Goal: Browse casually: Explore the website without a specific task or goal

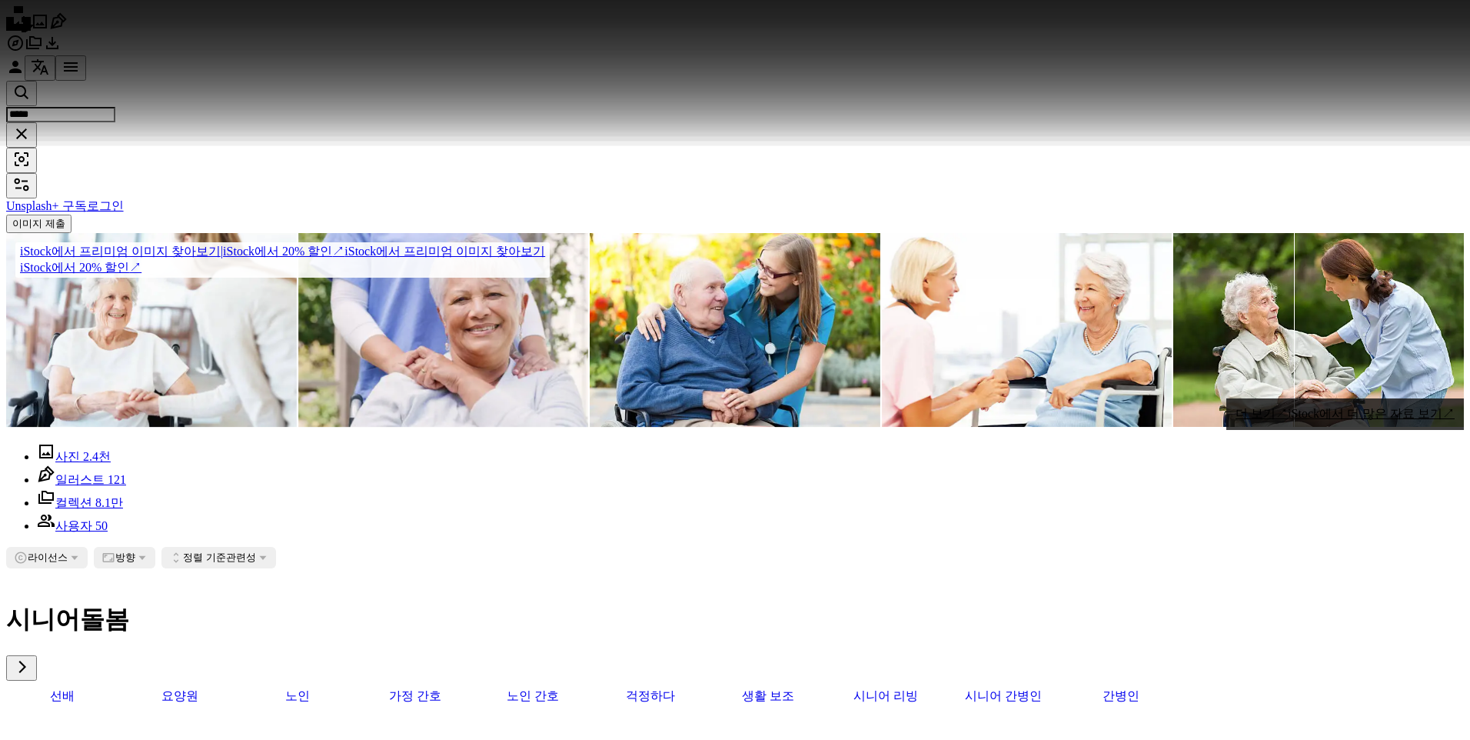
scroll to position [923, 0]
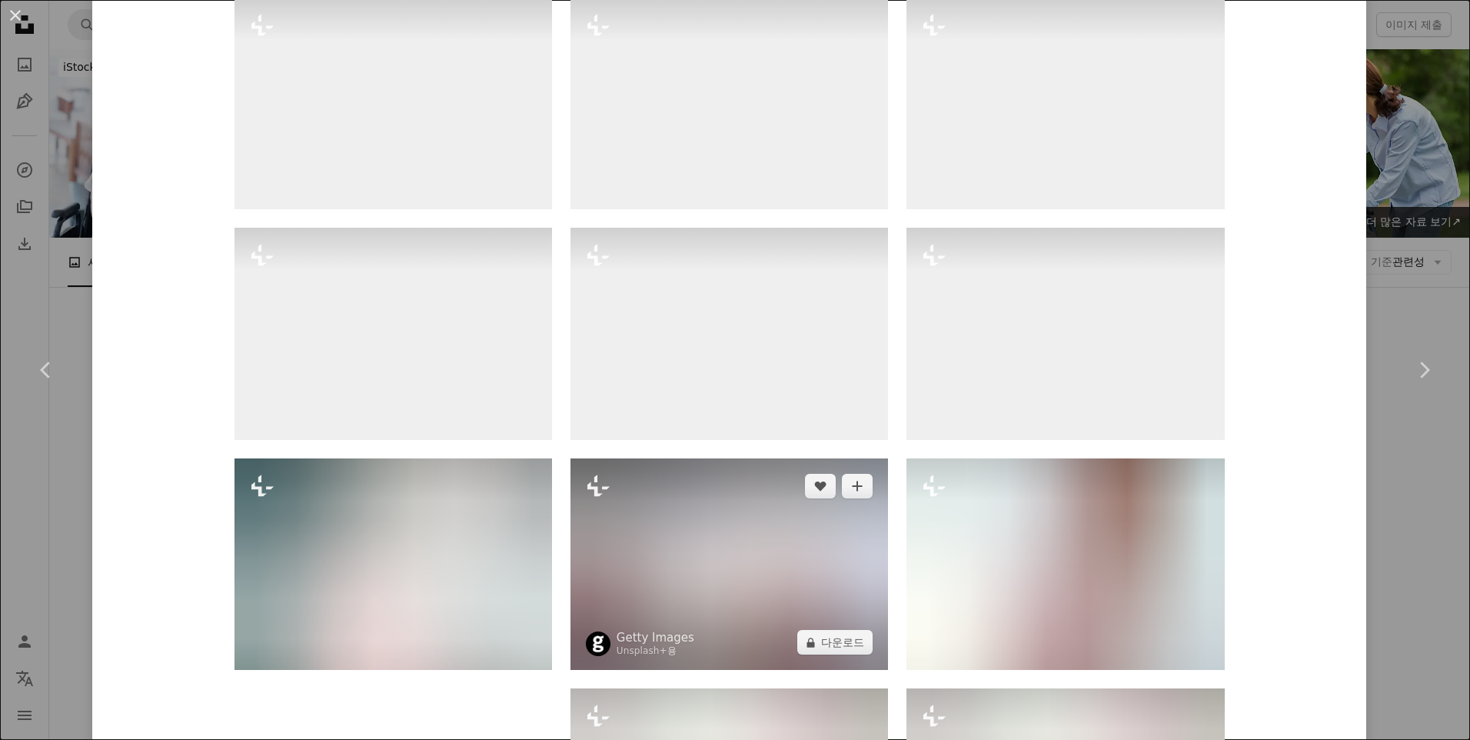
scroll to position [1999, 0]
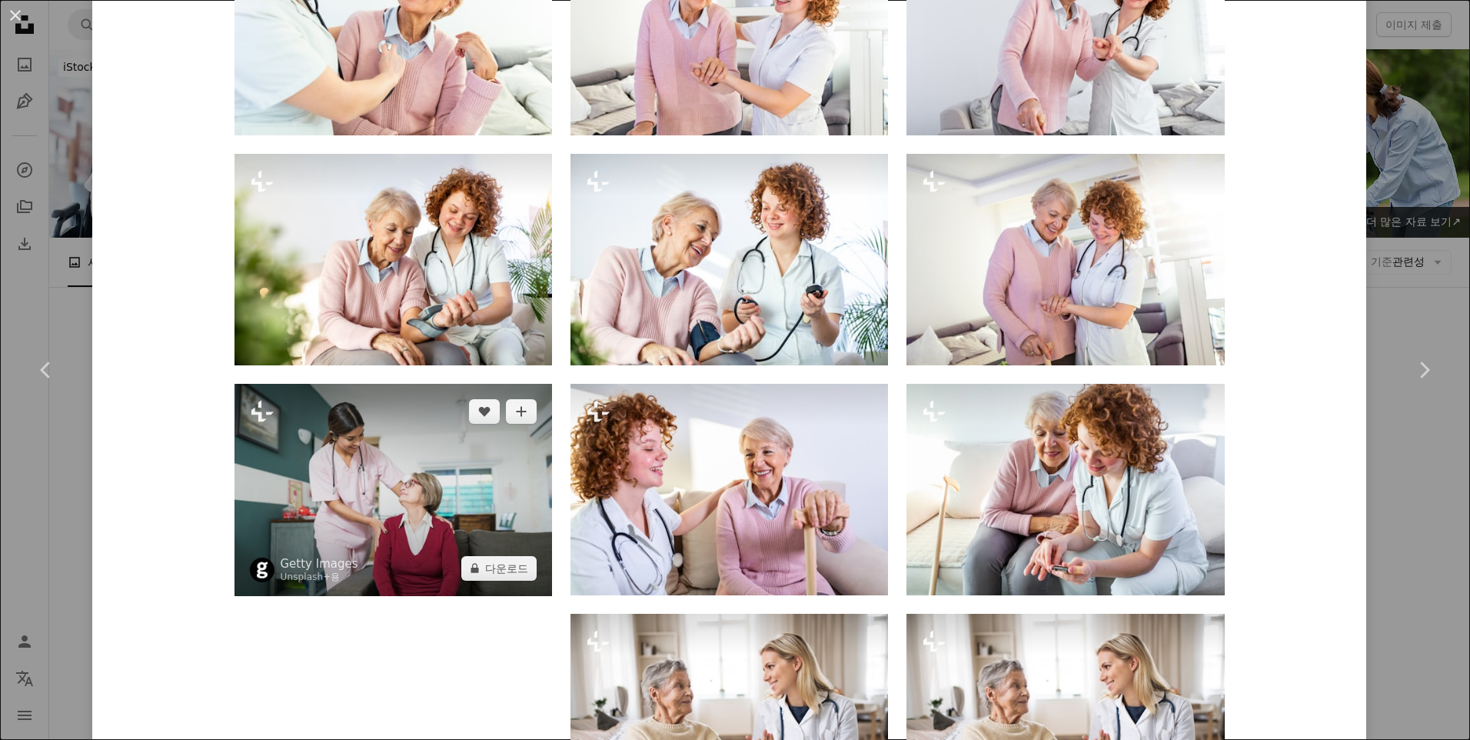
click at [444, 487] on img at bounding box center [393, 490] width 318 height 212
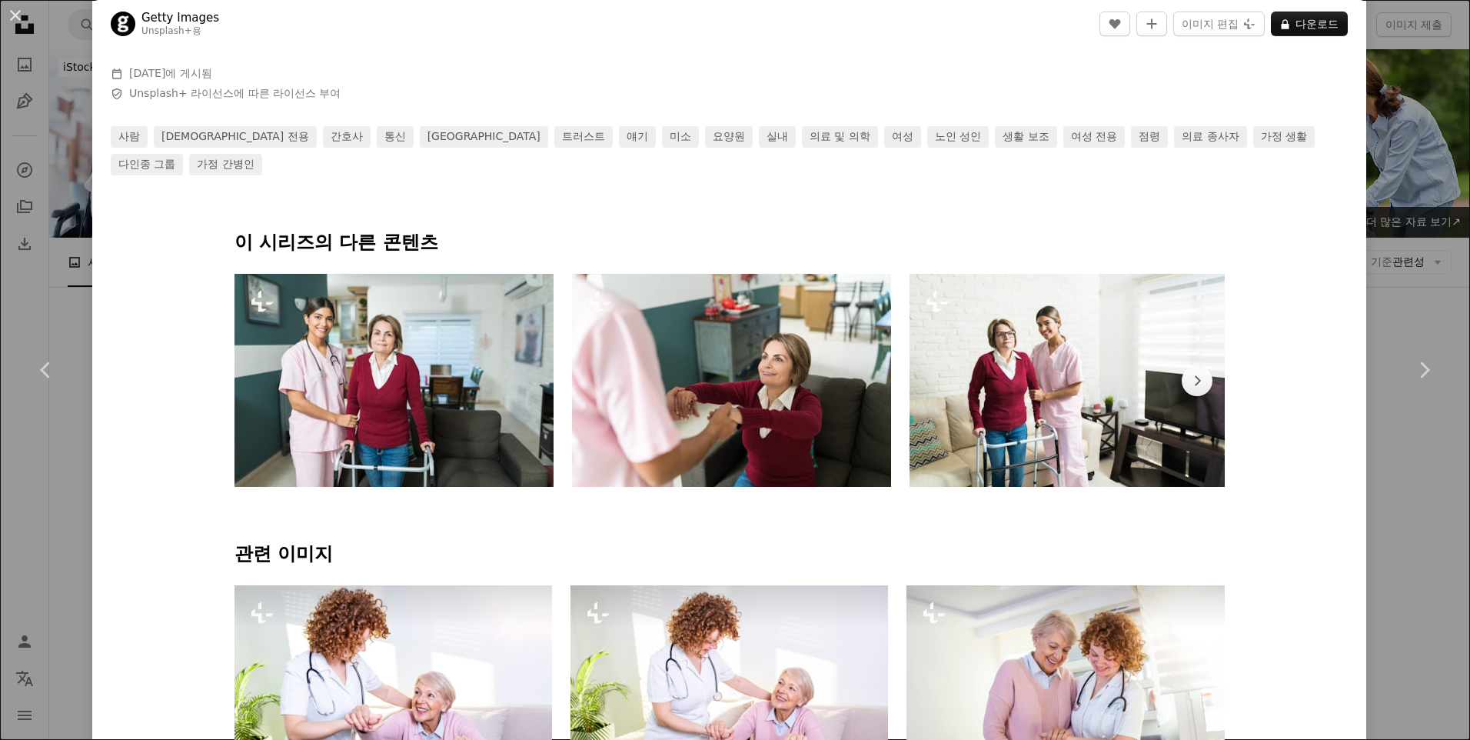
scroll to position [692, 0]
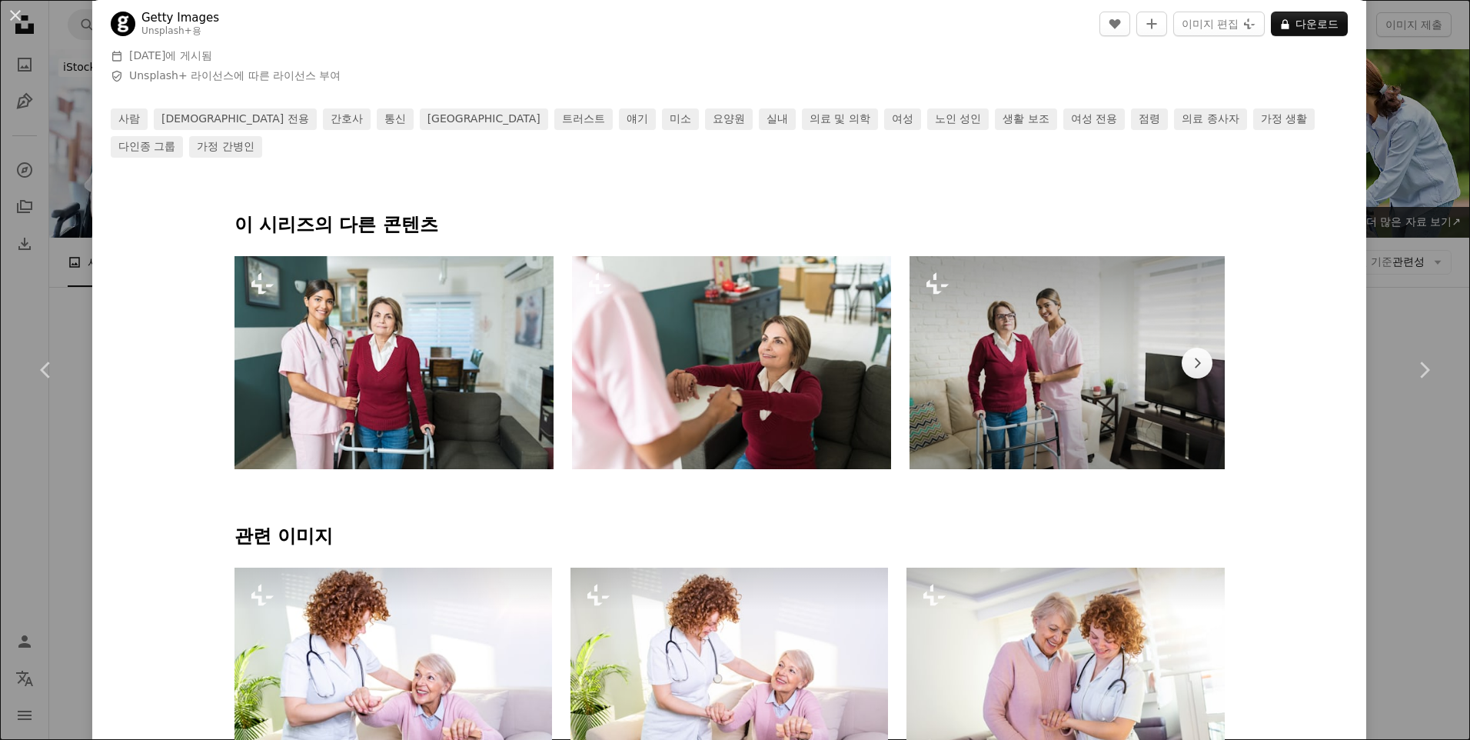
click at [1033, 371] on img at bounding box center [1069, 362] width 319 height 213
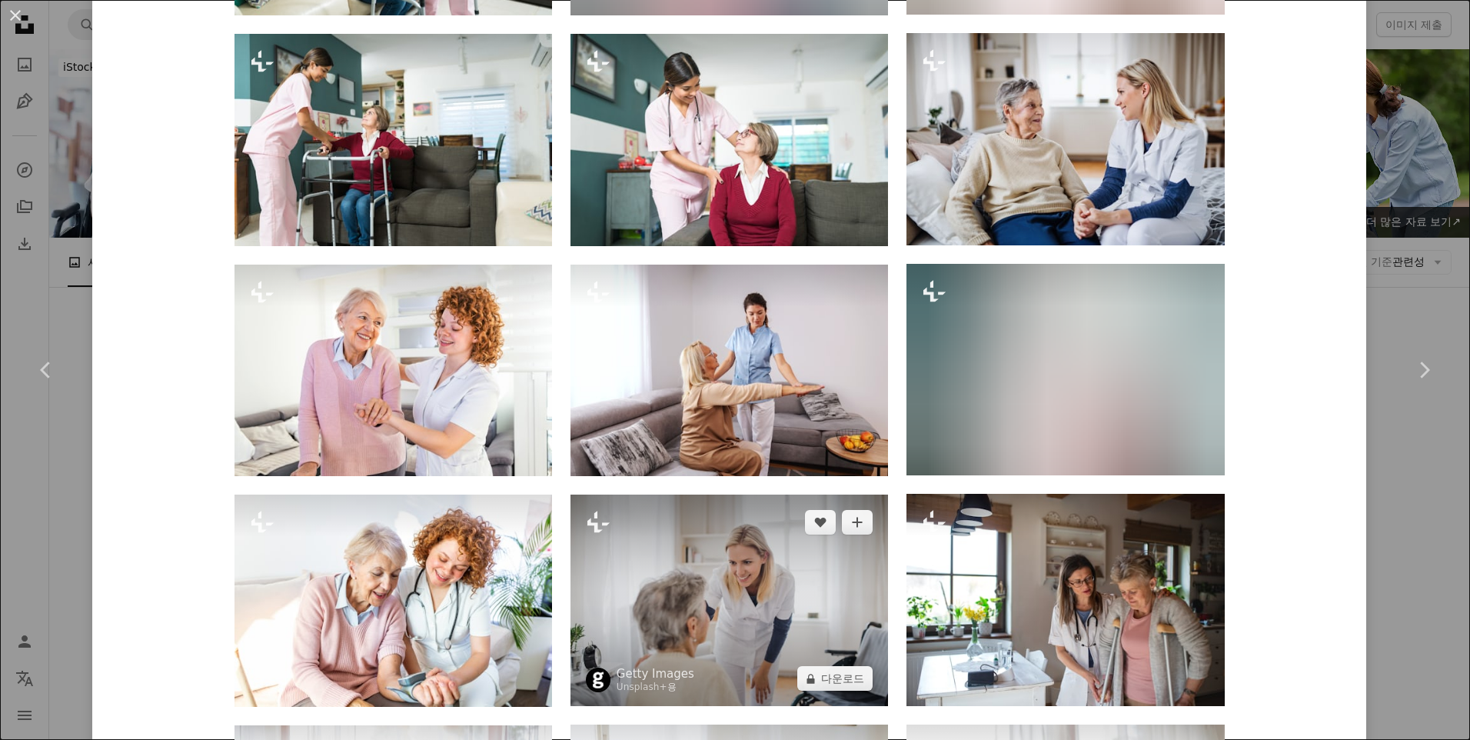
scroll to position [1538, 0]
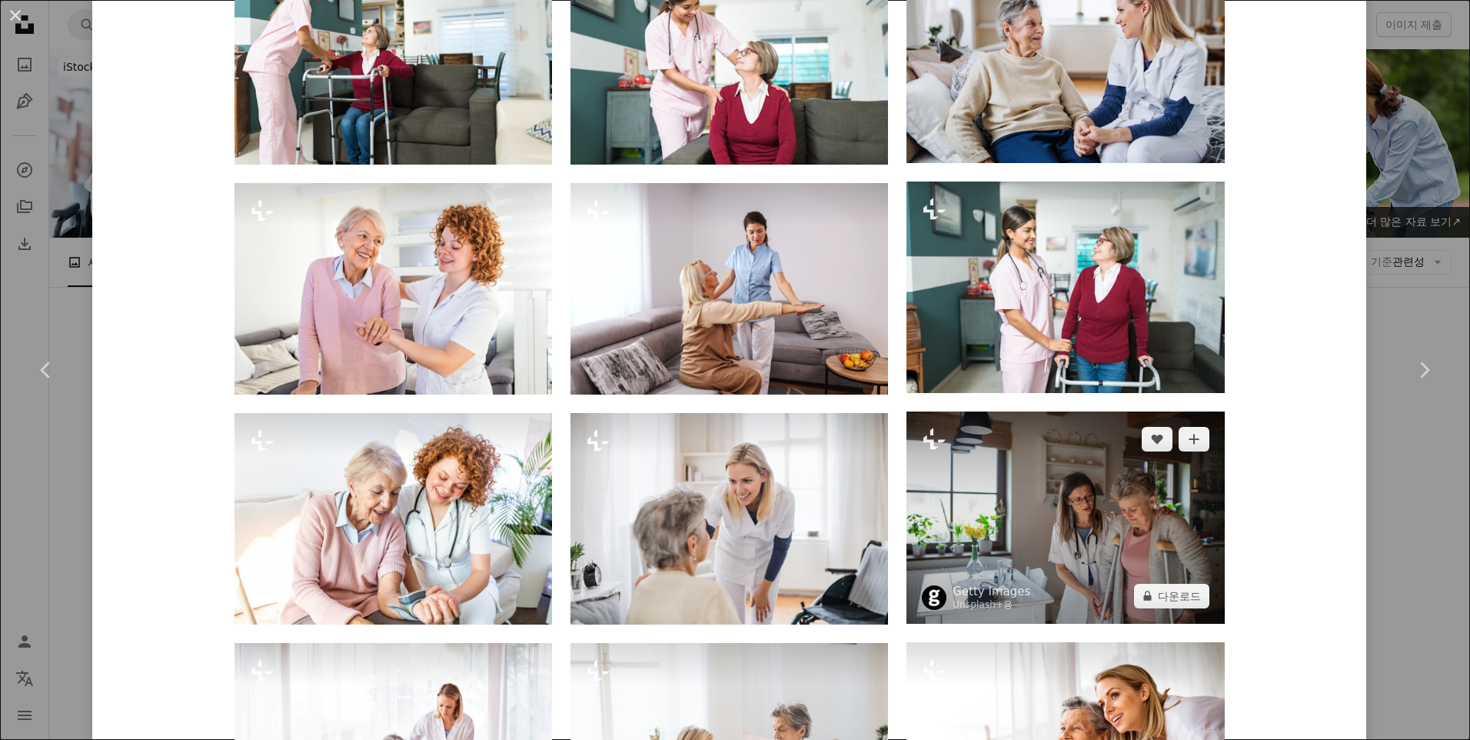
click at [1108, 522] on img at bounding box center [1065, 516] width 318 height 211
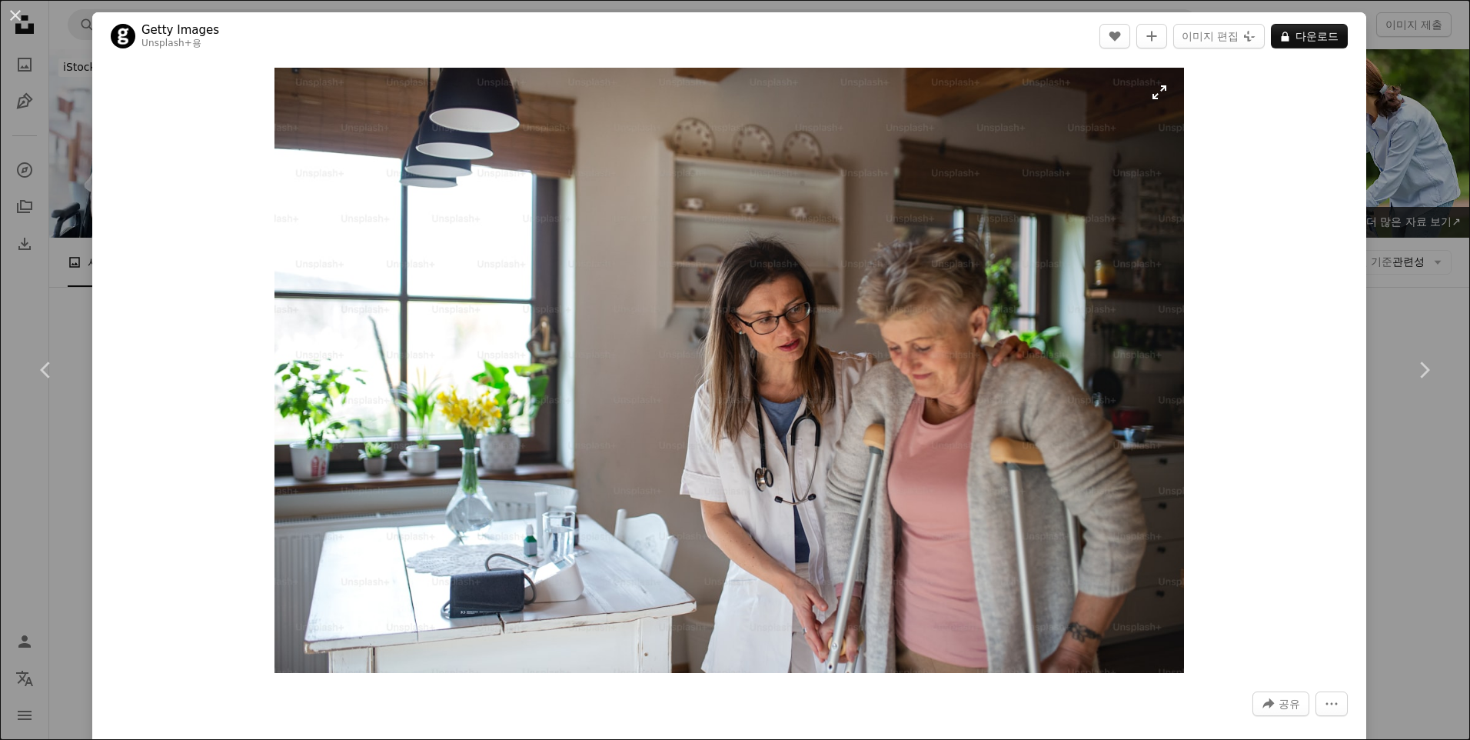
click at [278, 78] on img "이 이미지 확대" at bounding box center [728, 370] width 909 height 605
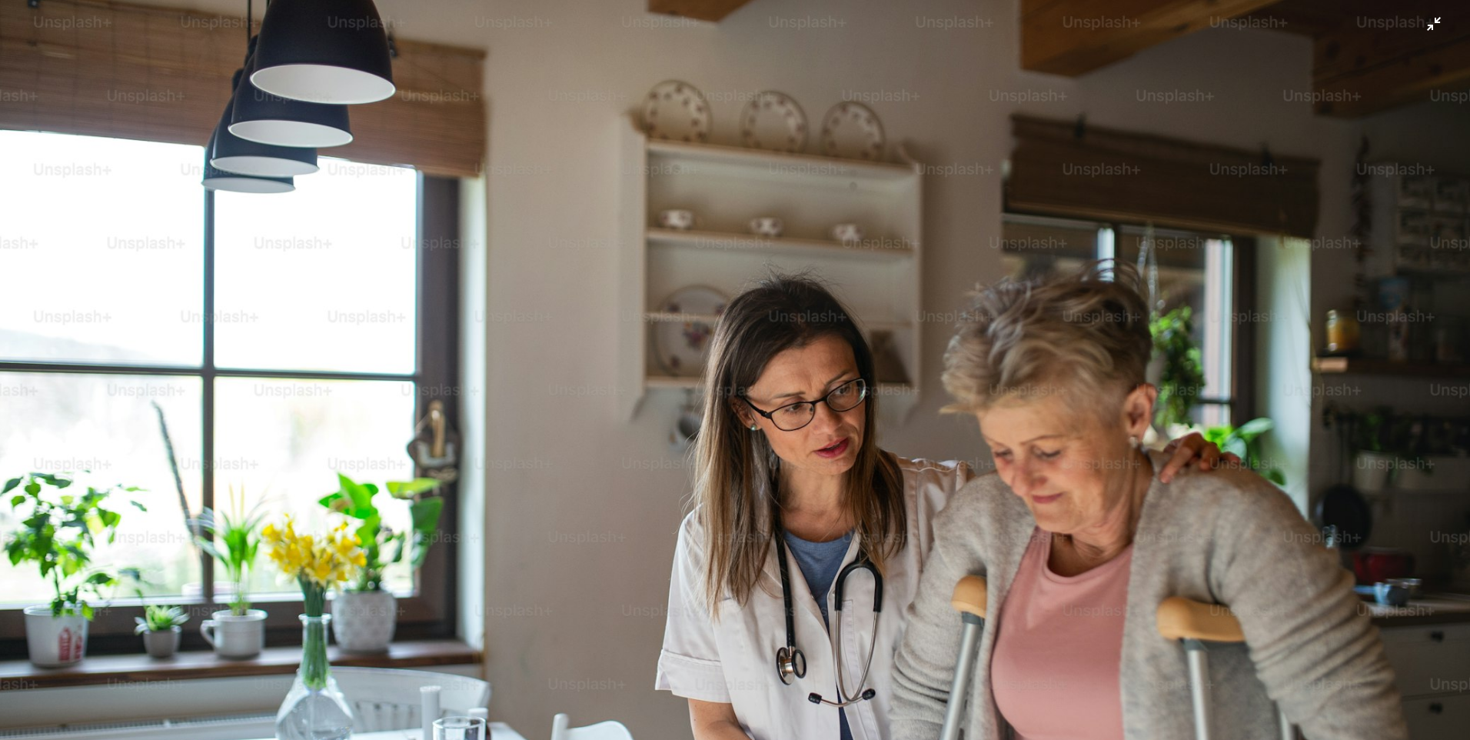
scroll to position [112, 0]
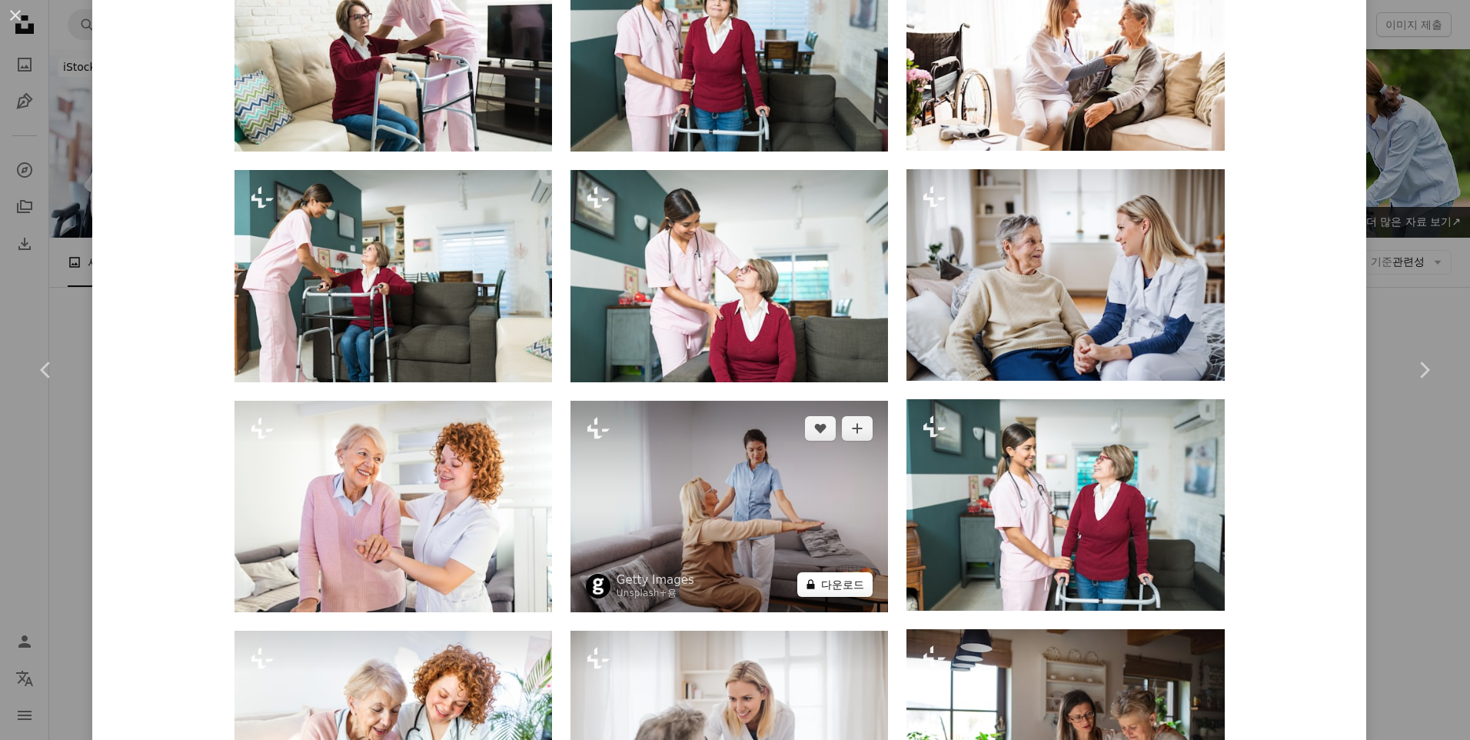
scroll to position [1538, 0]
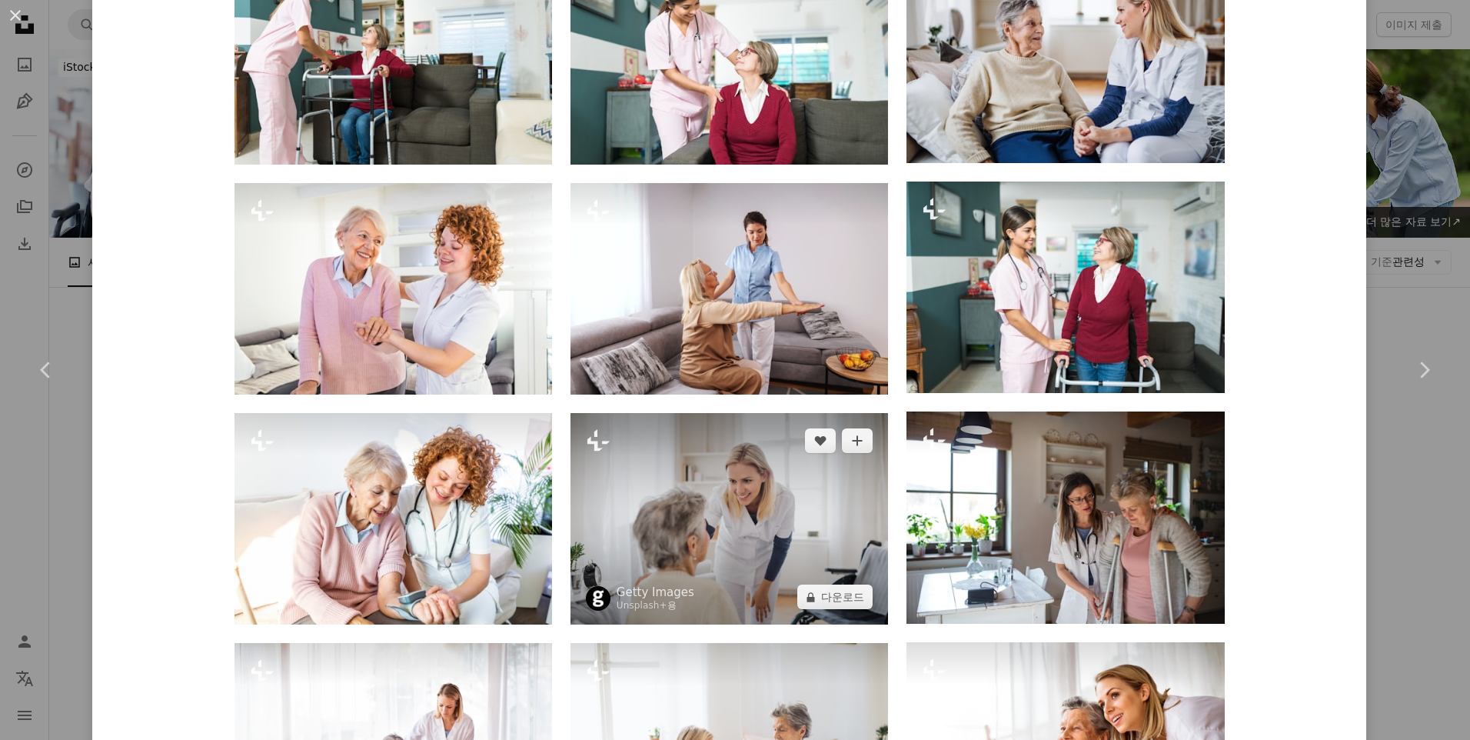
click at [763, 550] on img at bounding box center [729, 518] width 318 height 211
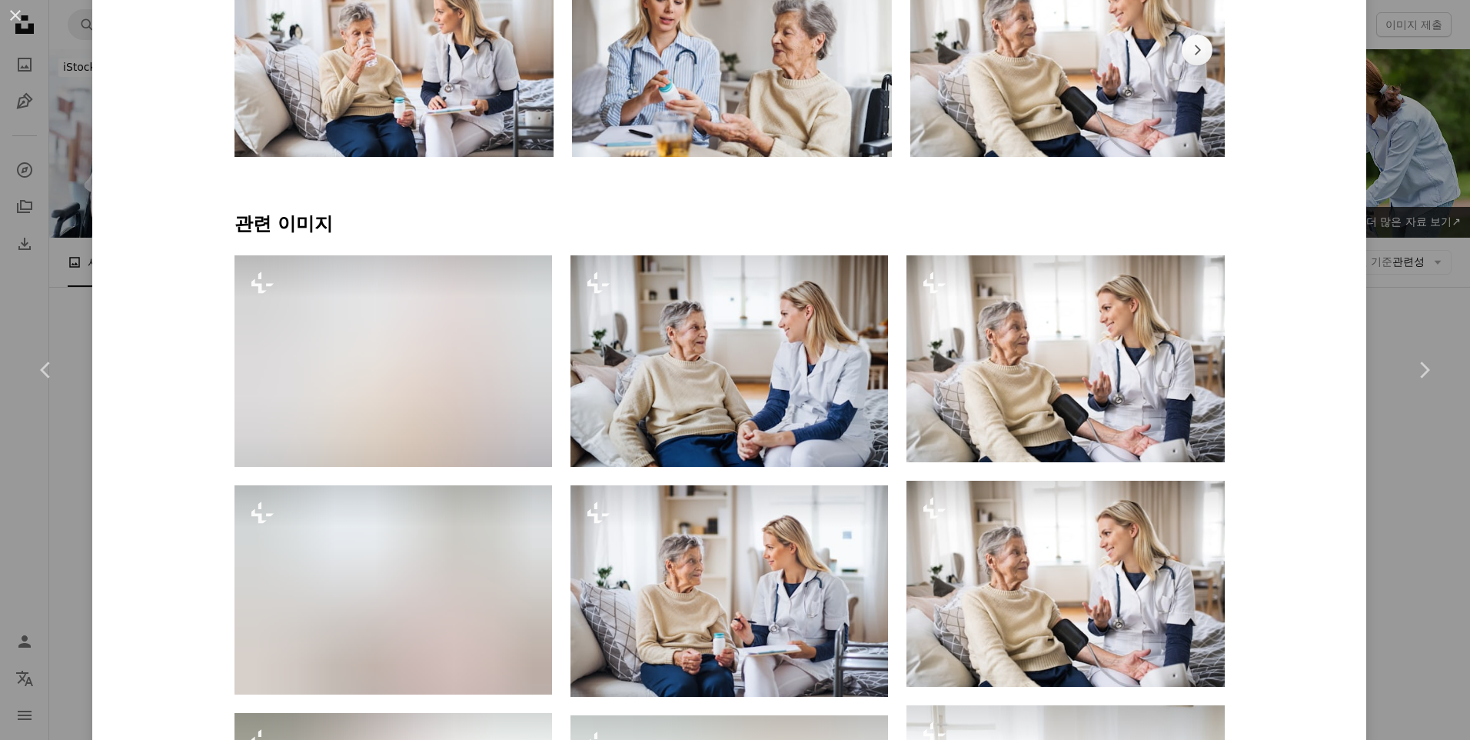
scroll to position [999, 0]
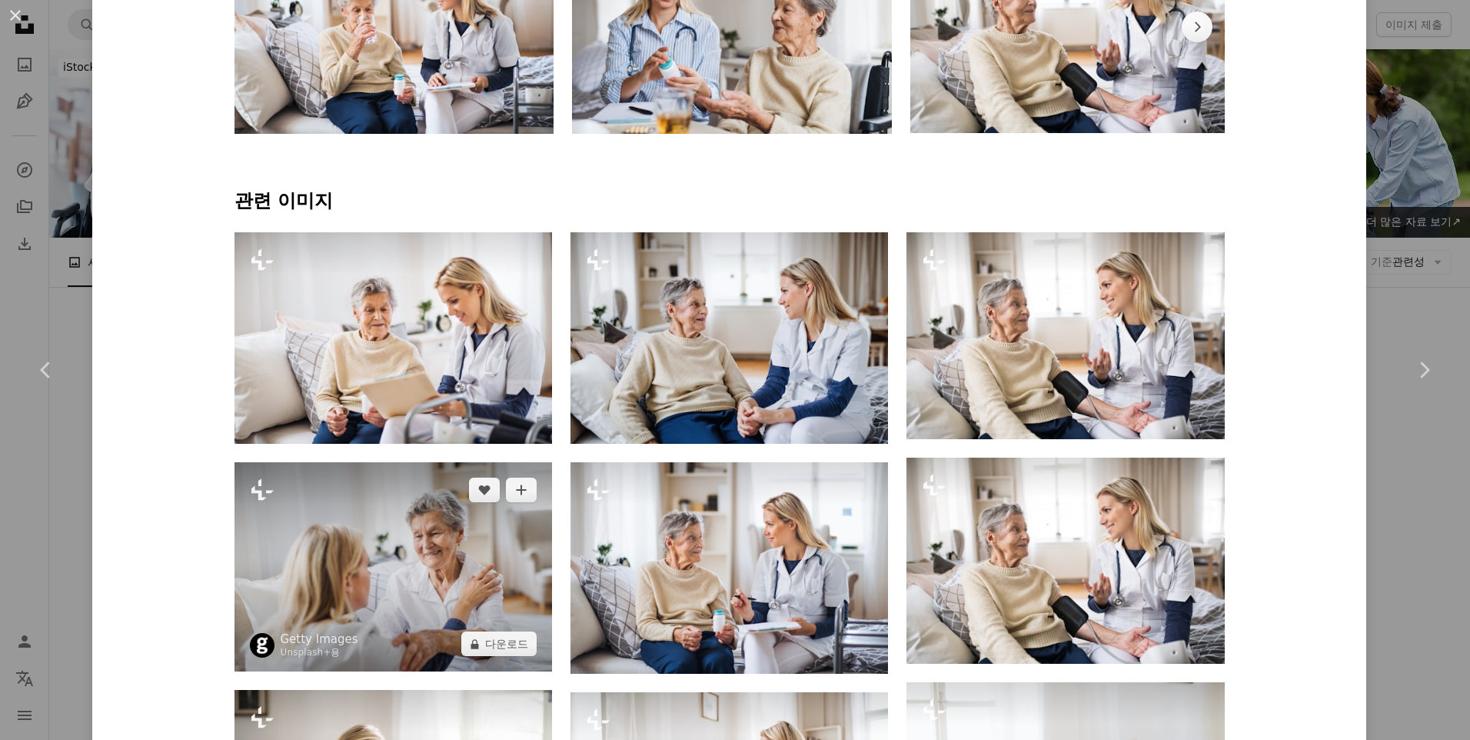
click at [443, 630] on img at bounding box center [393, 566] width 318 height 209
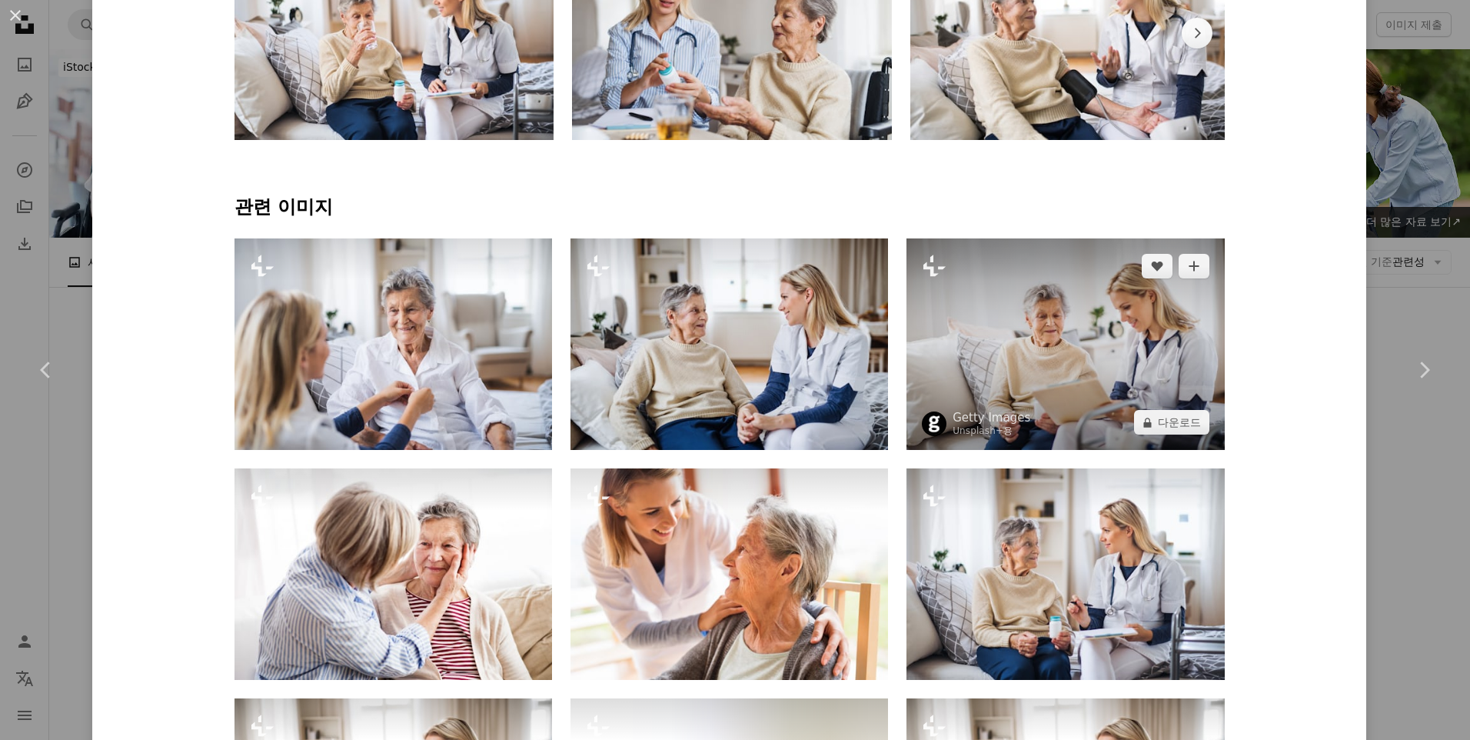
scroll to position [999, 0]
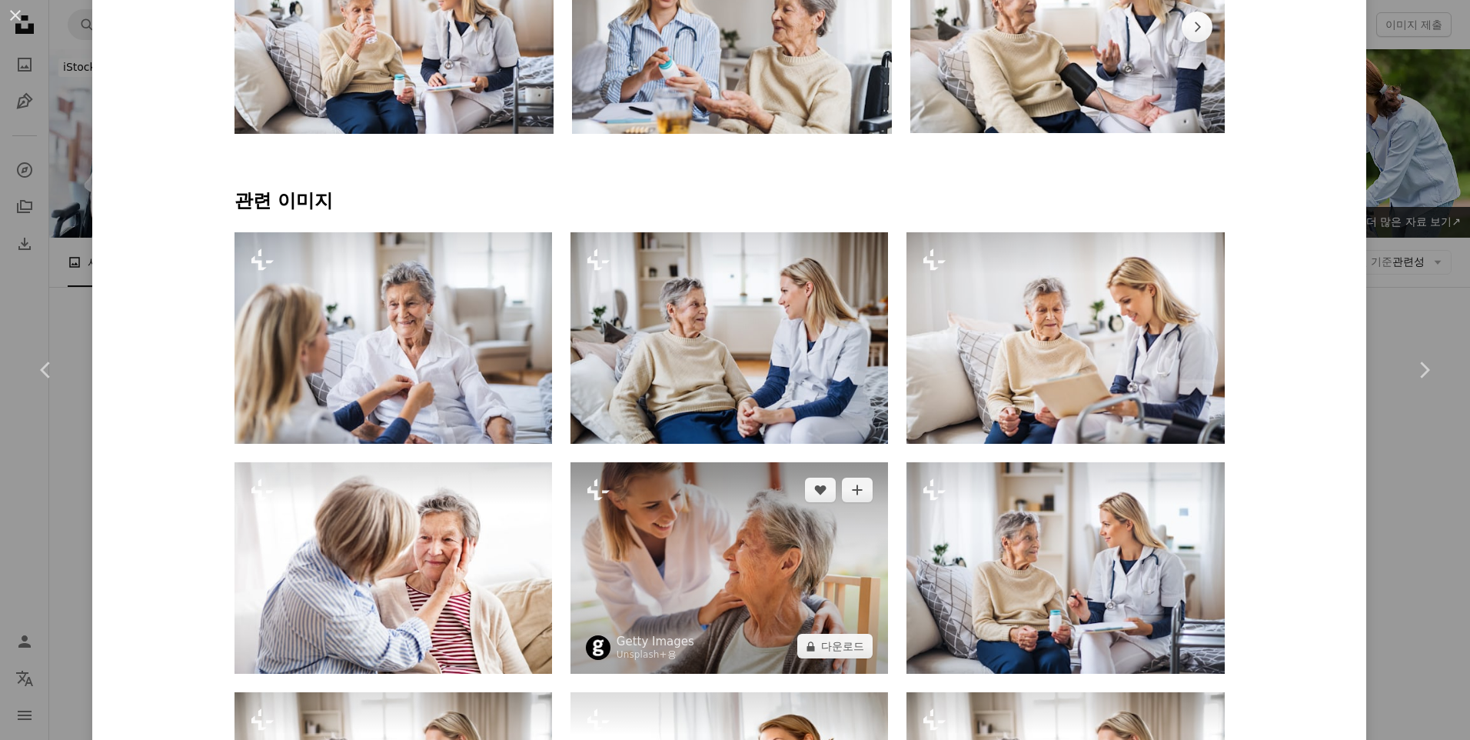
click at [634, 589] on img at bounding box center [729, 567] width 318 height 211
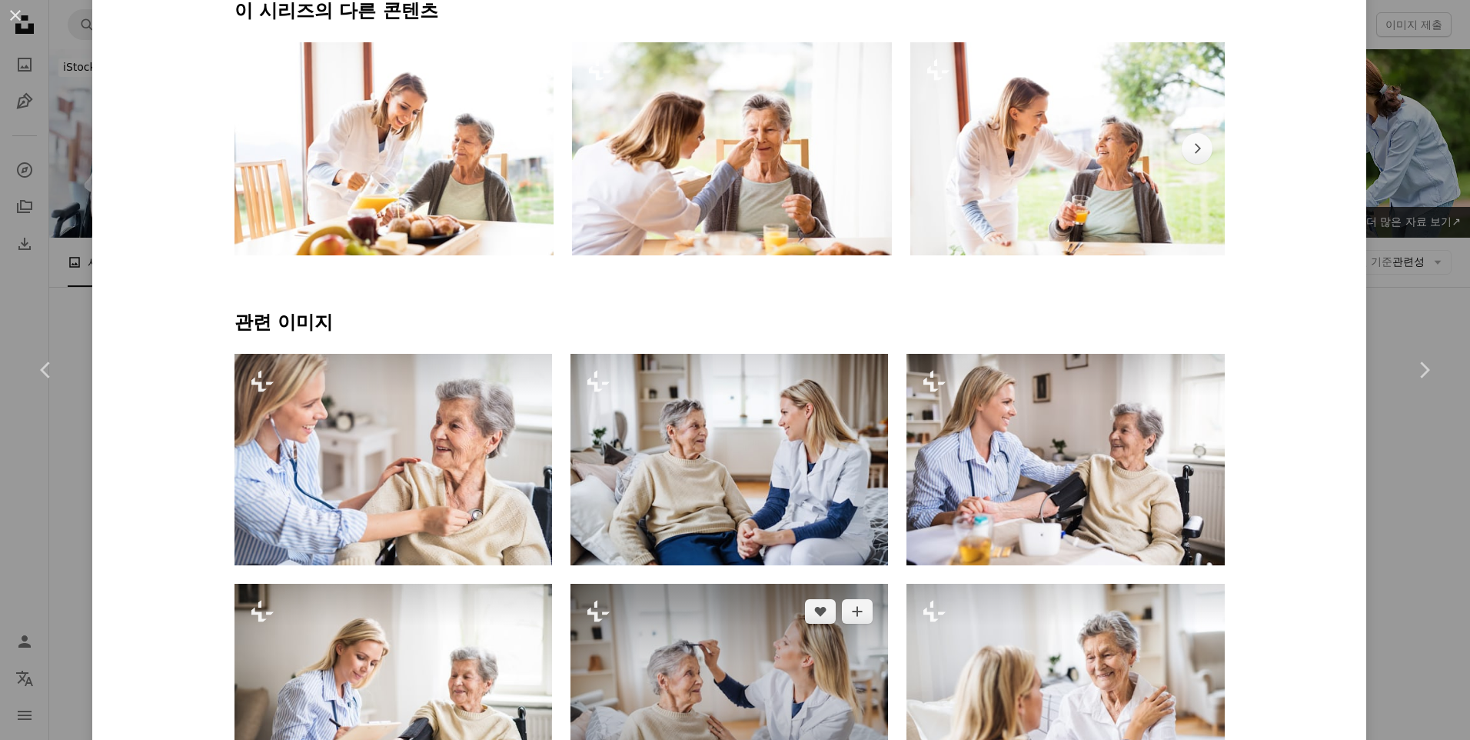
scroll to position [923, 0]
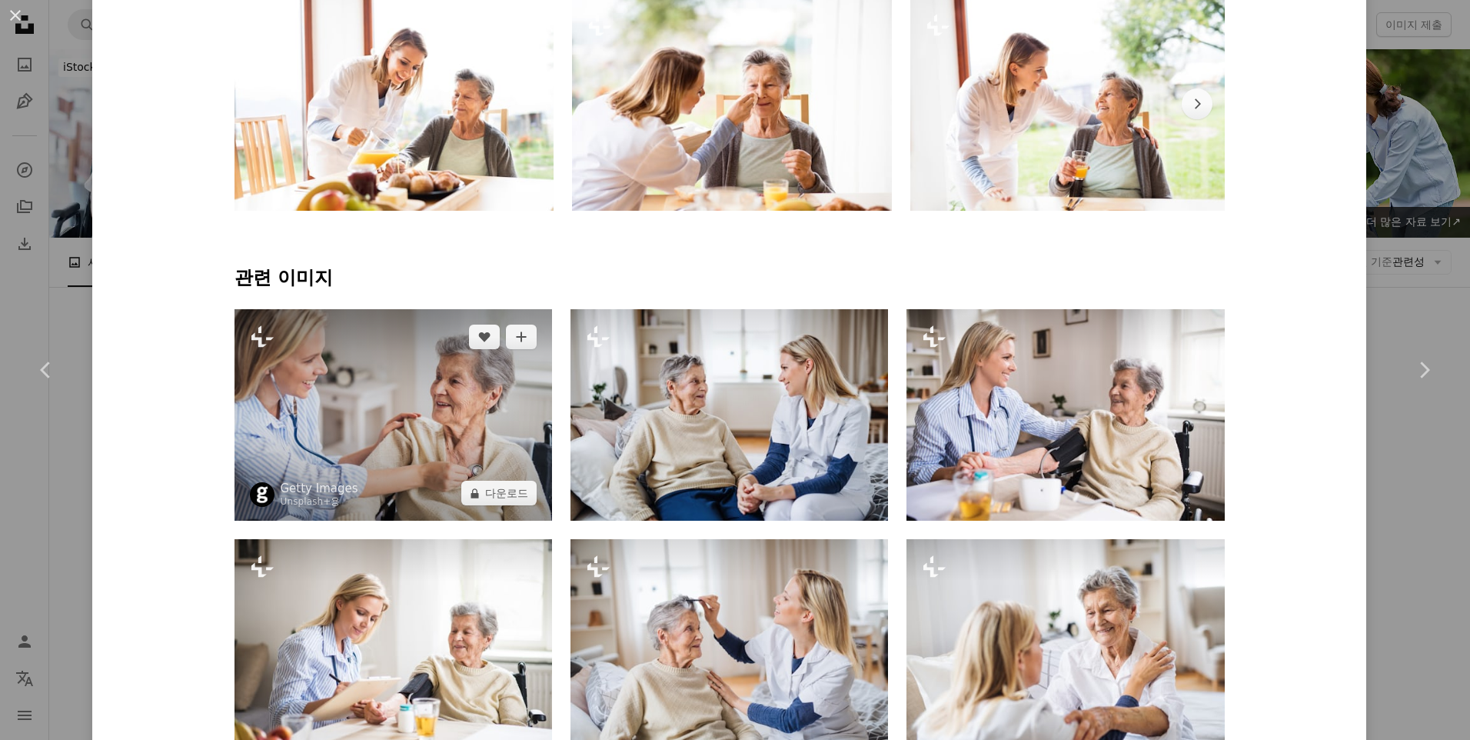
click at [344, 505] on div "Unsplash+ 용" at bounding box center [320, 502] width 78 height 12
click at [451, 453] on img at bounding box center [393, 414] width 318 height 211
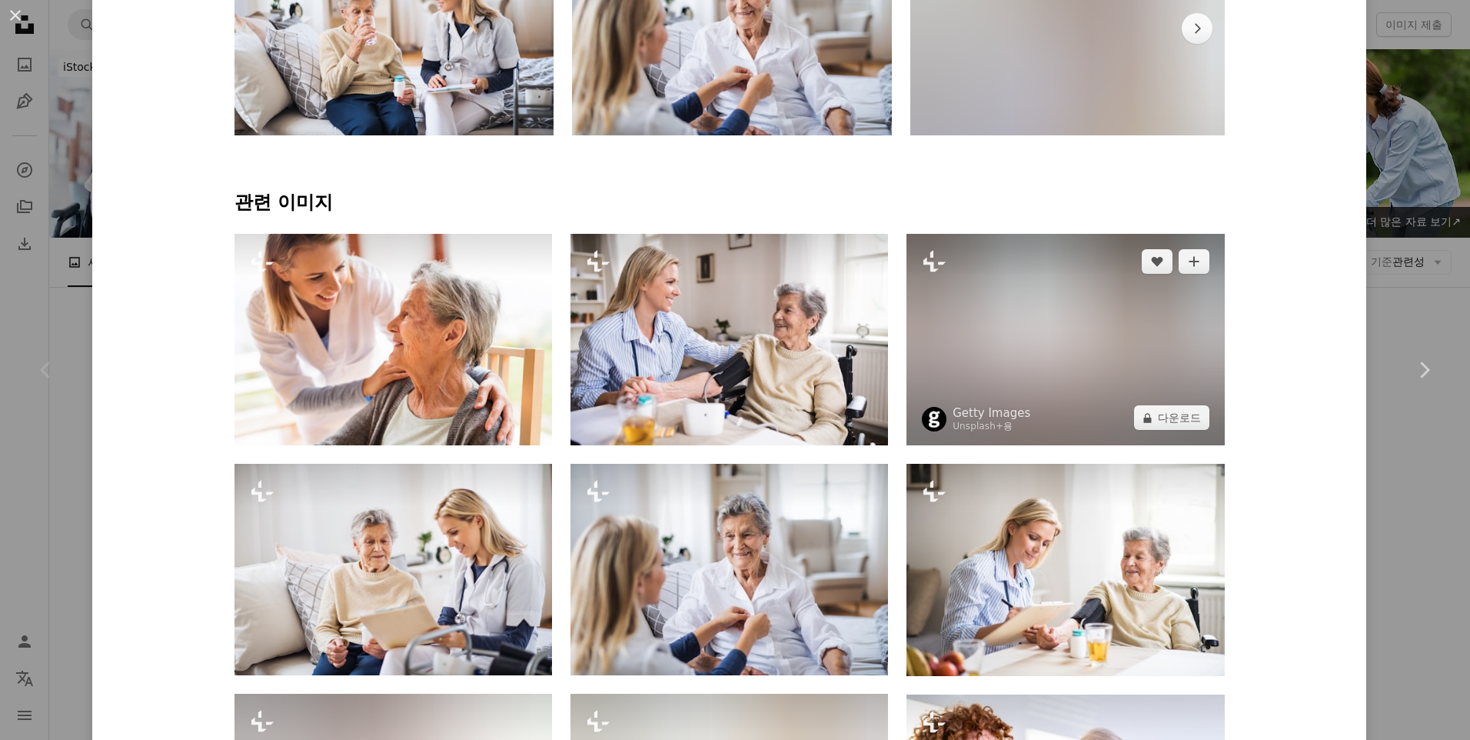
scroll to position [999, 0]
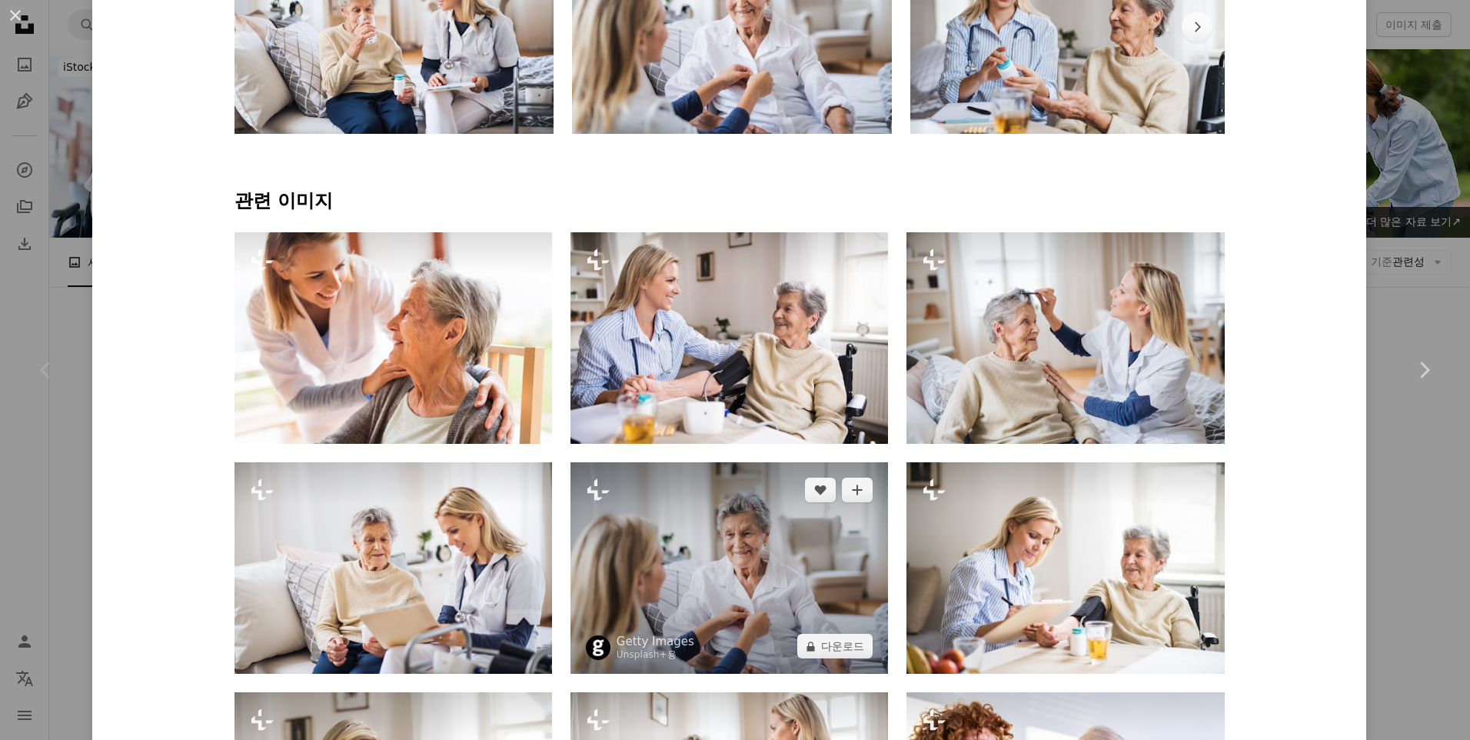
click at [771, 587] on img at bounding box center [729, 567] width 318 height 211
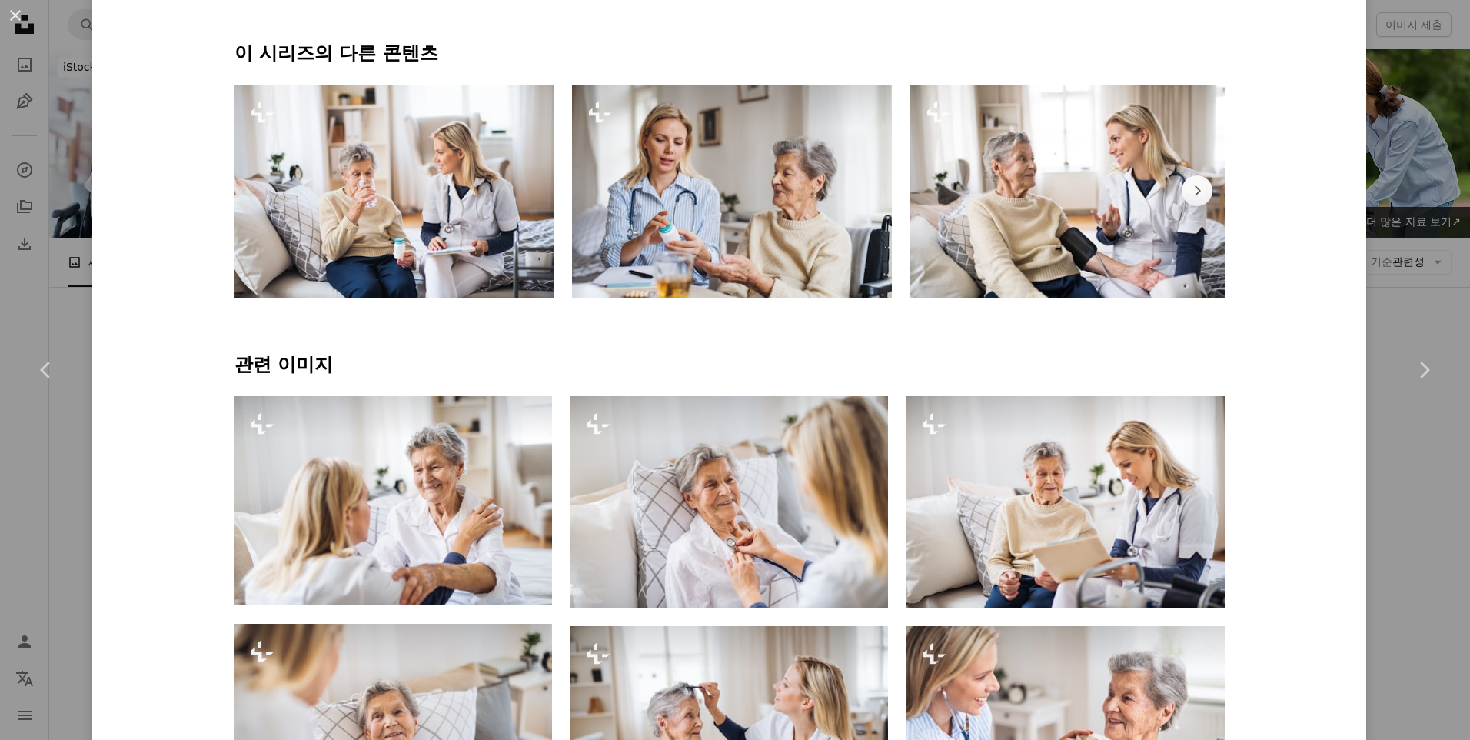
scroll to position [846, 0]
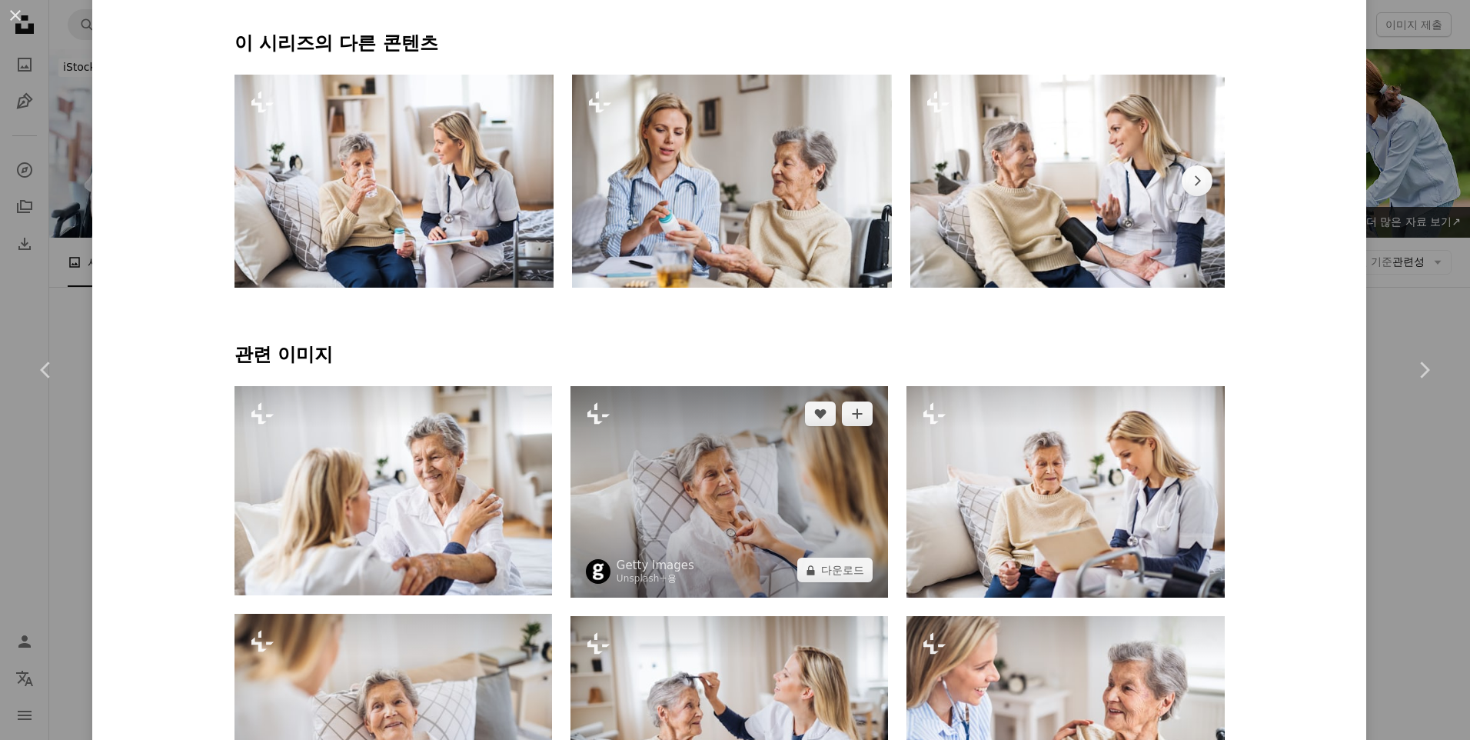
click at [750, 517] on img at bounding box center [729, 491] width 318 height 211
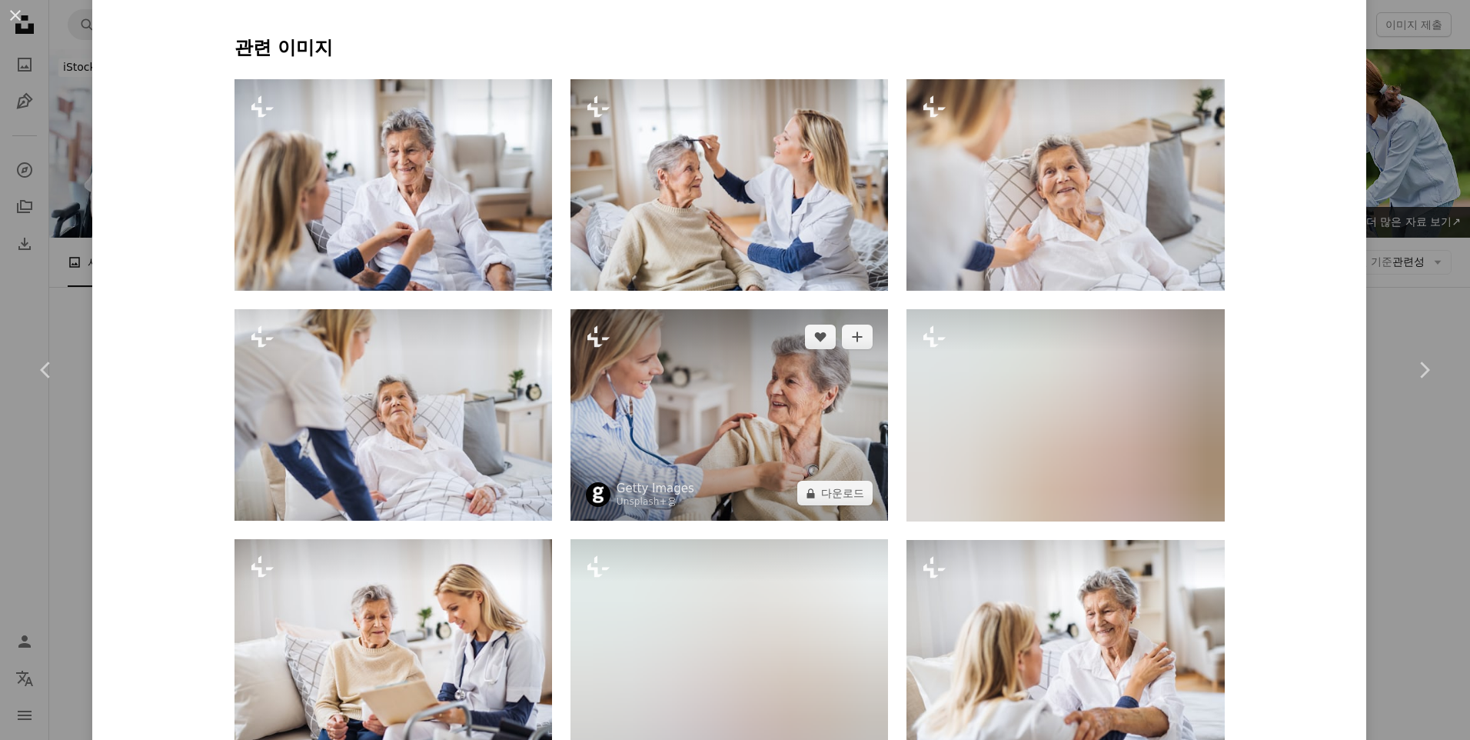
scroll to position [1153, 0]
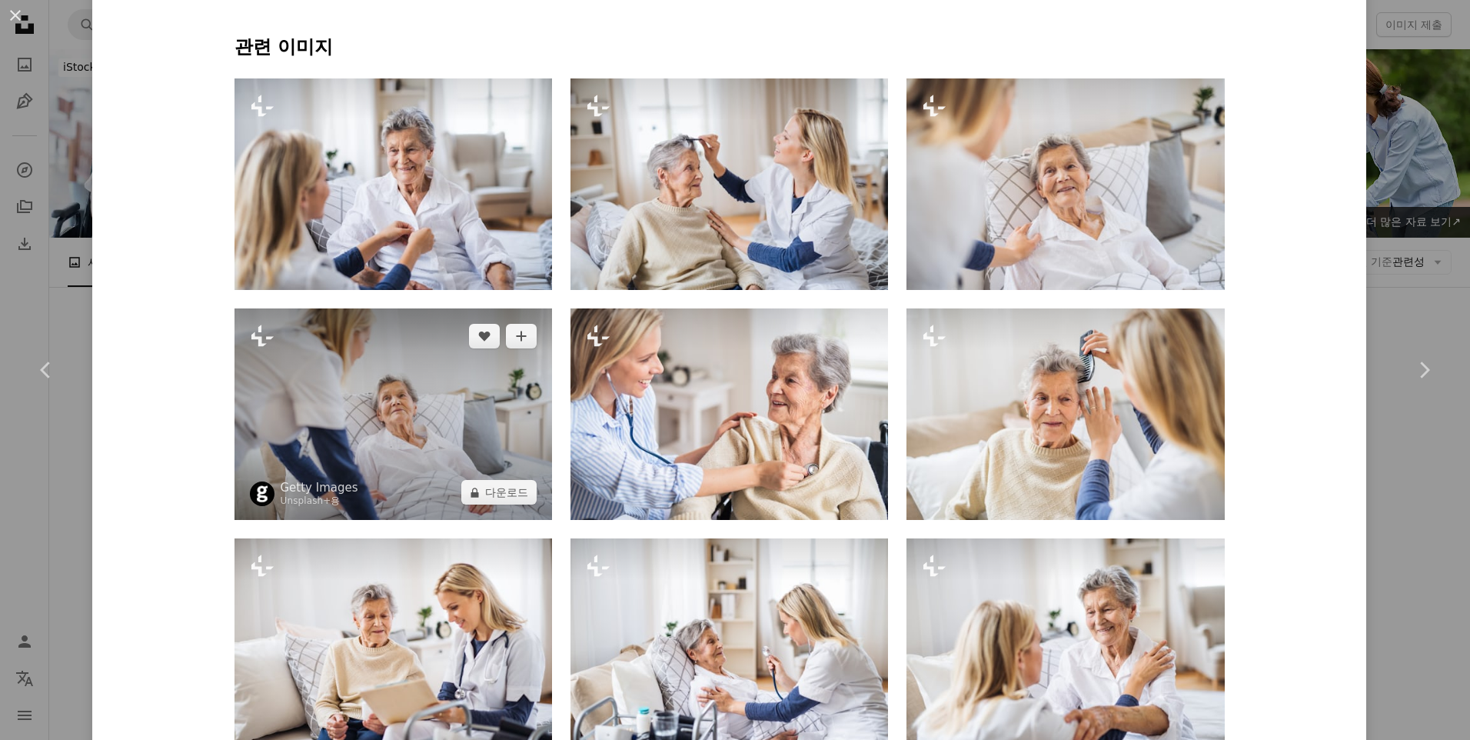
click at [437, 387] on img at bounding box center [393, 413] width 318 height 211
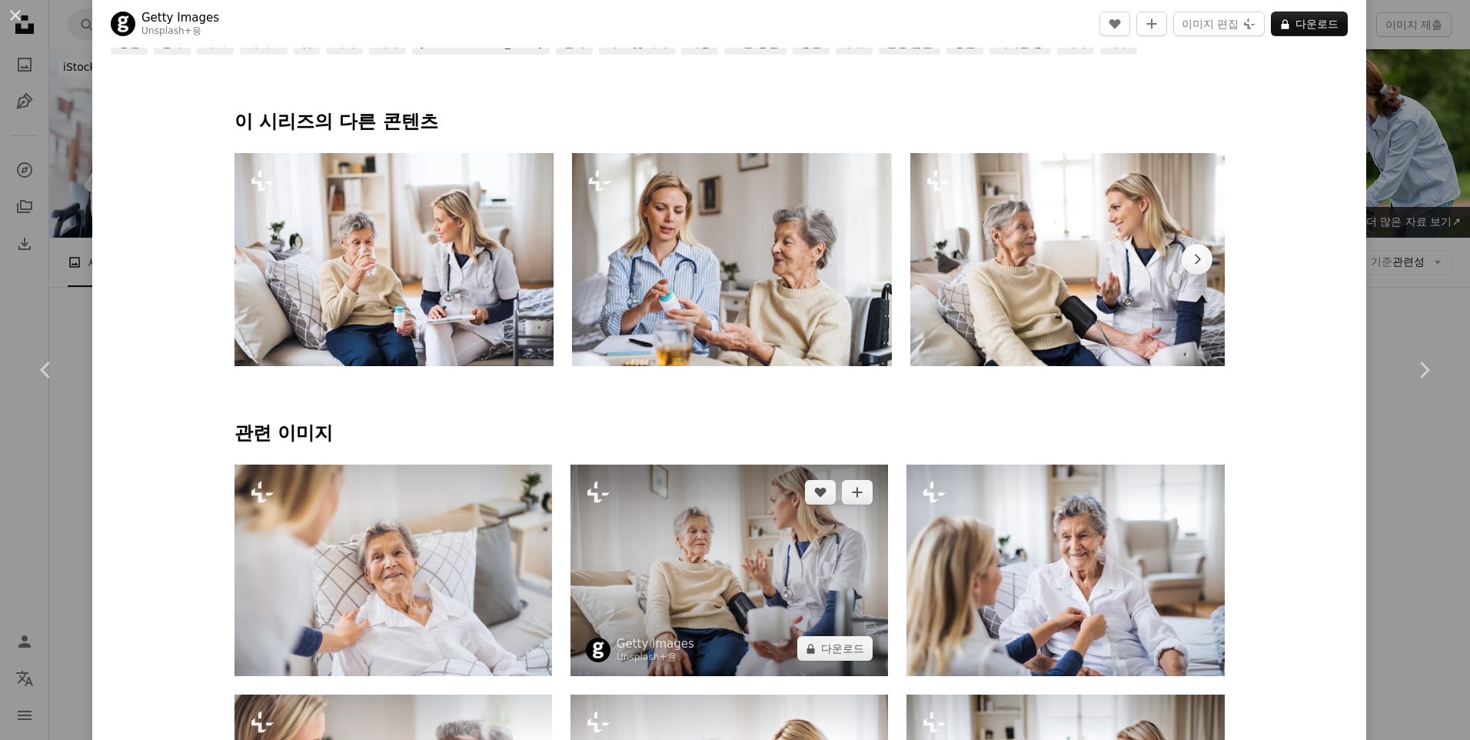
scroll to position [769, 0]
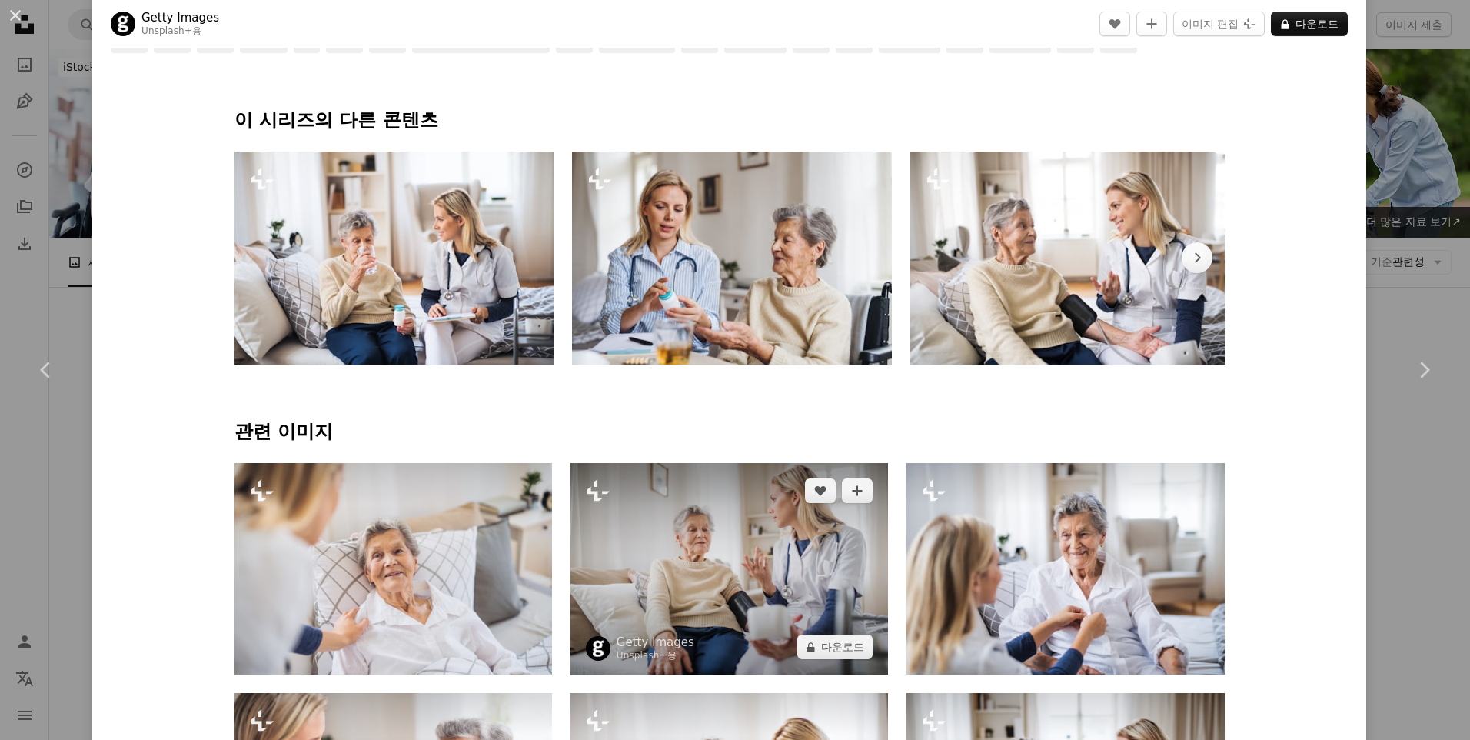
click at [770, 582] on img at bounding box center [729, 568] width 318 height 211
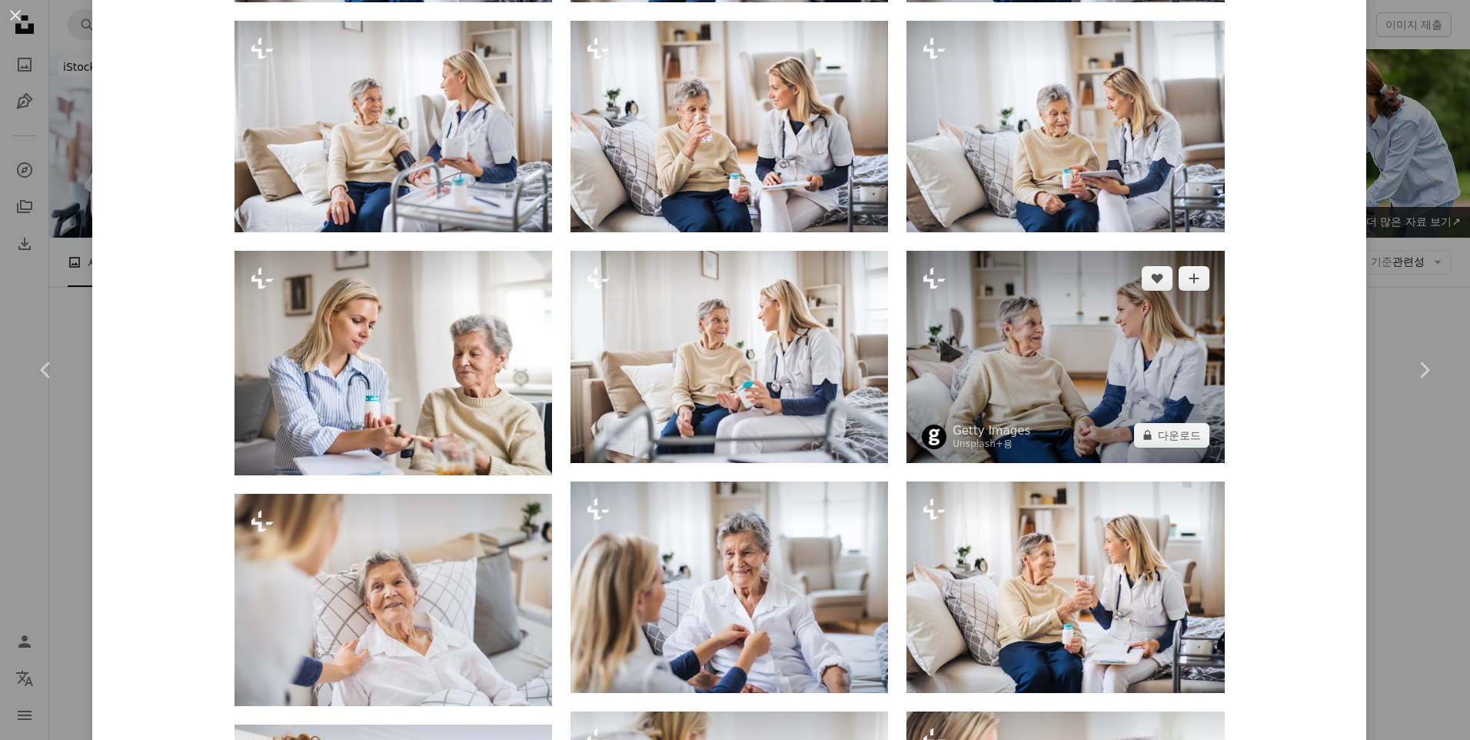
scroll to position [1615, 0]
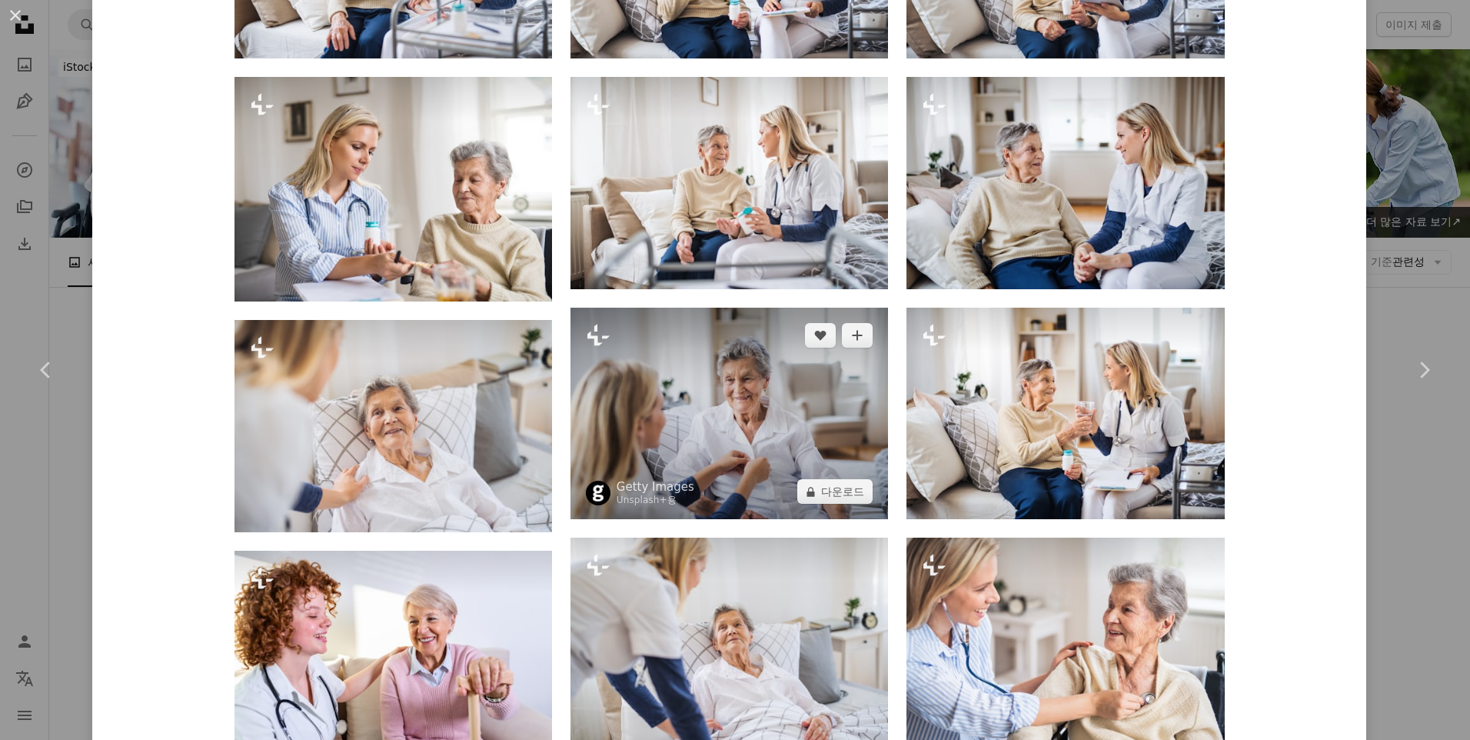
click at [768, 445] on img at bounding box center [729, 413] width 318 height 211
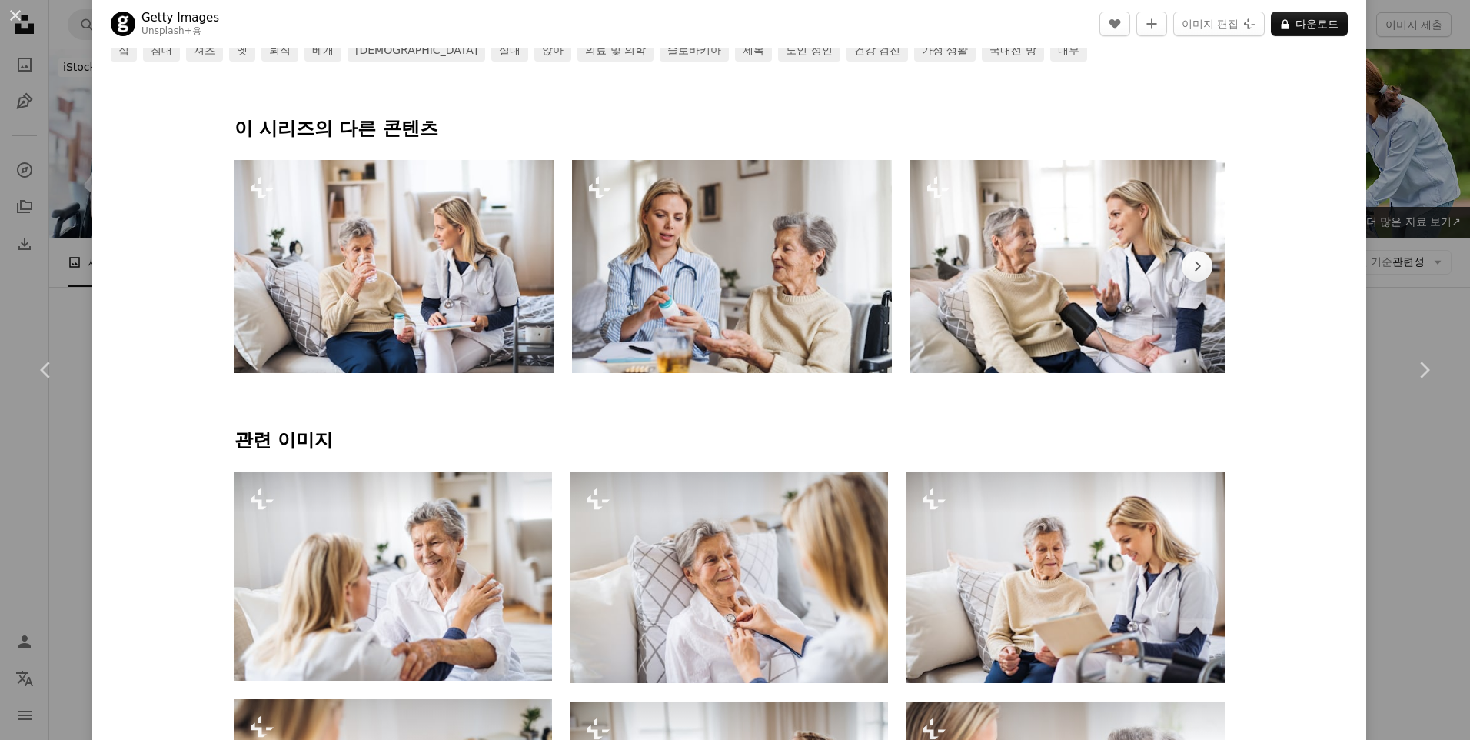
scroll to position [769, 0]
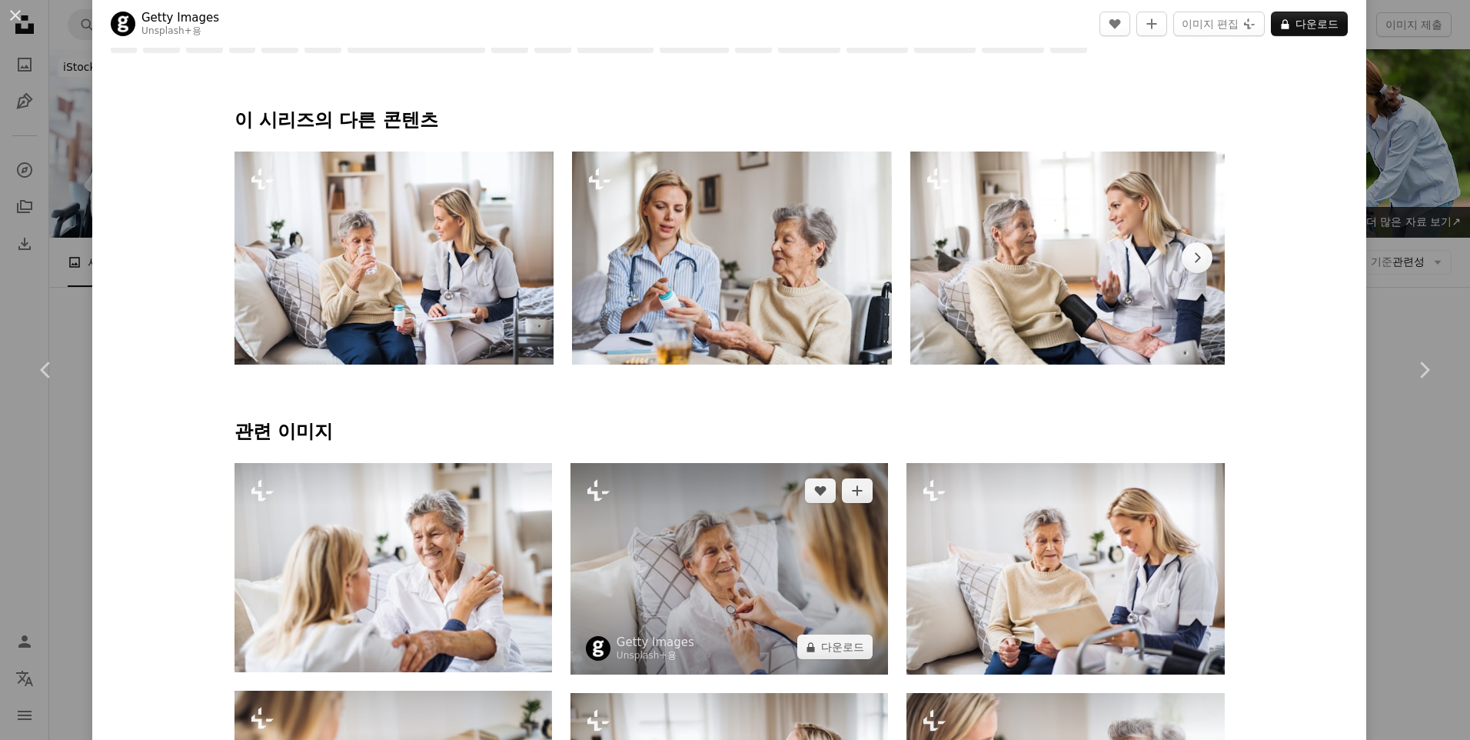
click at [797, 549] on img at bounding box center [729, 568] width 318 height 211
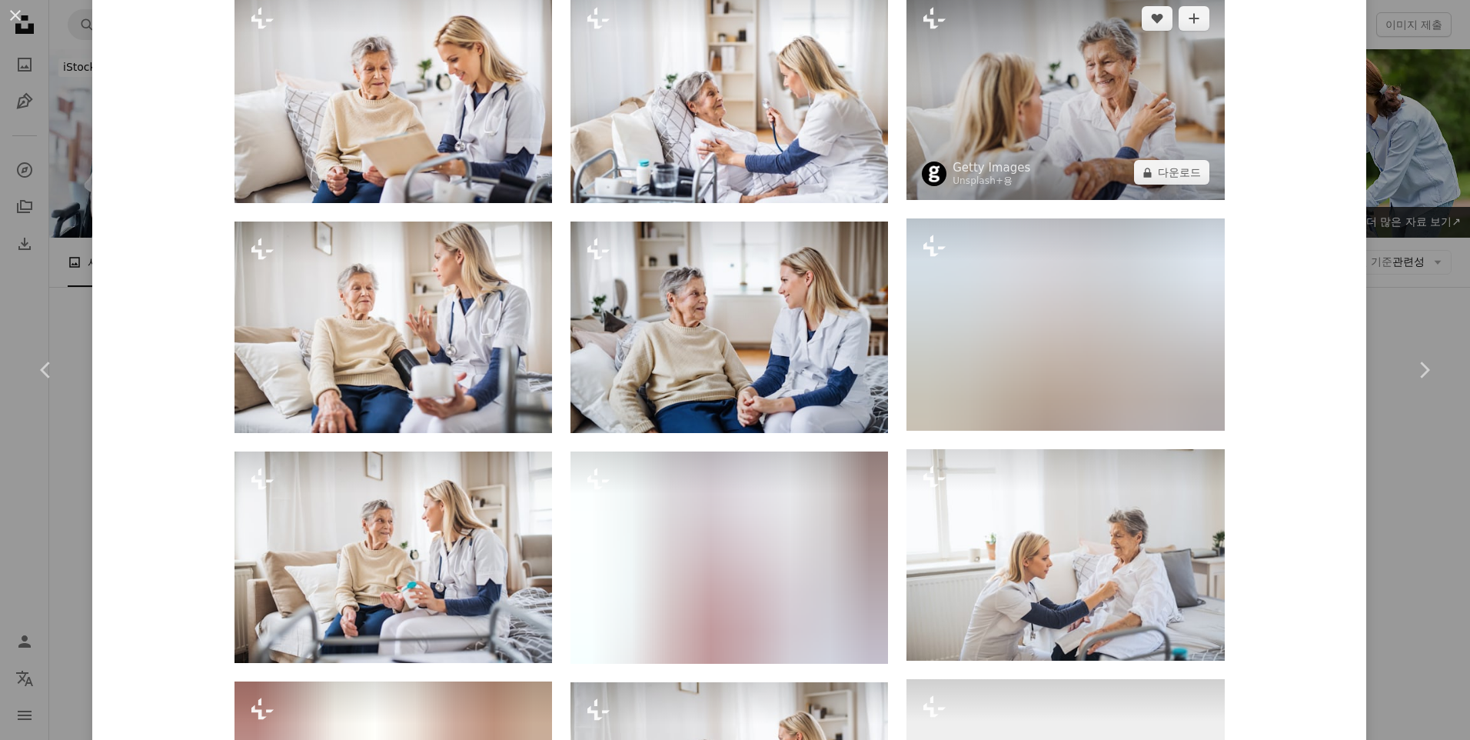
scroll to position [1845, 0]
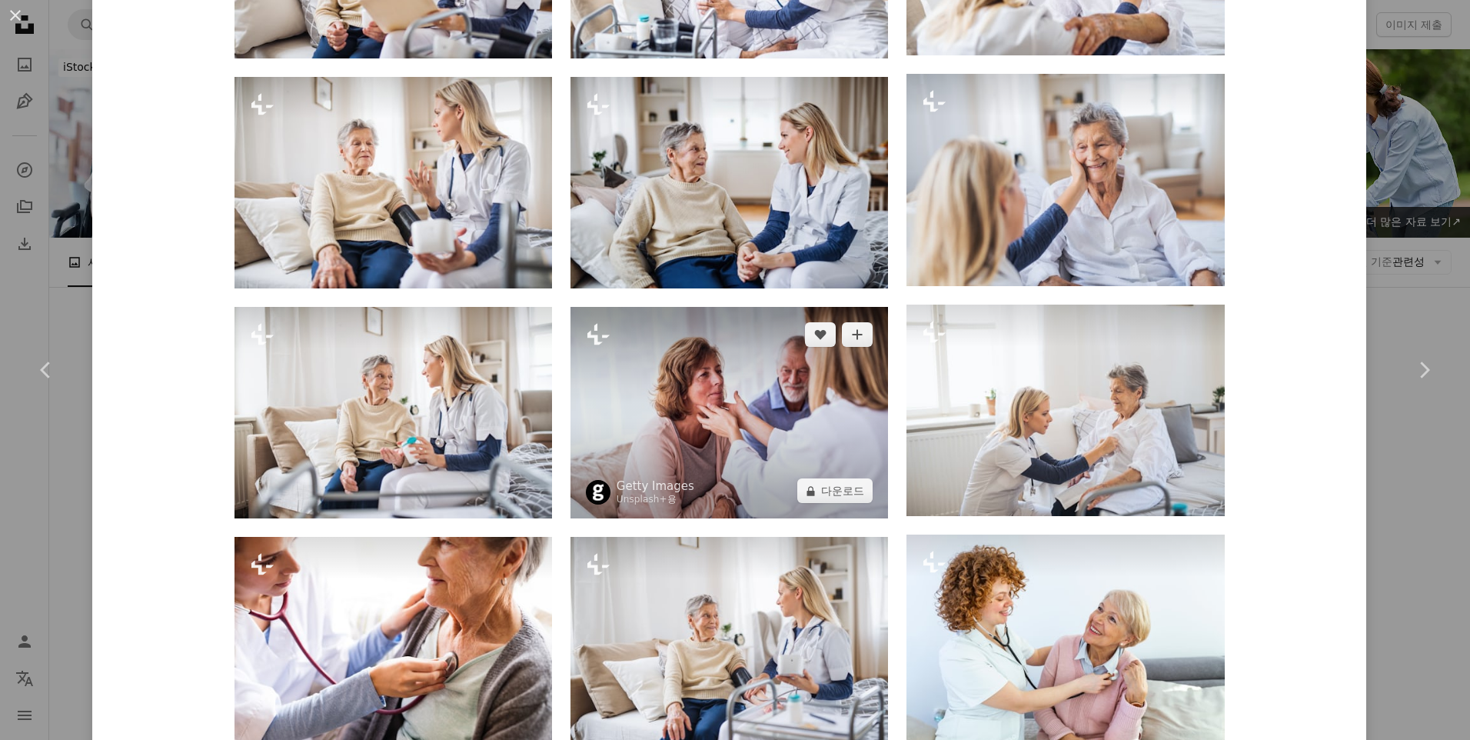
click at [739, 409] on img at bounding box center [729, 412] width 318 height 211
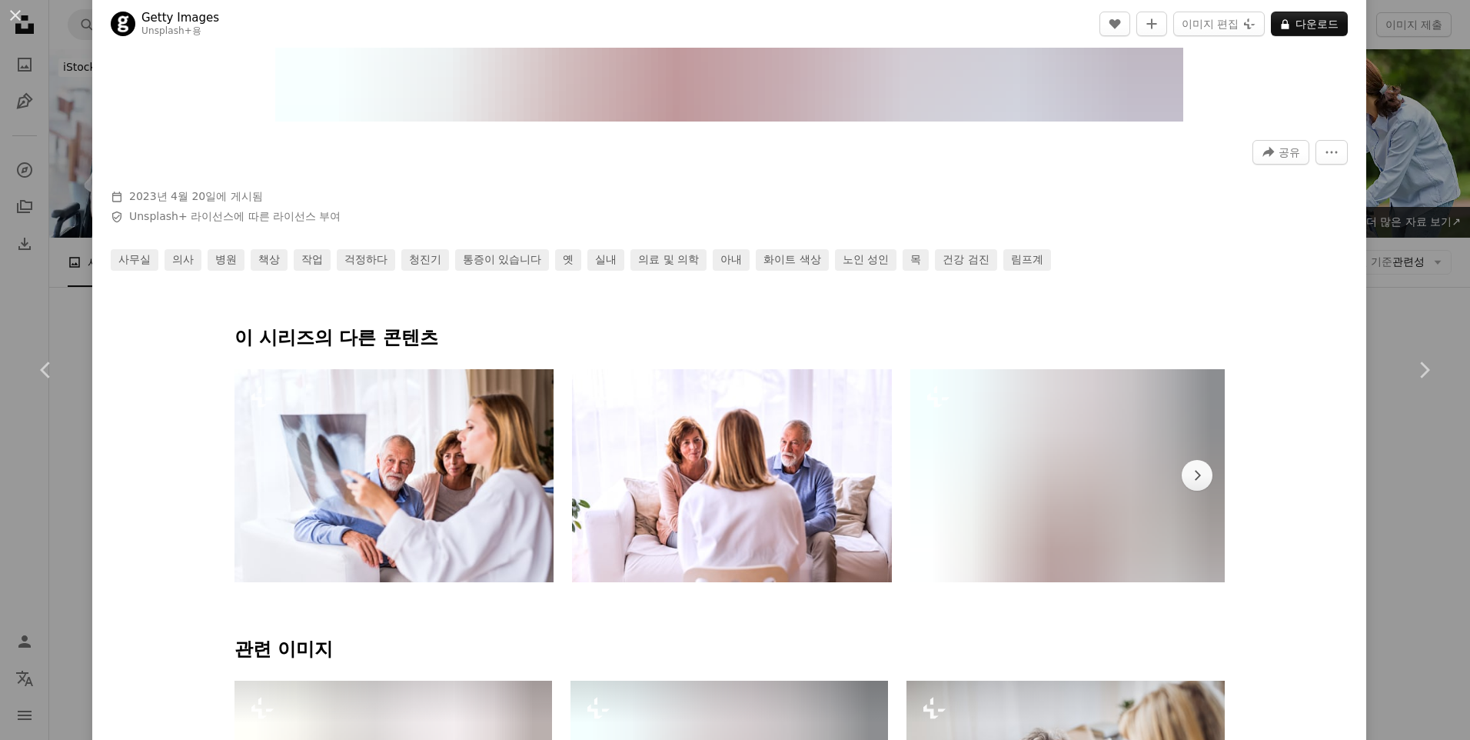
scroll to position [769, 0]
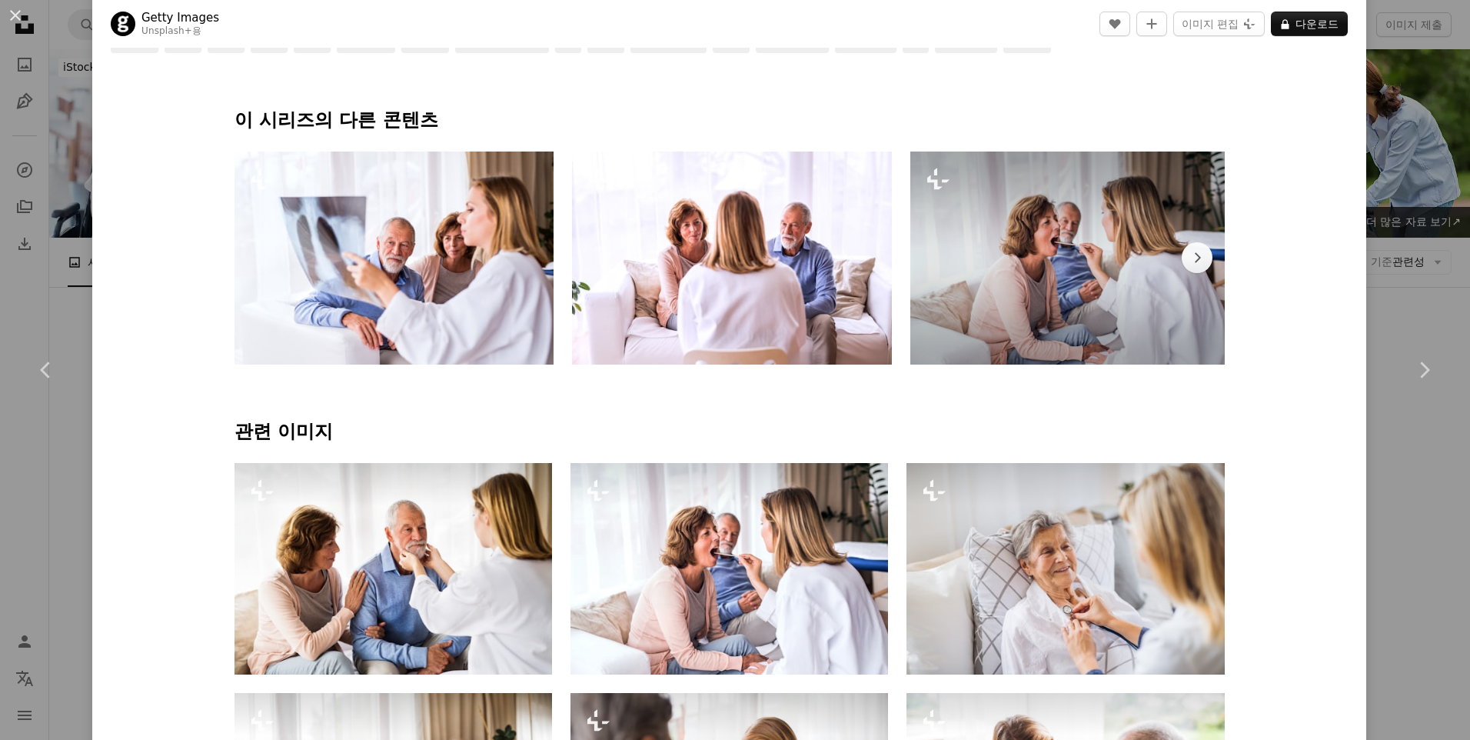
click at [1079, 301] on img at bounding box center [1070, 257] width 320 height 213
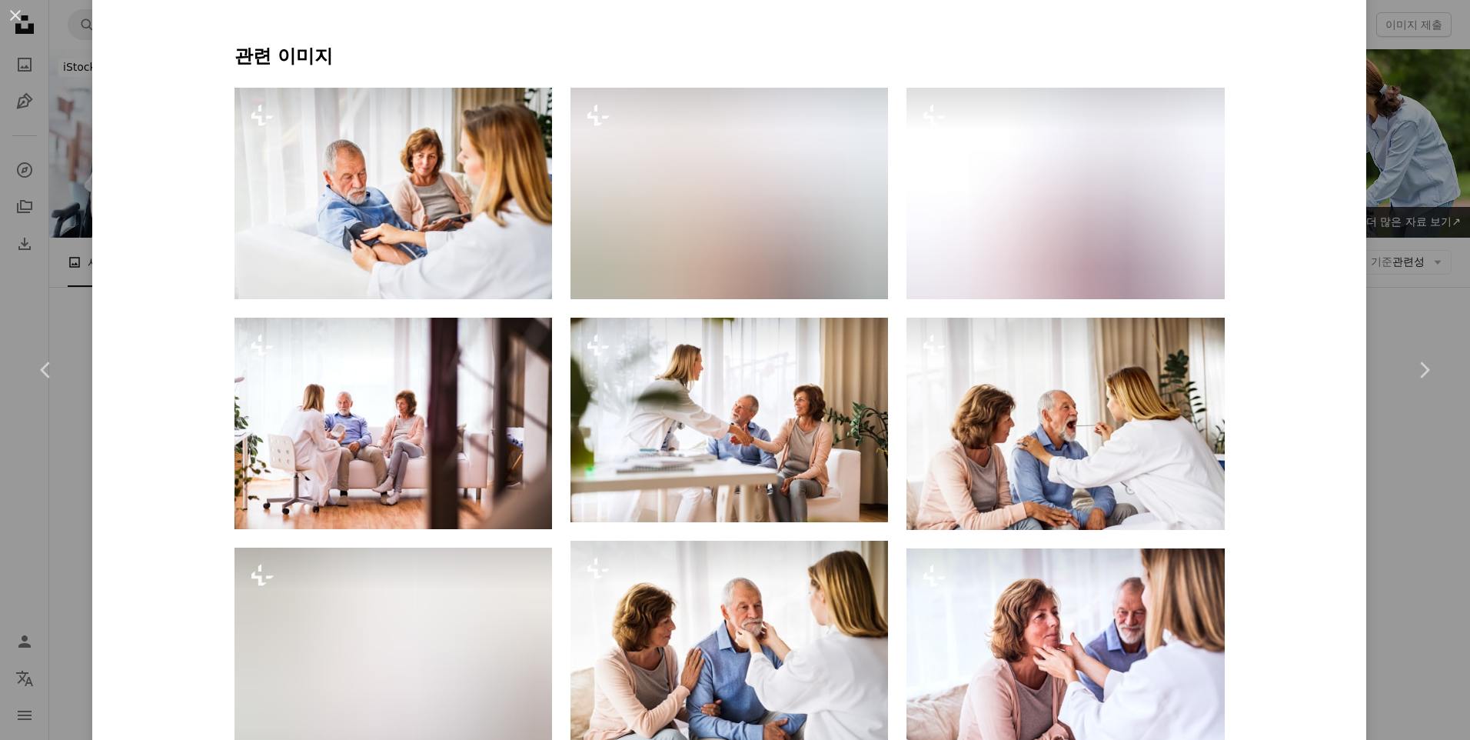
scroll to position [1153, 0]
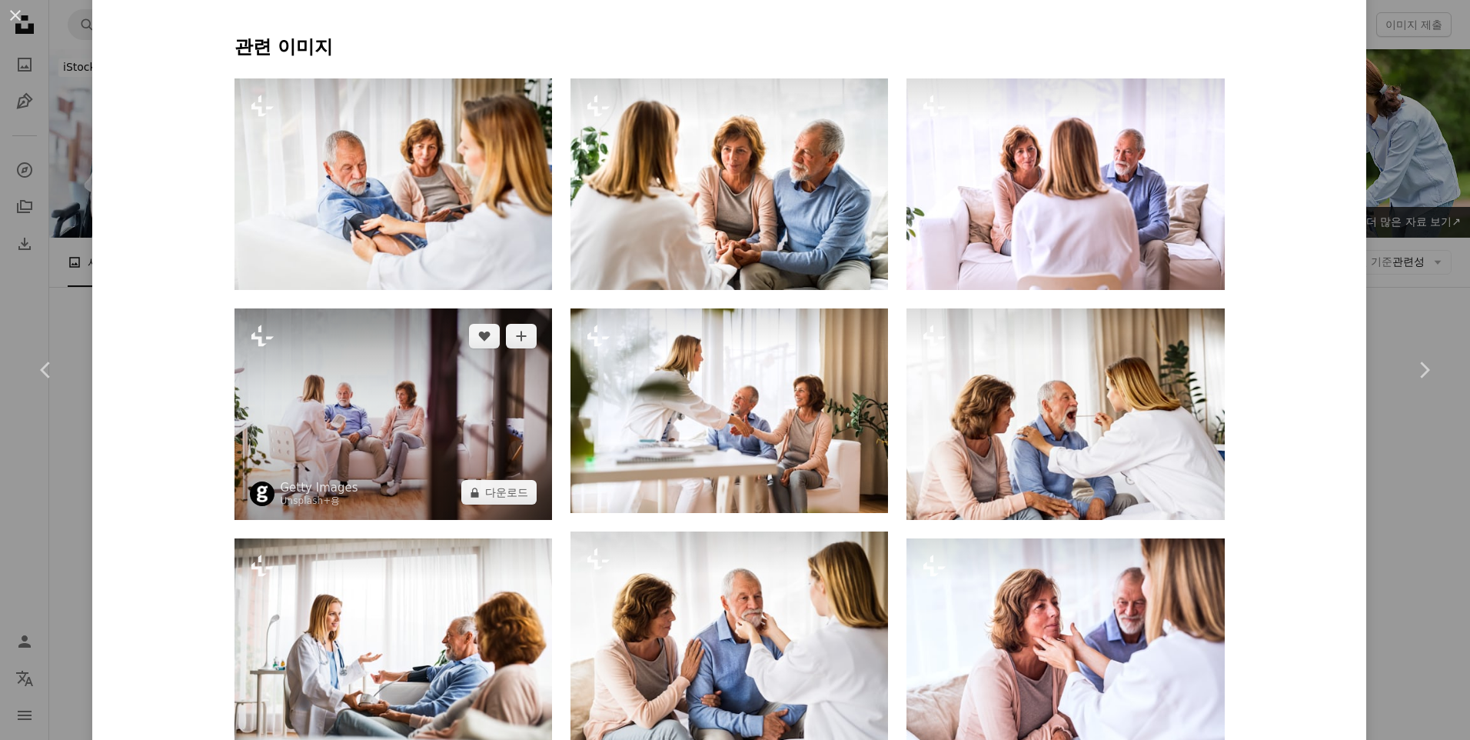
click at [477, 387] on img at bounding box center [393, 413] width 318 height 211
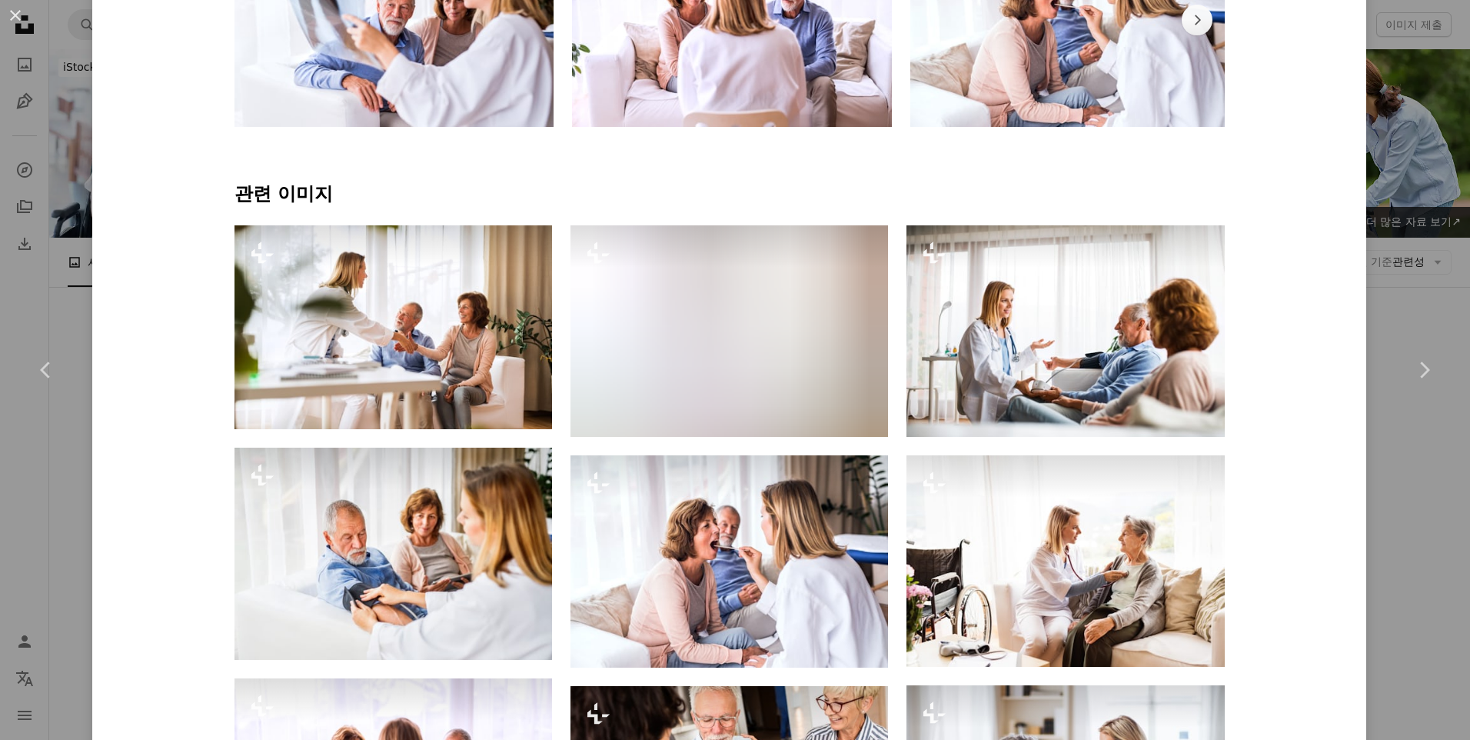
scroll to position [1076, 0]
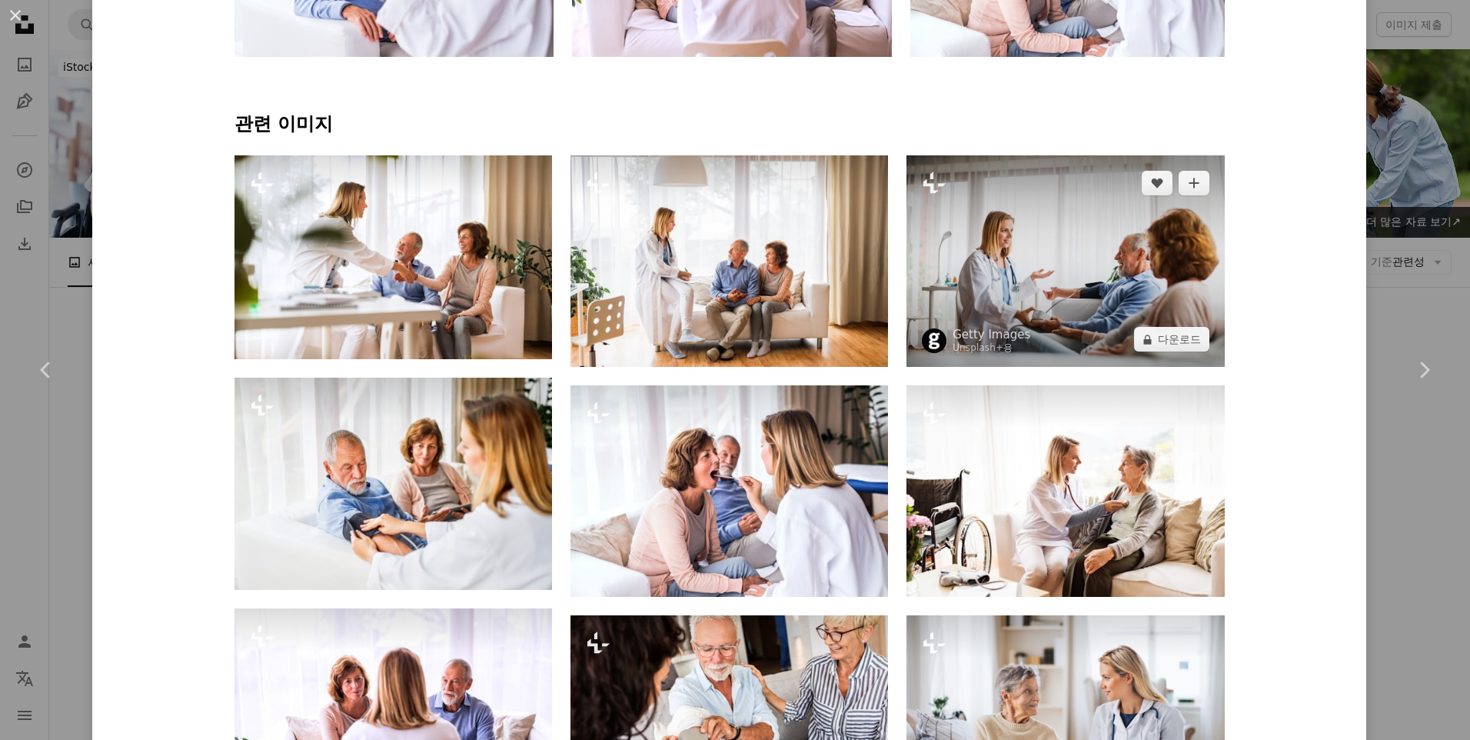
click at [1044, 277] on img at bounding box center [1065, 260] width 318 height 211
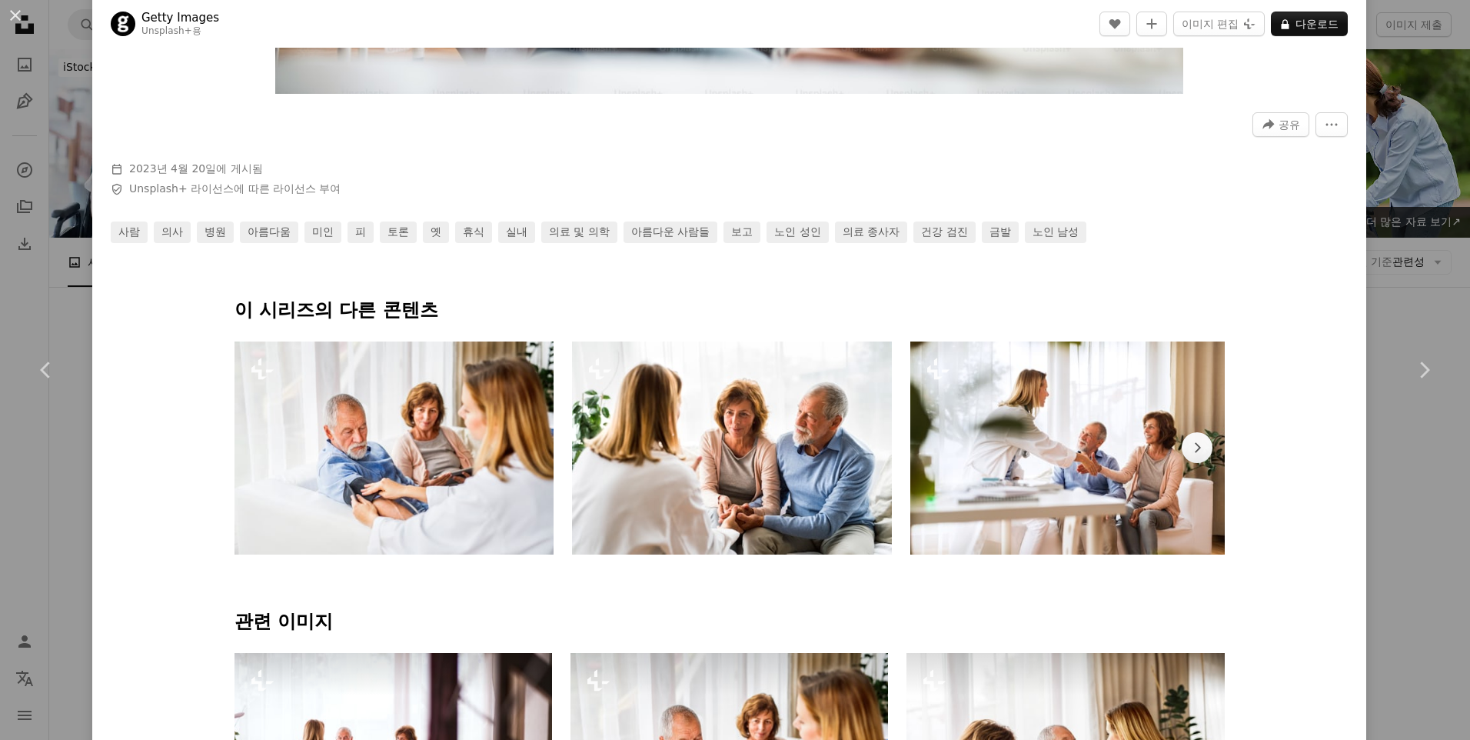
scroll to position [769, 0]
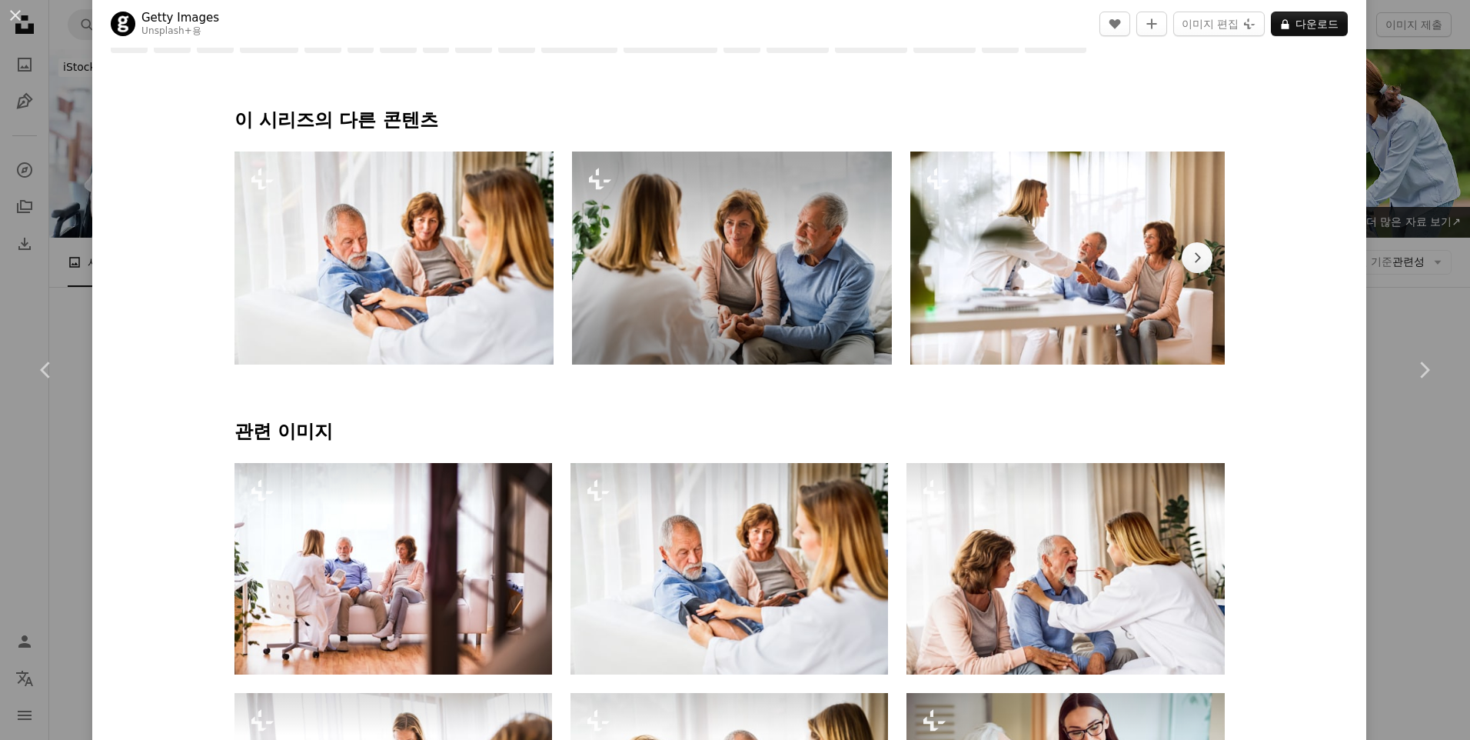
click at [734, 241] on img at bounding box center [732, 257] width 320 height 213
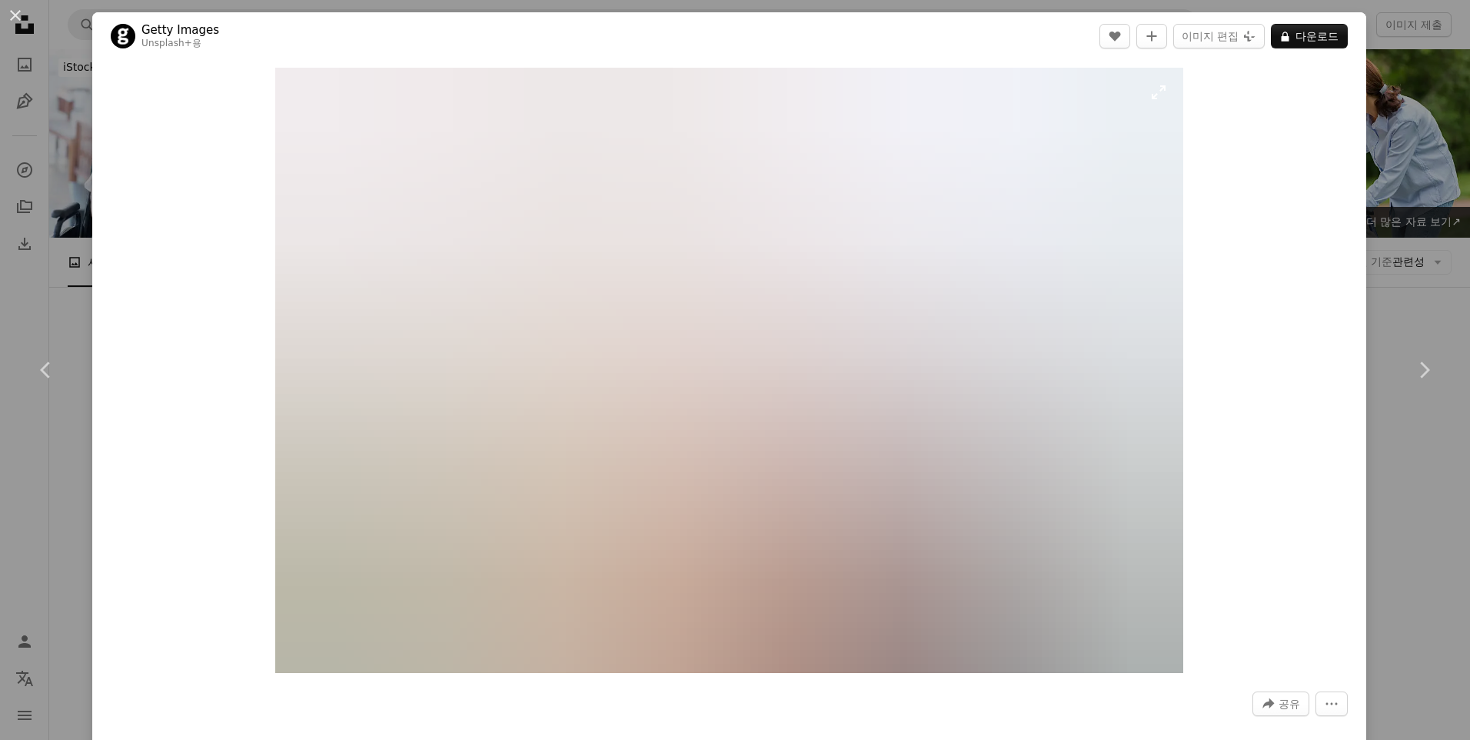
scroll to position [461, 0]
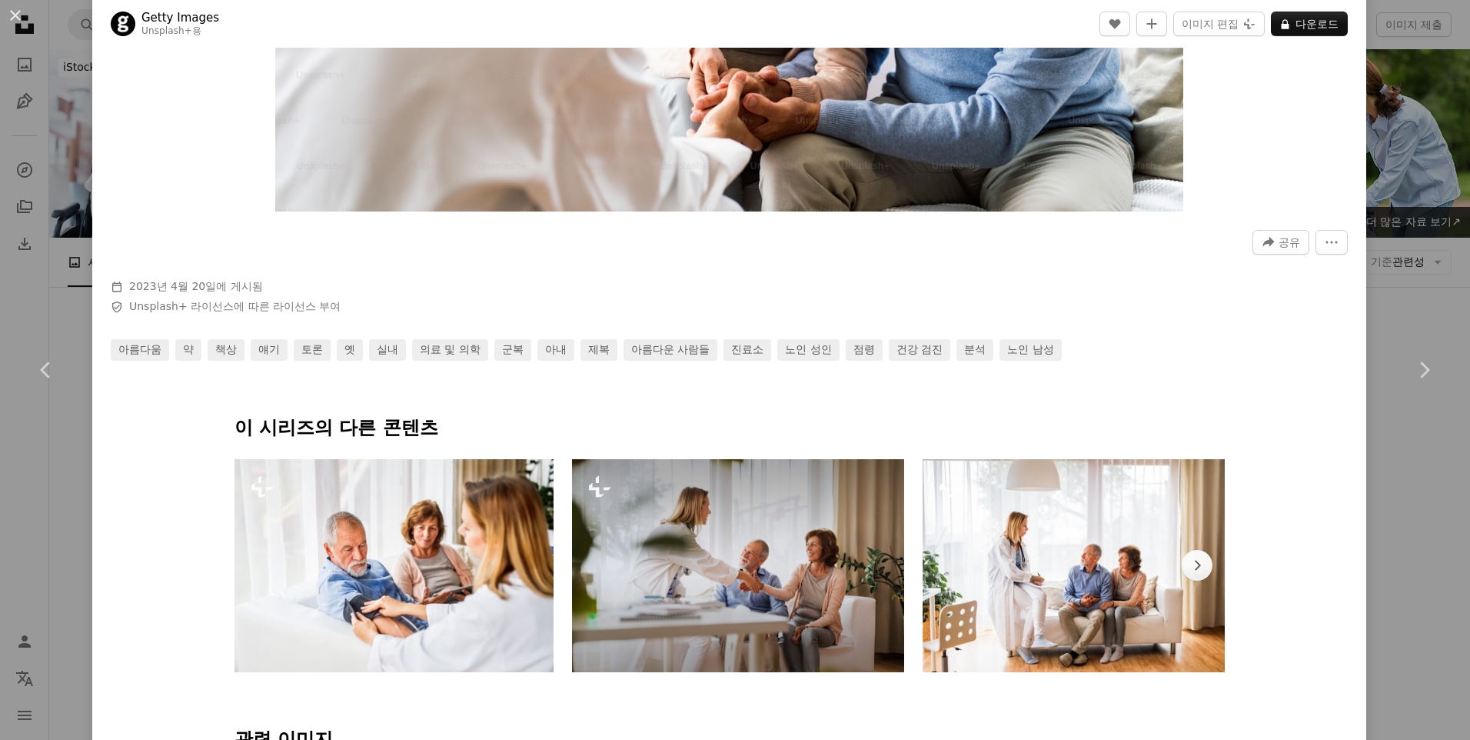
click at [696, 544] on img at bounding box center [738, 565] width 332 height 213
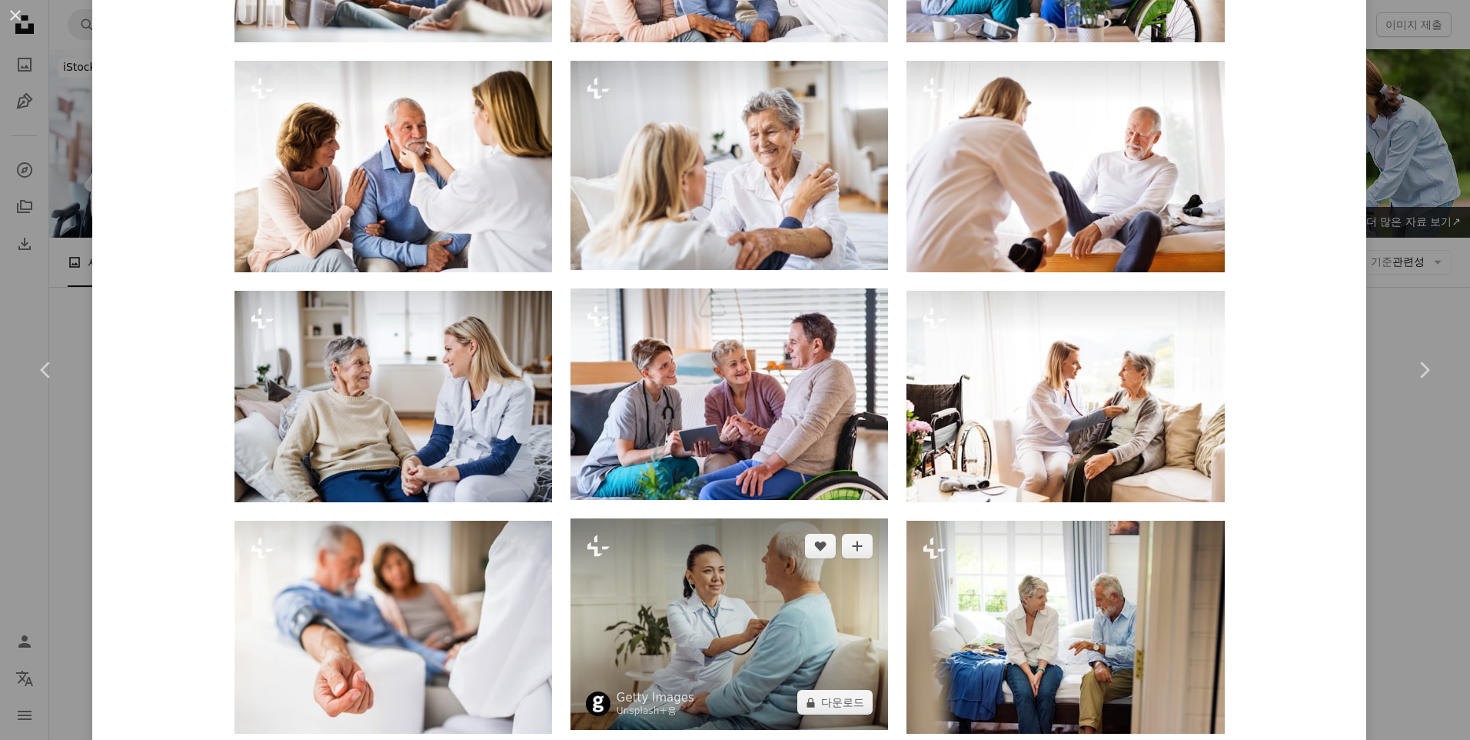
scroll to position [1922, 0]
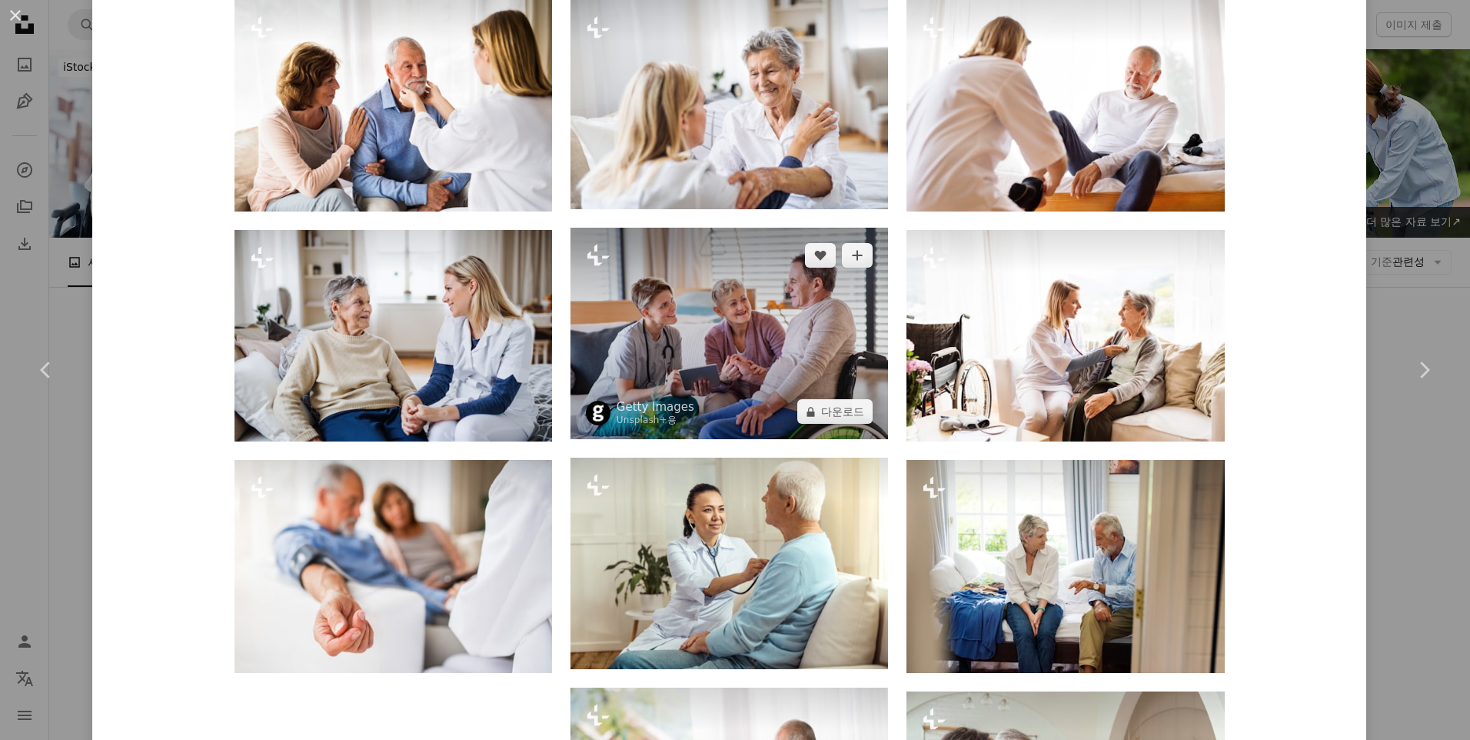
click at [742, 382] on img at bounding box center [729, 333] width 318 height 211
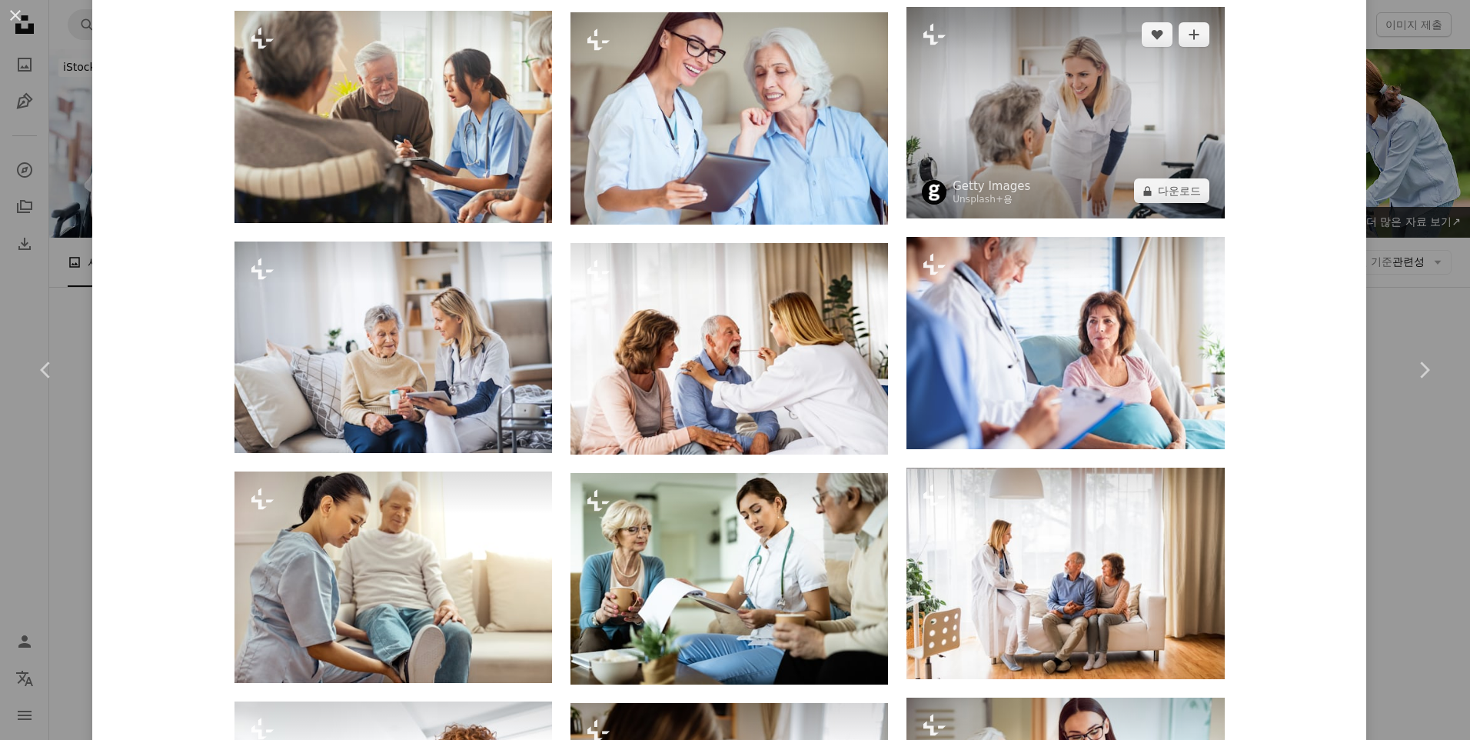
scroll to position [3998, 0]
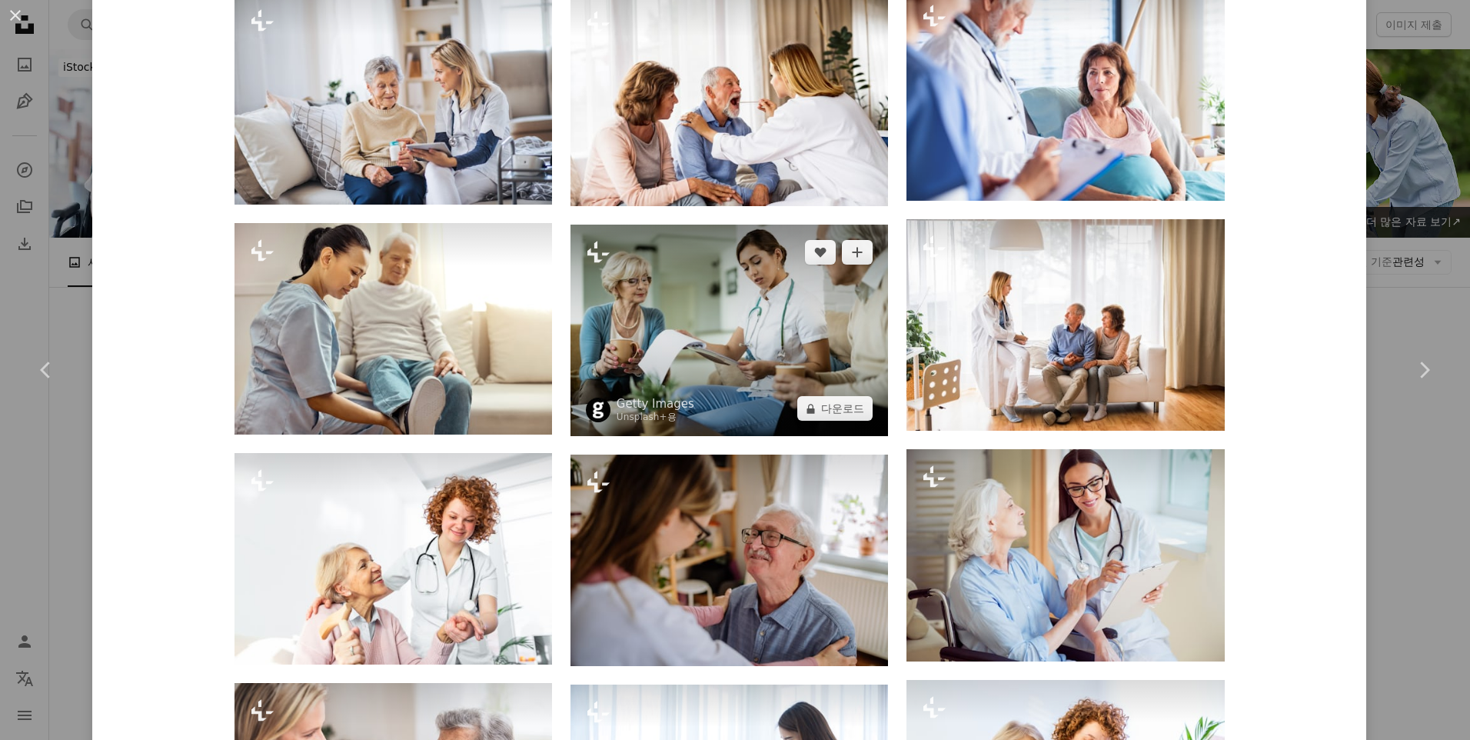
click at [743, 379] on img at bounding box center [729, 329] width 318 height 211
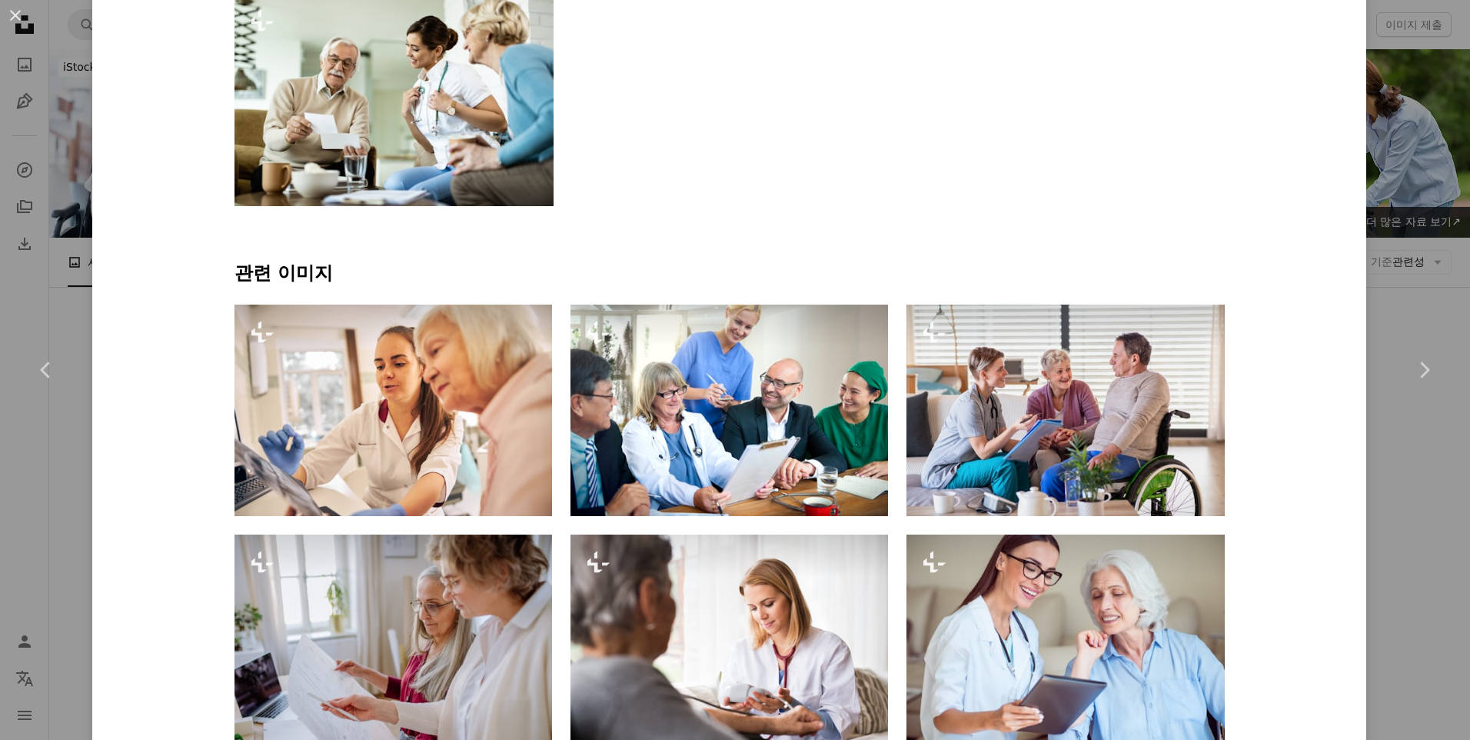
scroll to position [999, 0]
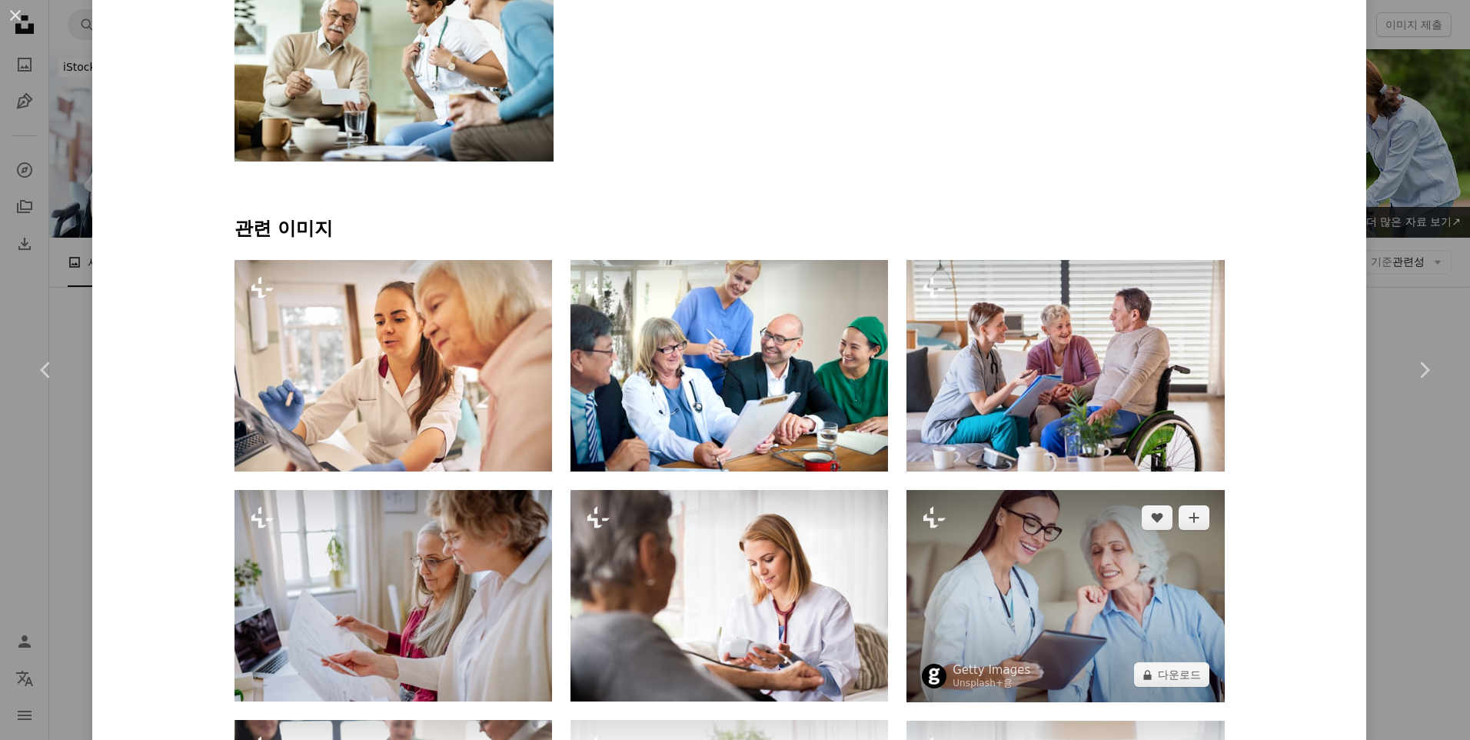
click at [996, 534] on img at bounding box center [1065, 596] width 318 height 212
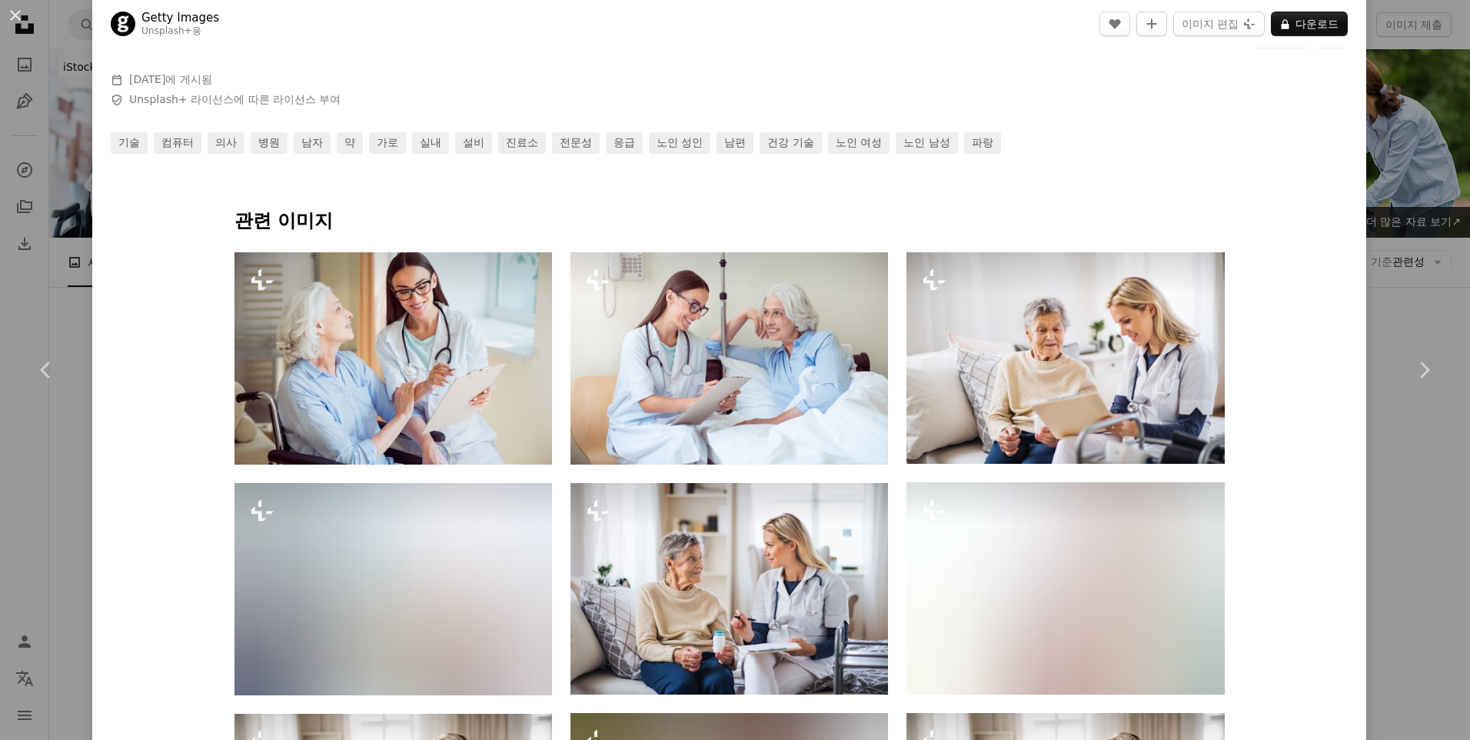
scroll to position [769, 0]
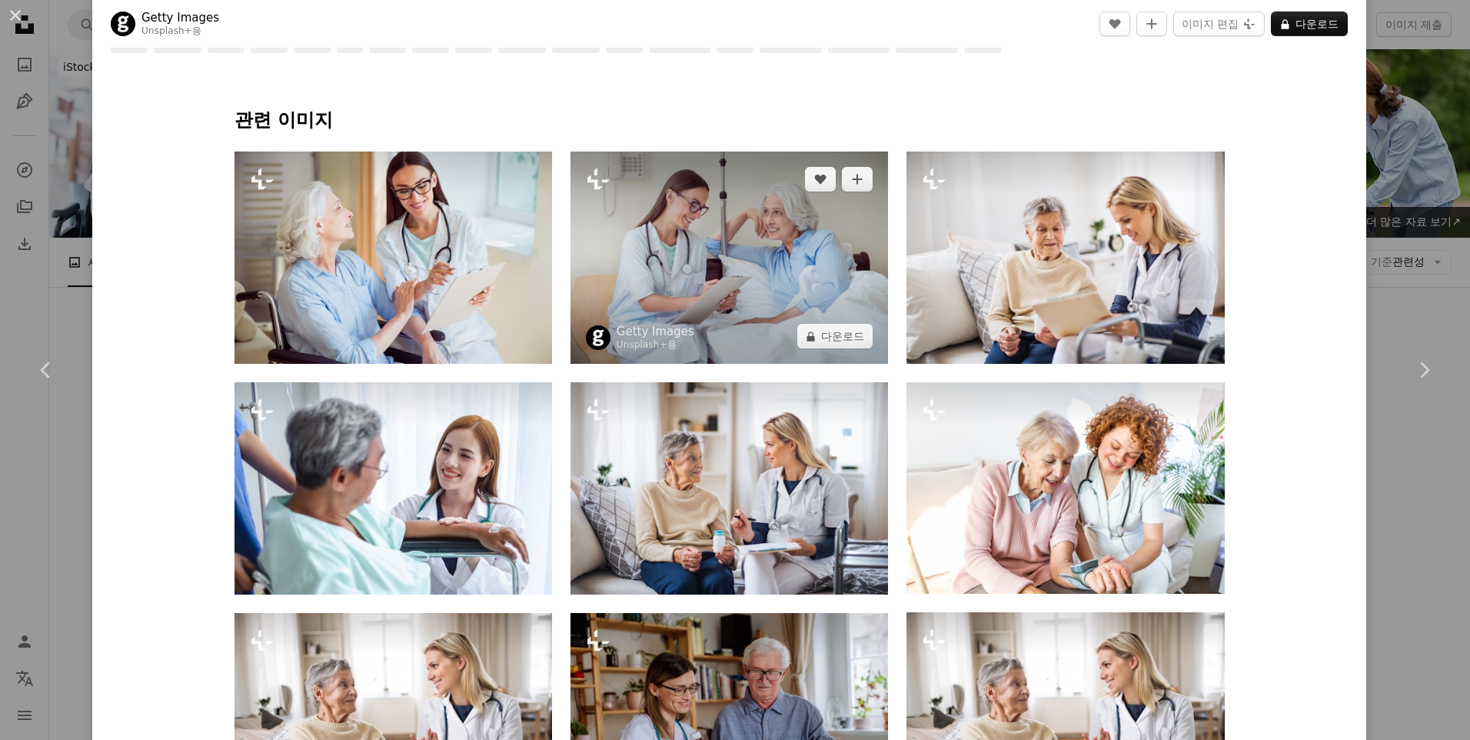
click at [793, 314] on img at bounding box center [729, 257] width 318 height 212
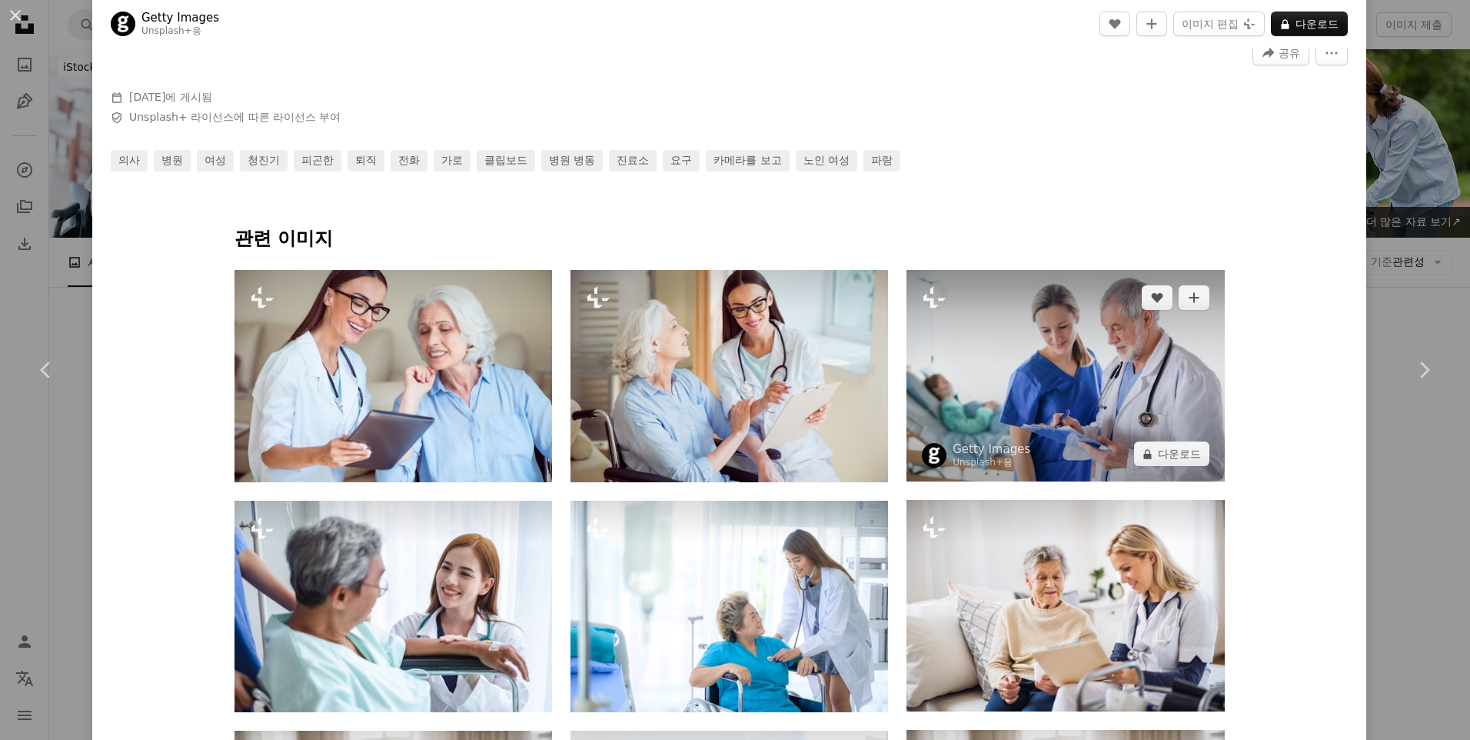
scroll to position [692, 0]
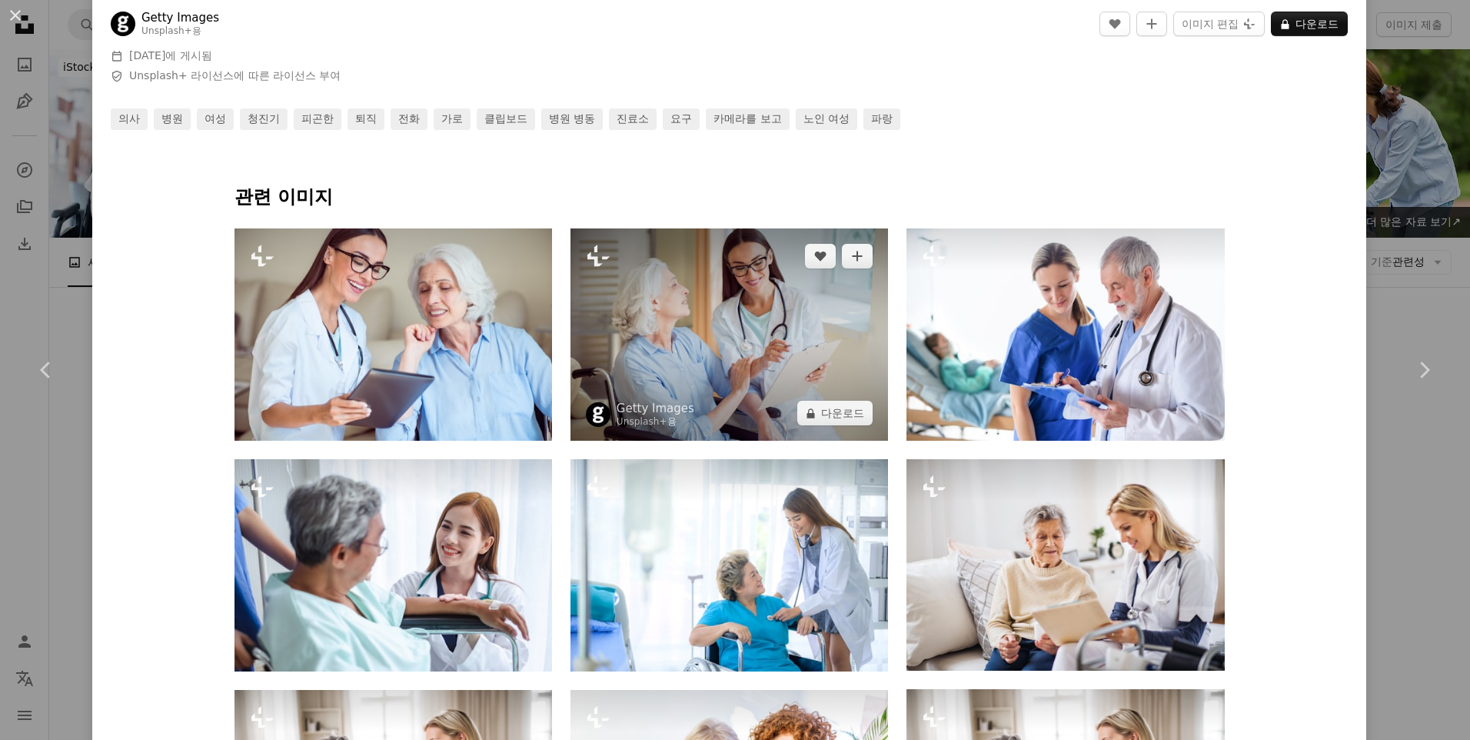
click at [677, 381] on img at bounding box center [729, 334] width 318 height 212
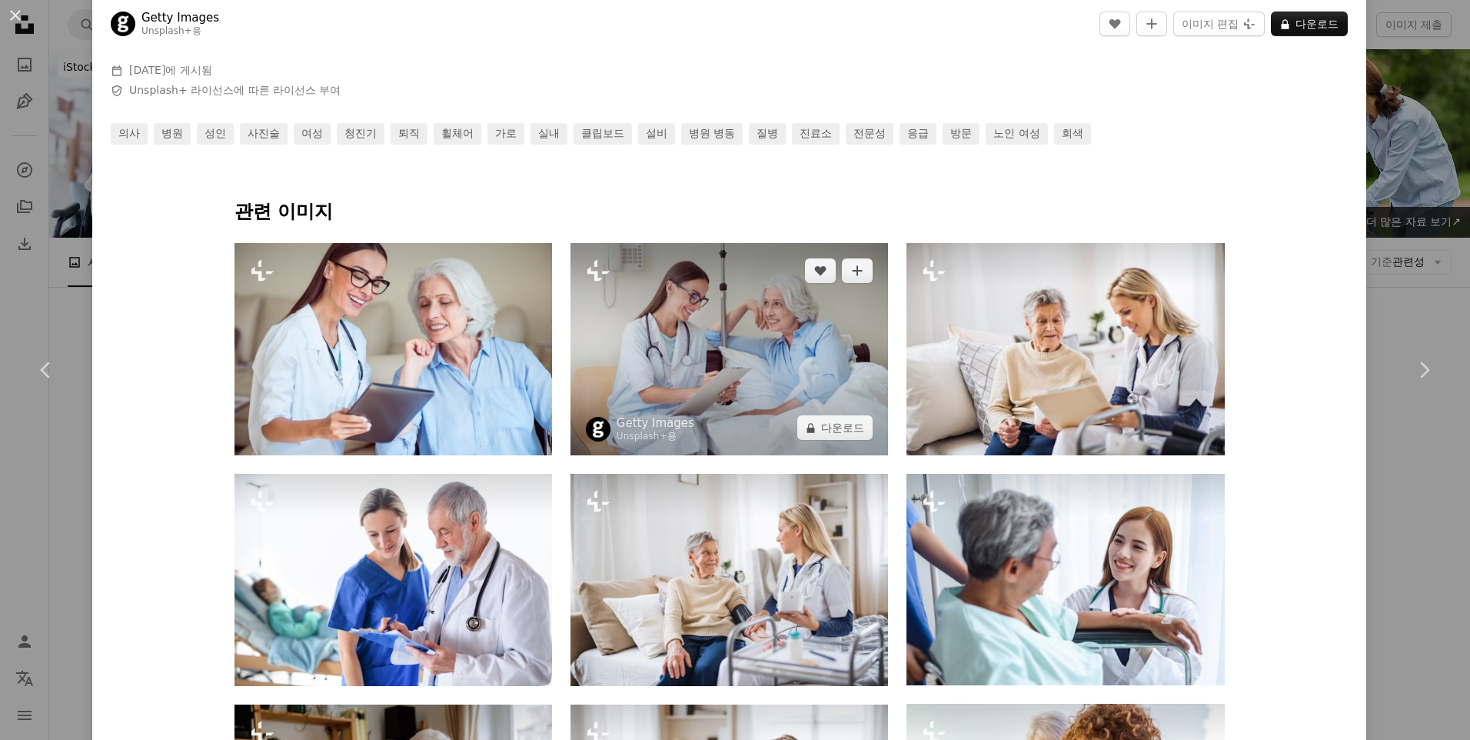
scroll to position [769, 0]
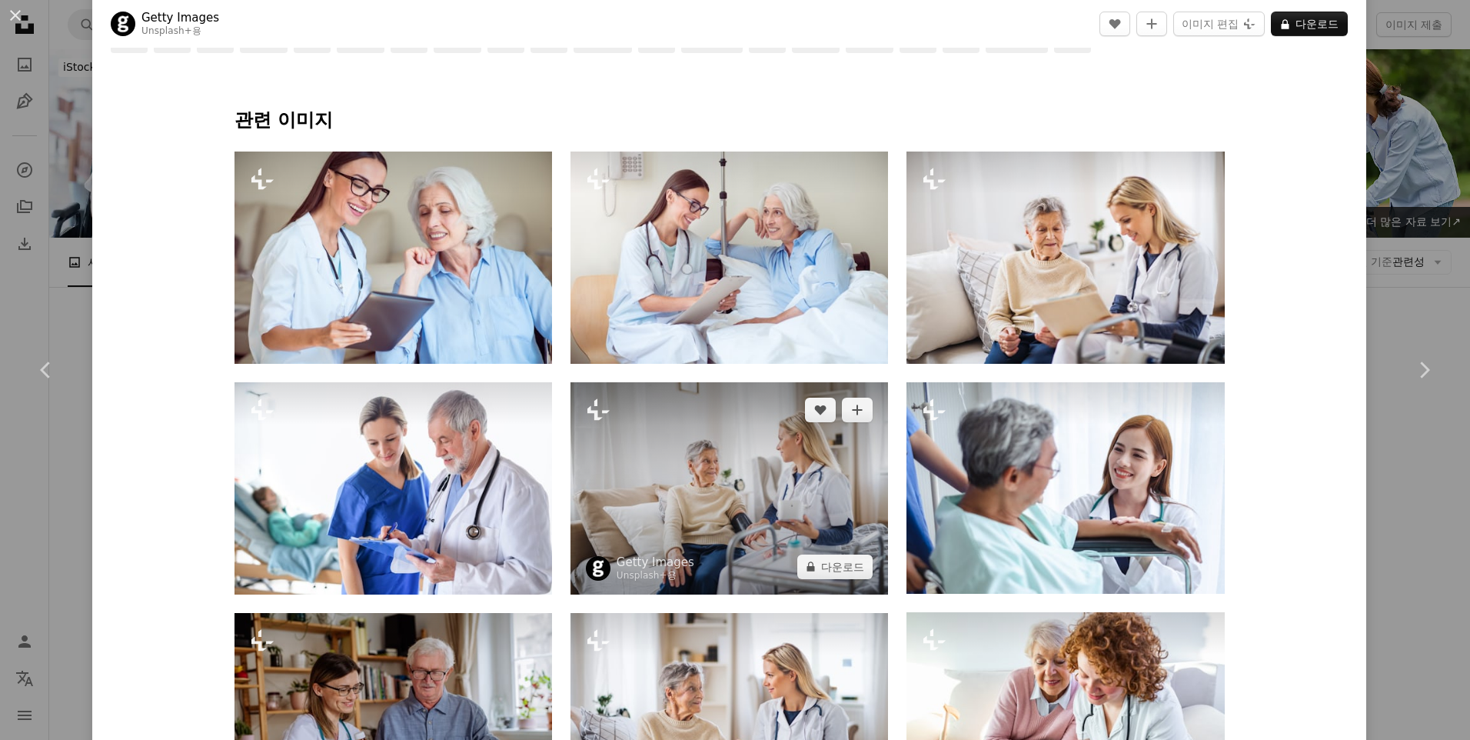
click at [732, 479] on img at bounding box center [729, 487] width 318 height 211
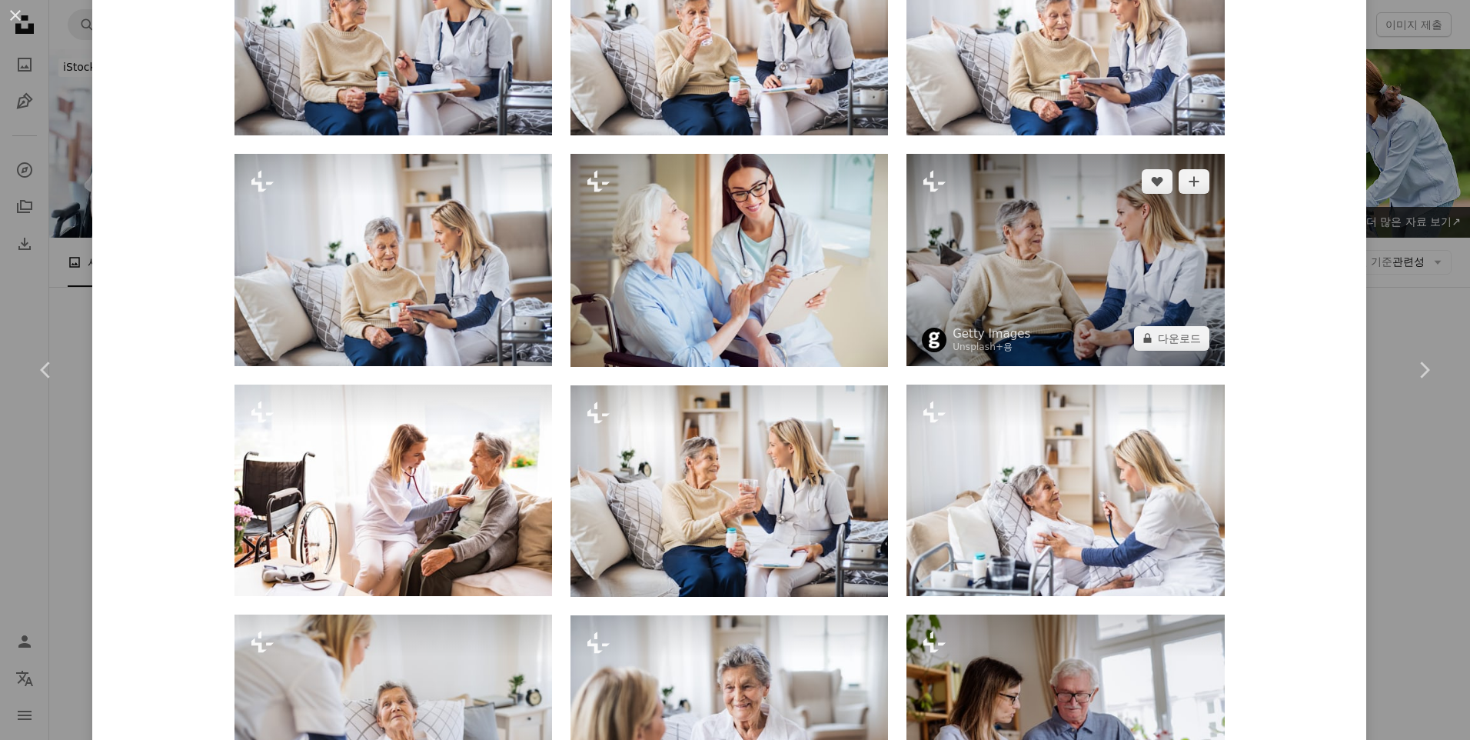
scroll to position [1845, 0]
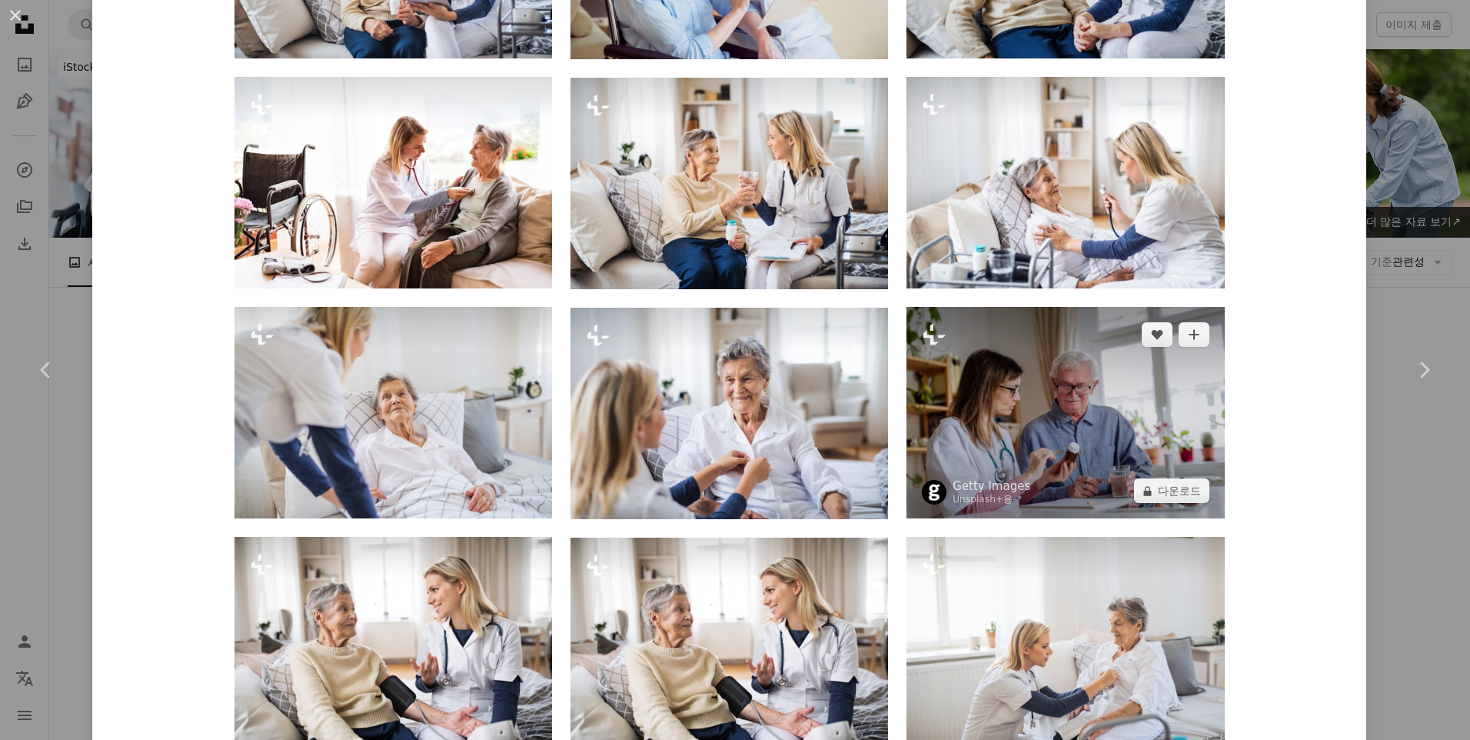
click at [1041, 421] on img at bounding box center [1065, 412] width 318 height 211
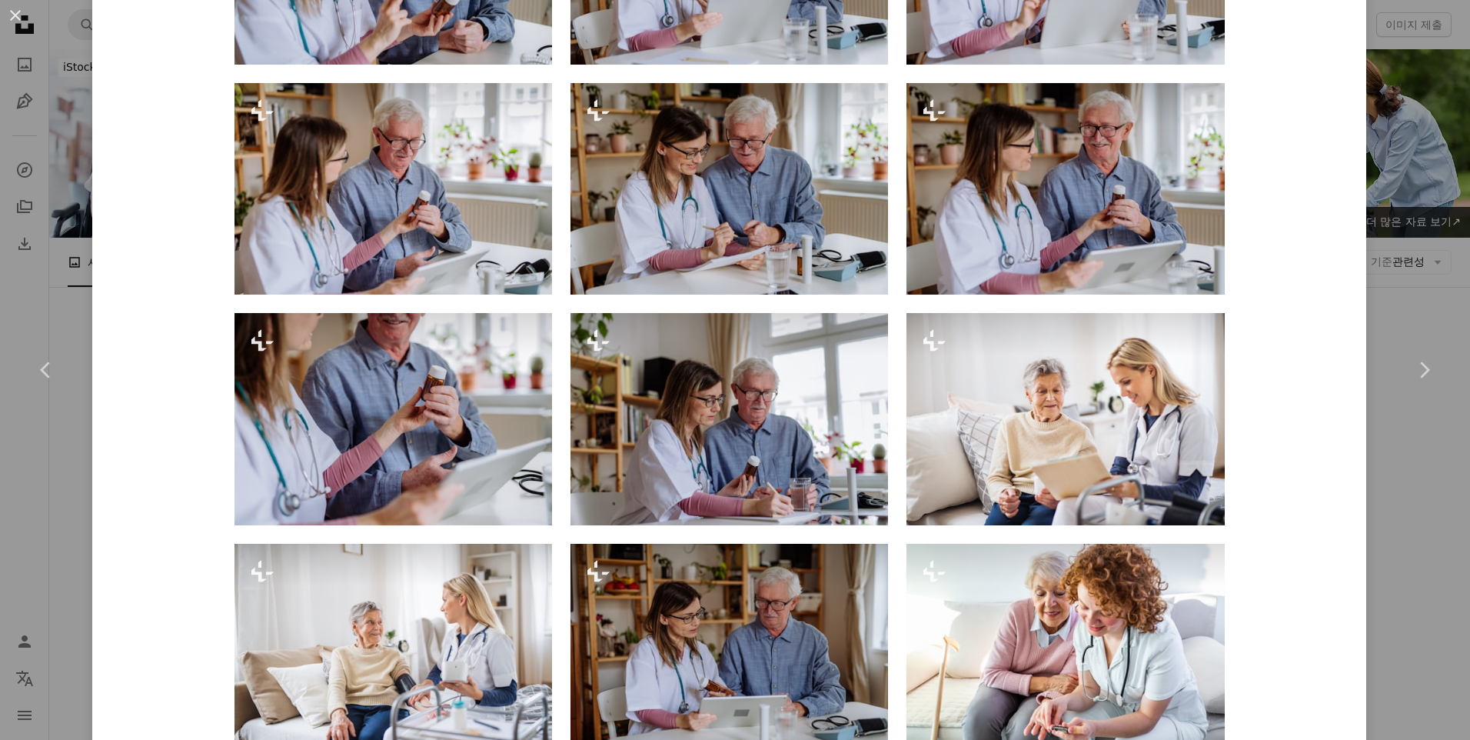
scroll to position [1538, 0]
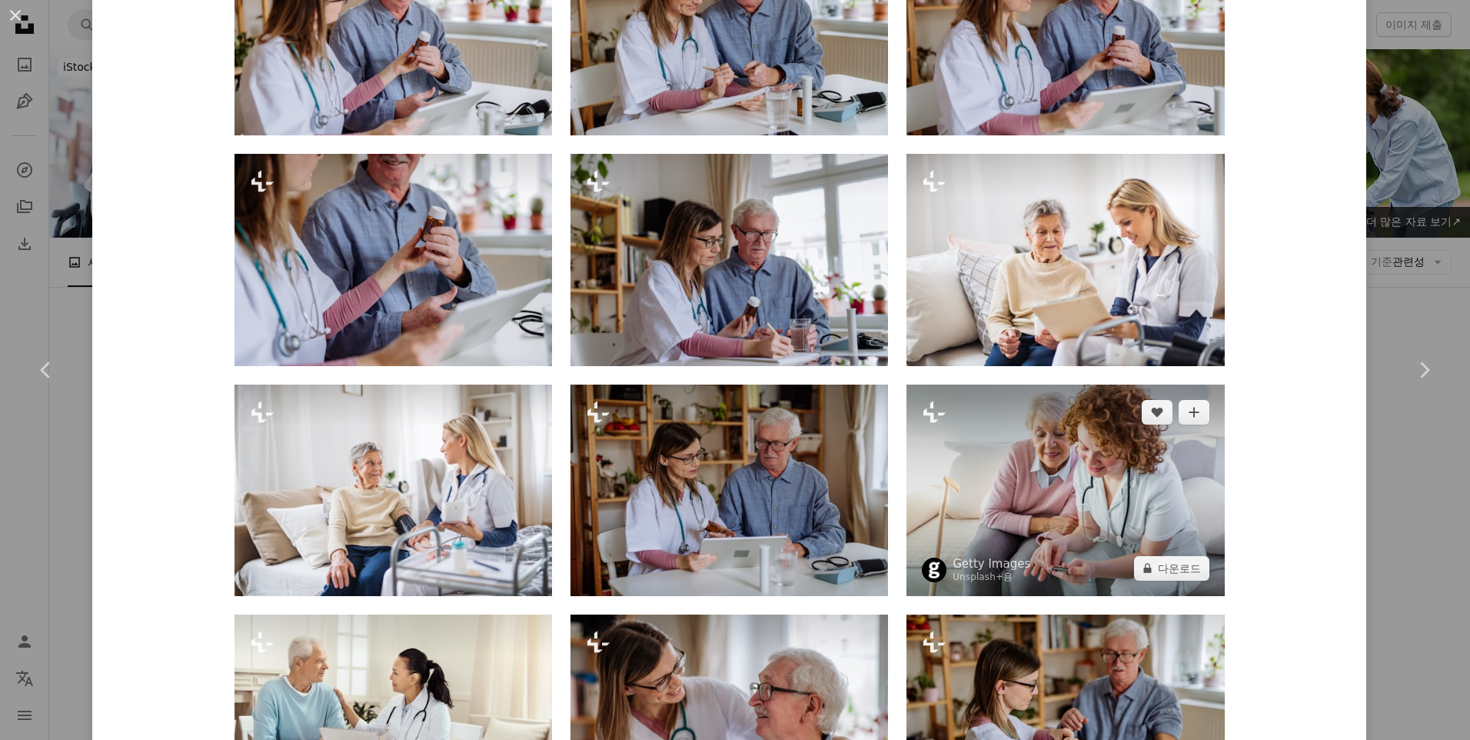
click at [962, 450] on img at bounding box center [1065, 489] width 318 height 211
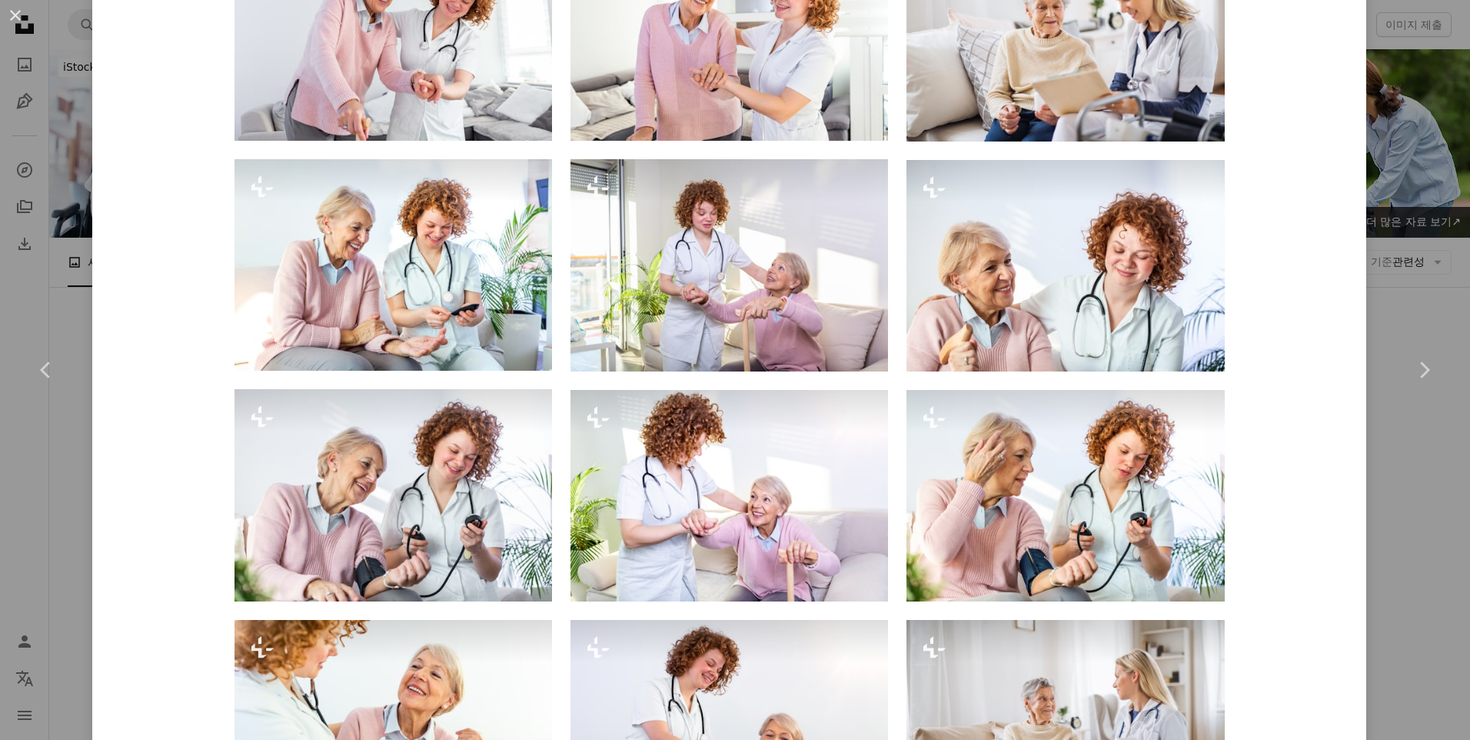
scroll to position [2300, 0]
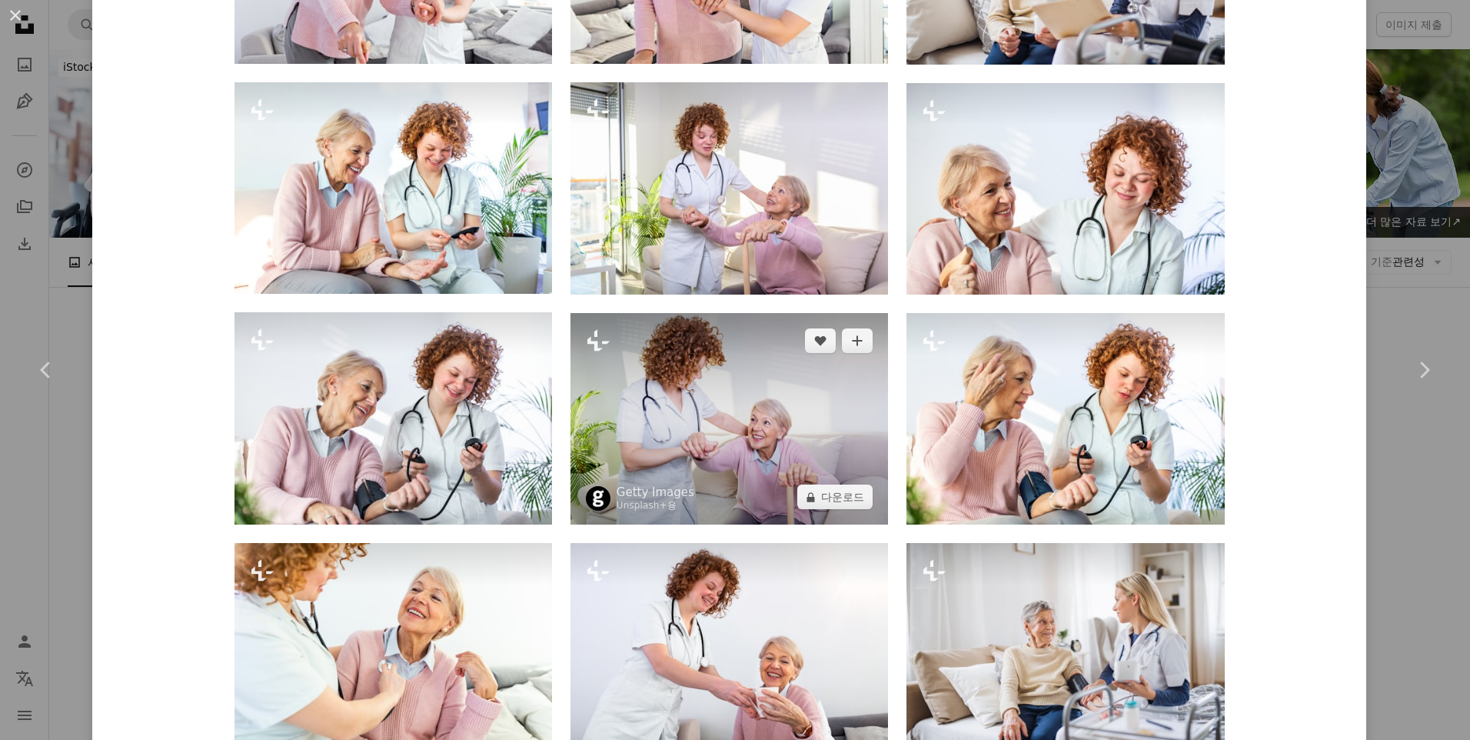
click at [714, 402] on img at bounding box center [729, 418] width 318 height 211
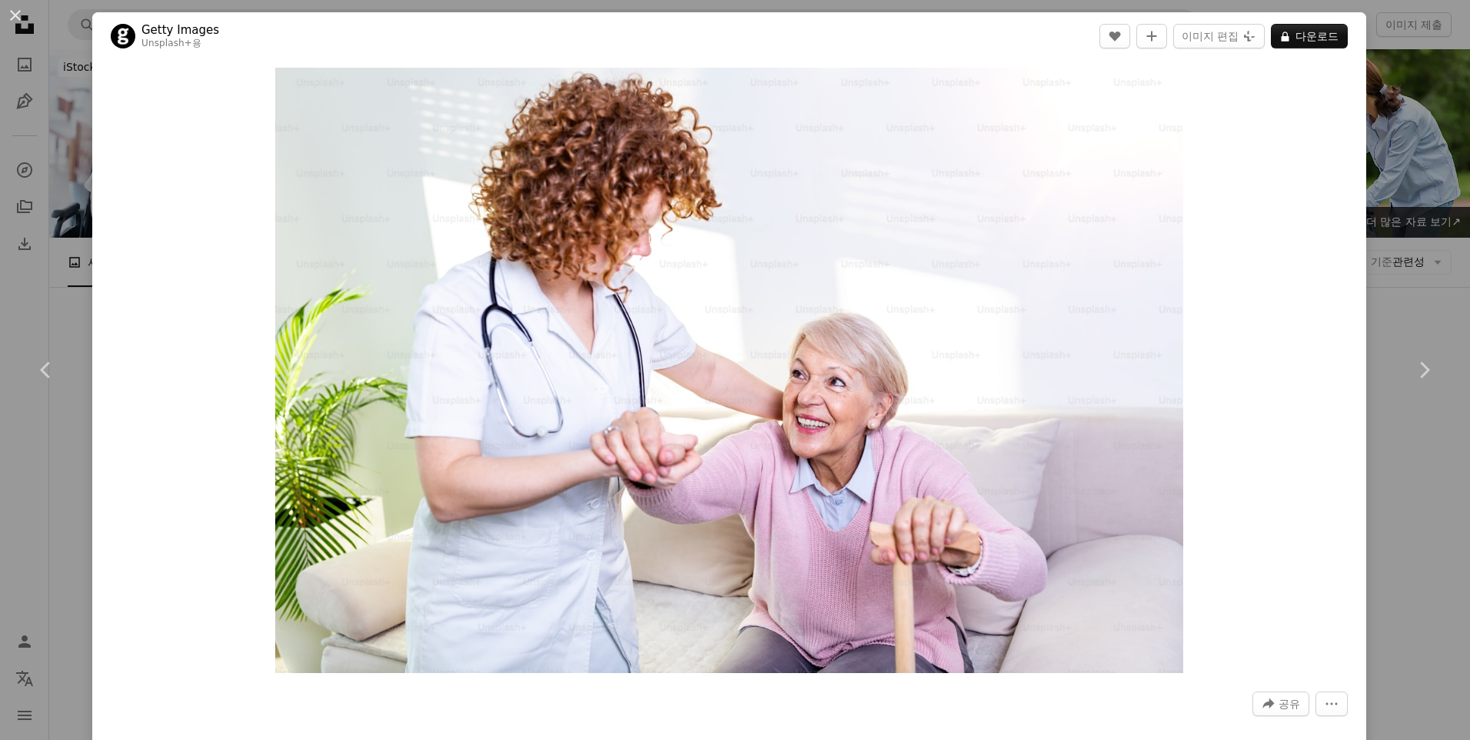
click at [676, 319] on img "이 이미지 확대" at bounding box center [729, 370] width 908 height 605
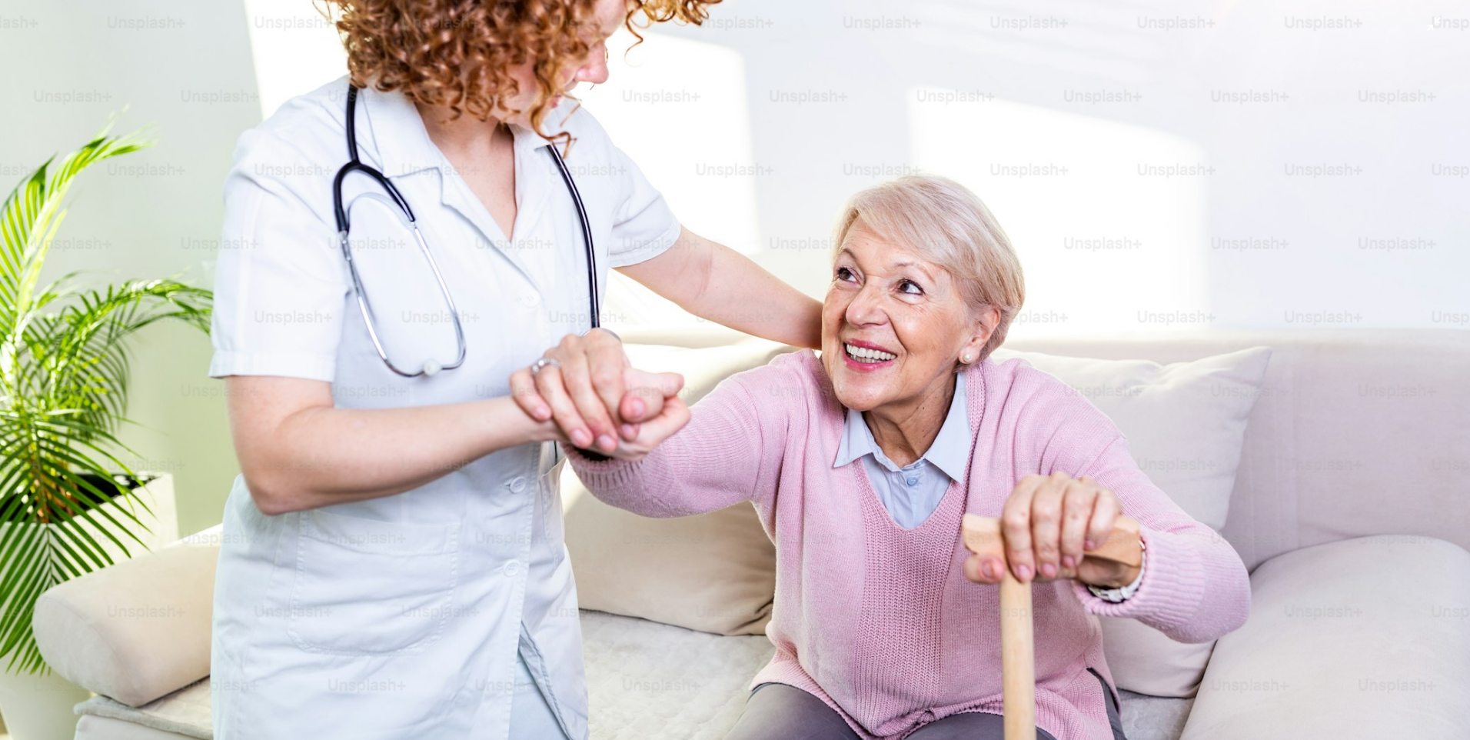
scroll to position [224, 0]
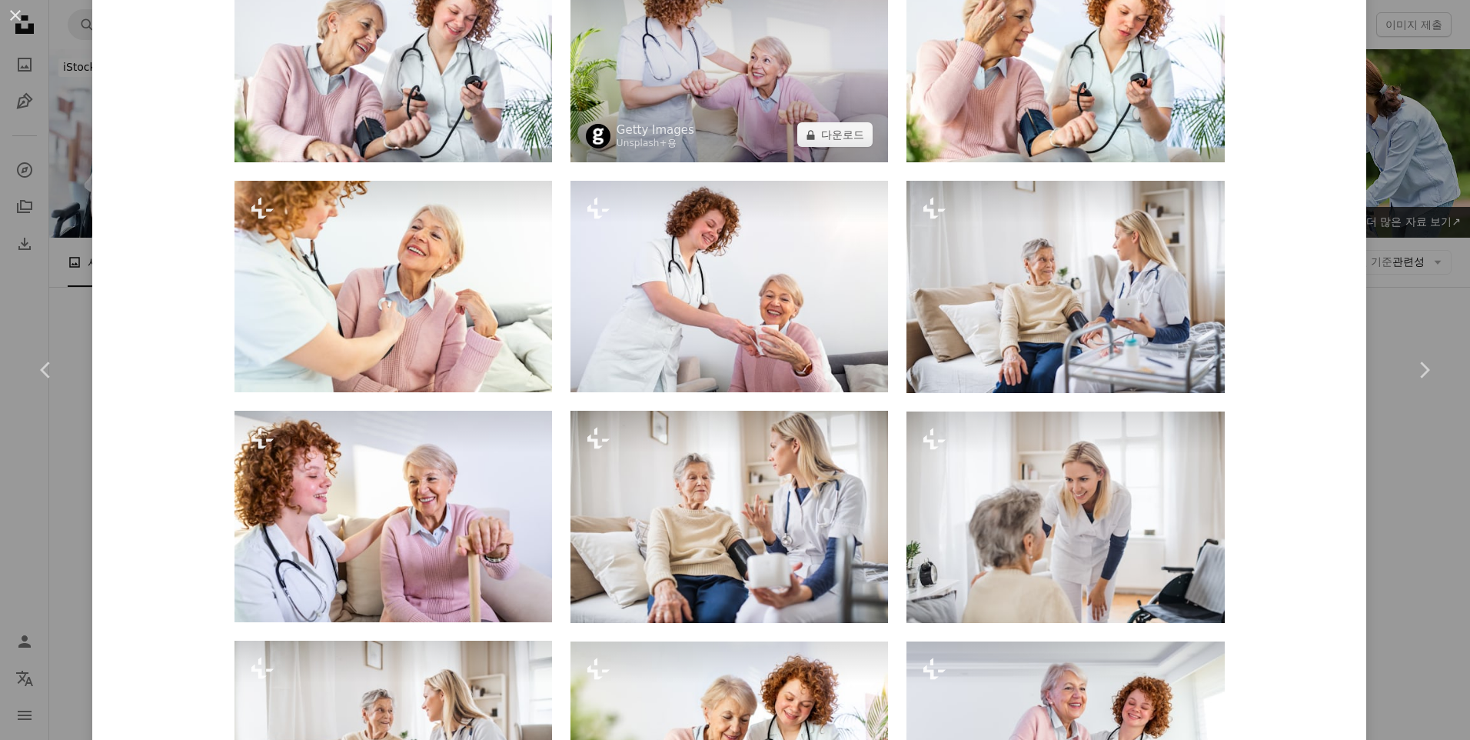
scroll to position [2691, 0]
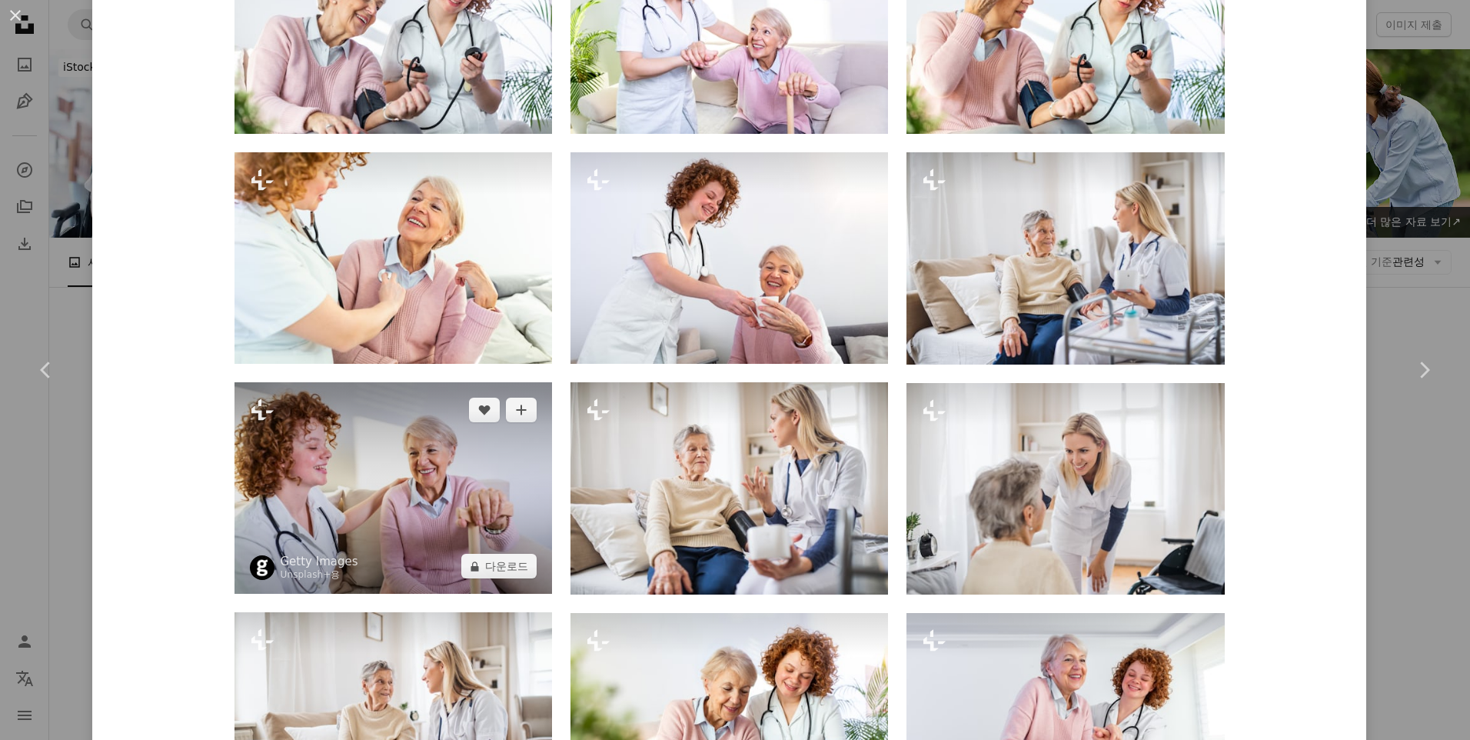
click at [378, 481] on img at bounding box center [393, 487] width 318 height 211
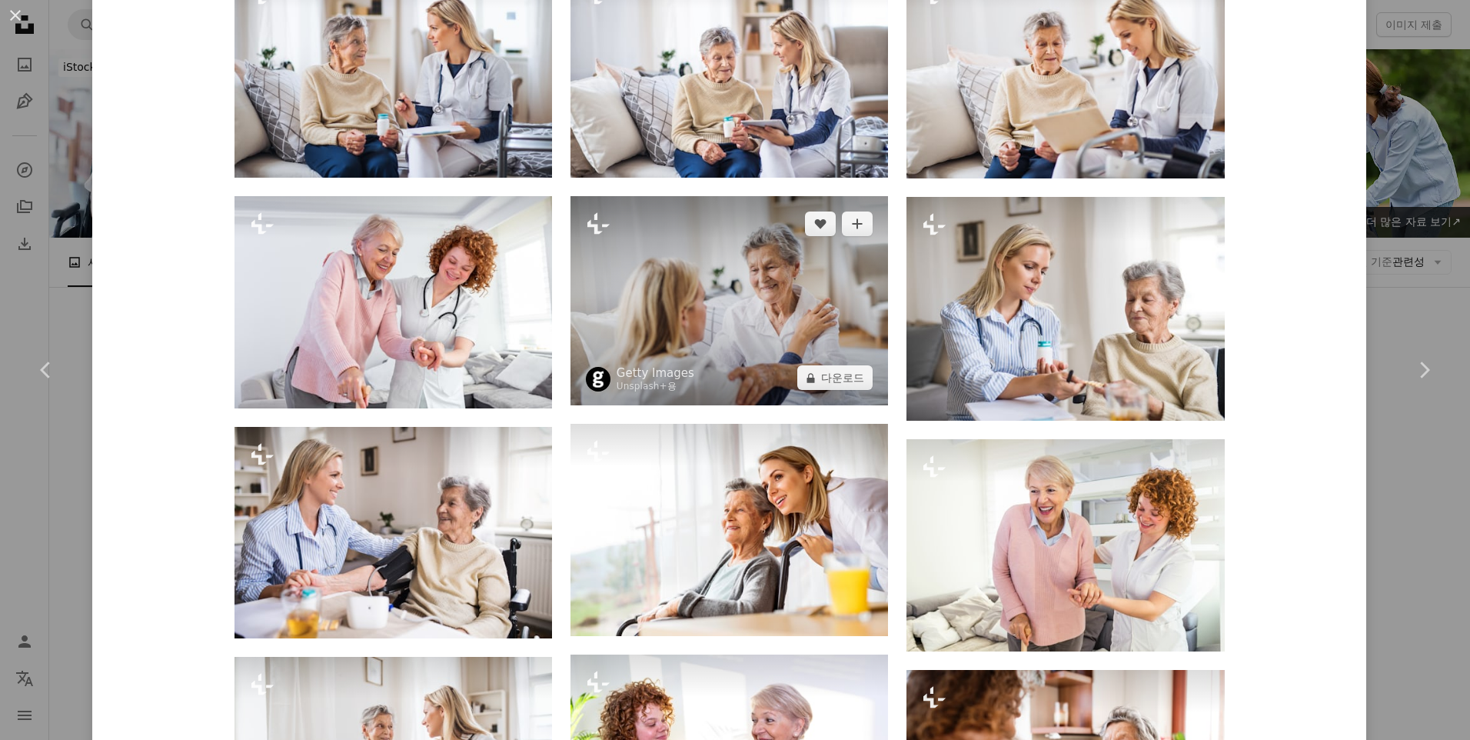
scroll to position [1691, 0]
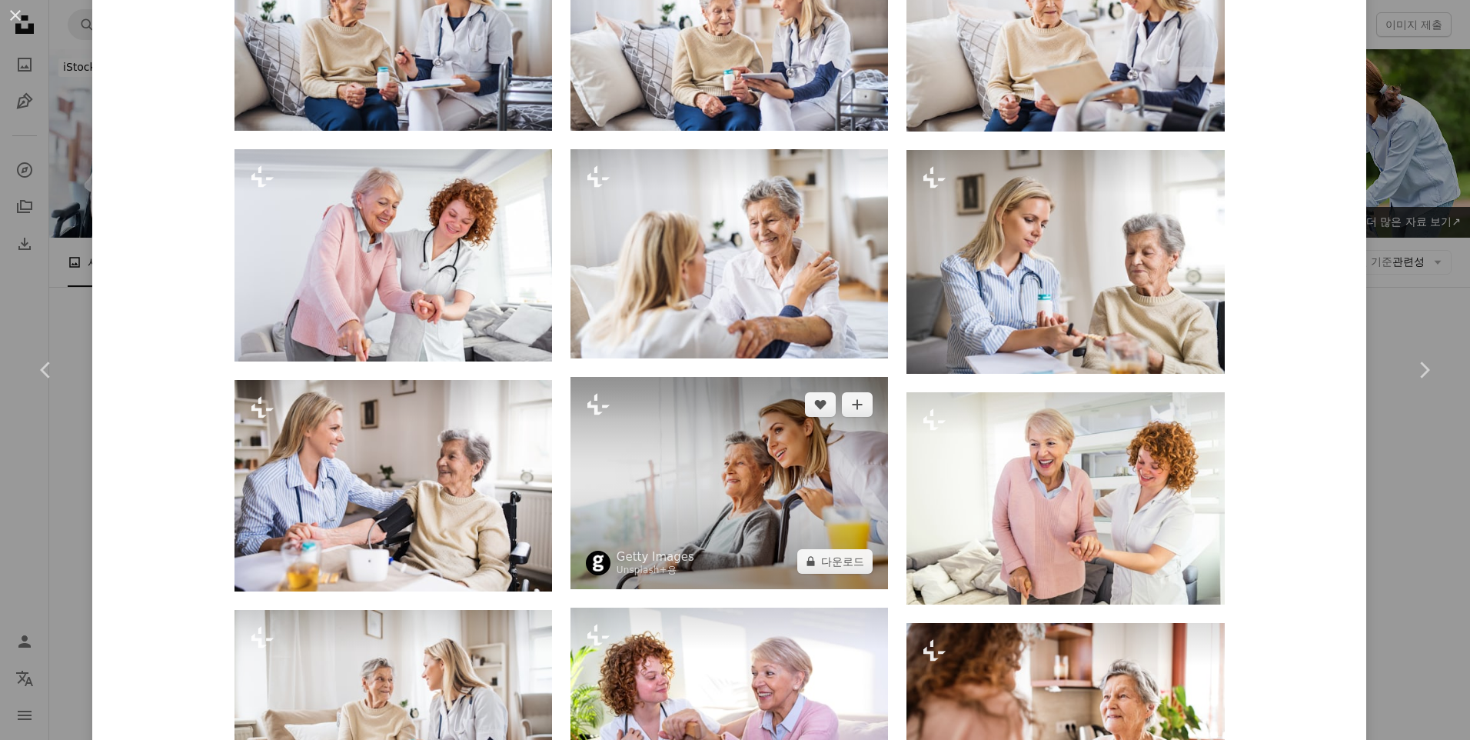
click at [733, 463] on img at bounding box center [729, 482] width 318 height 211
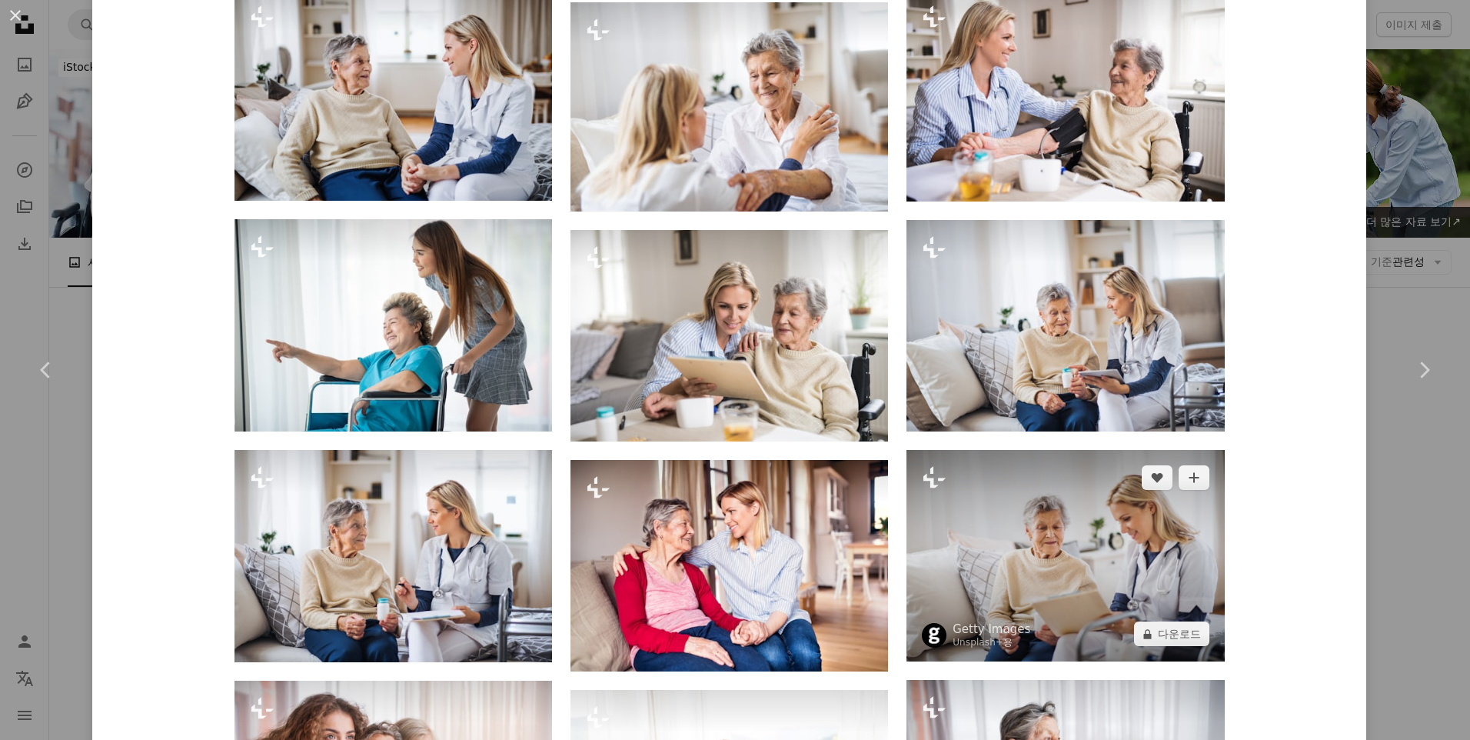
scroll to position [1461, 0]
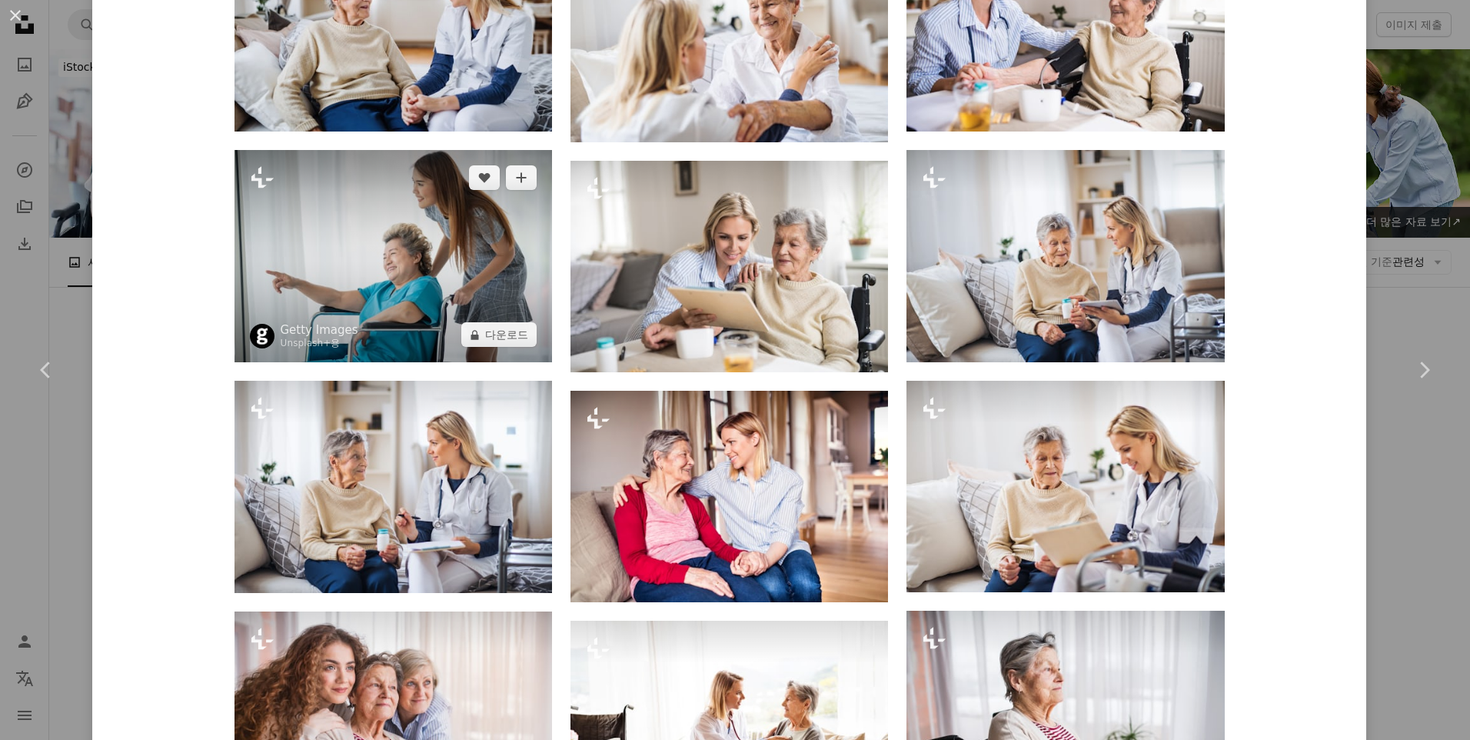
click at [425, 245] on img at bounding box center [393, 256] width 318 height 212
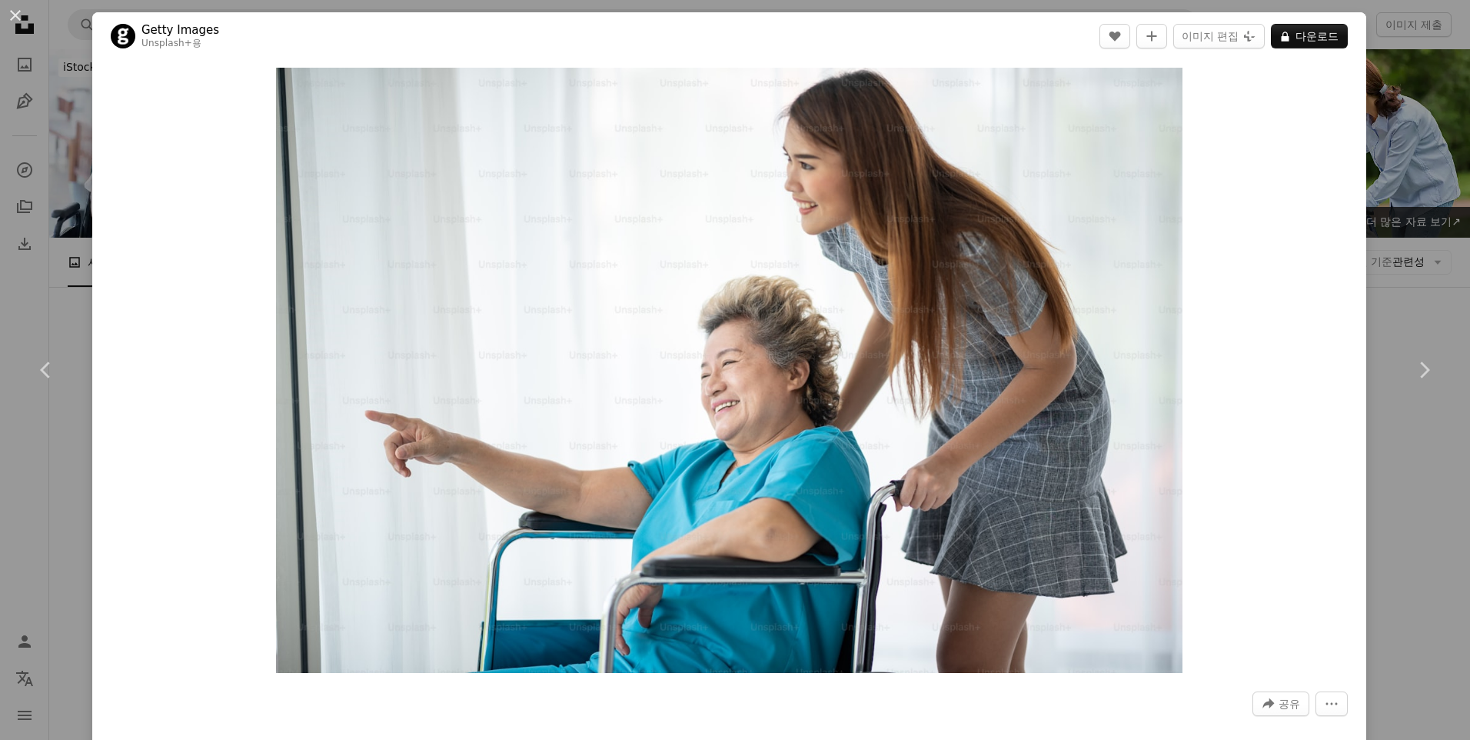
drag, startPoint x: 19, startPoint y: 13, endPoint x: 44, endPoint y: 32, distance: 31.2
click at [19, 14] on button "An X shape" at bounding box center [15, 15] width 18 height 18
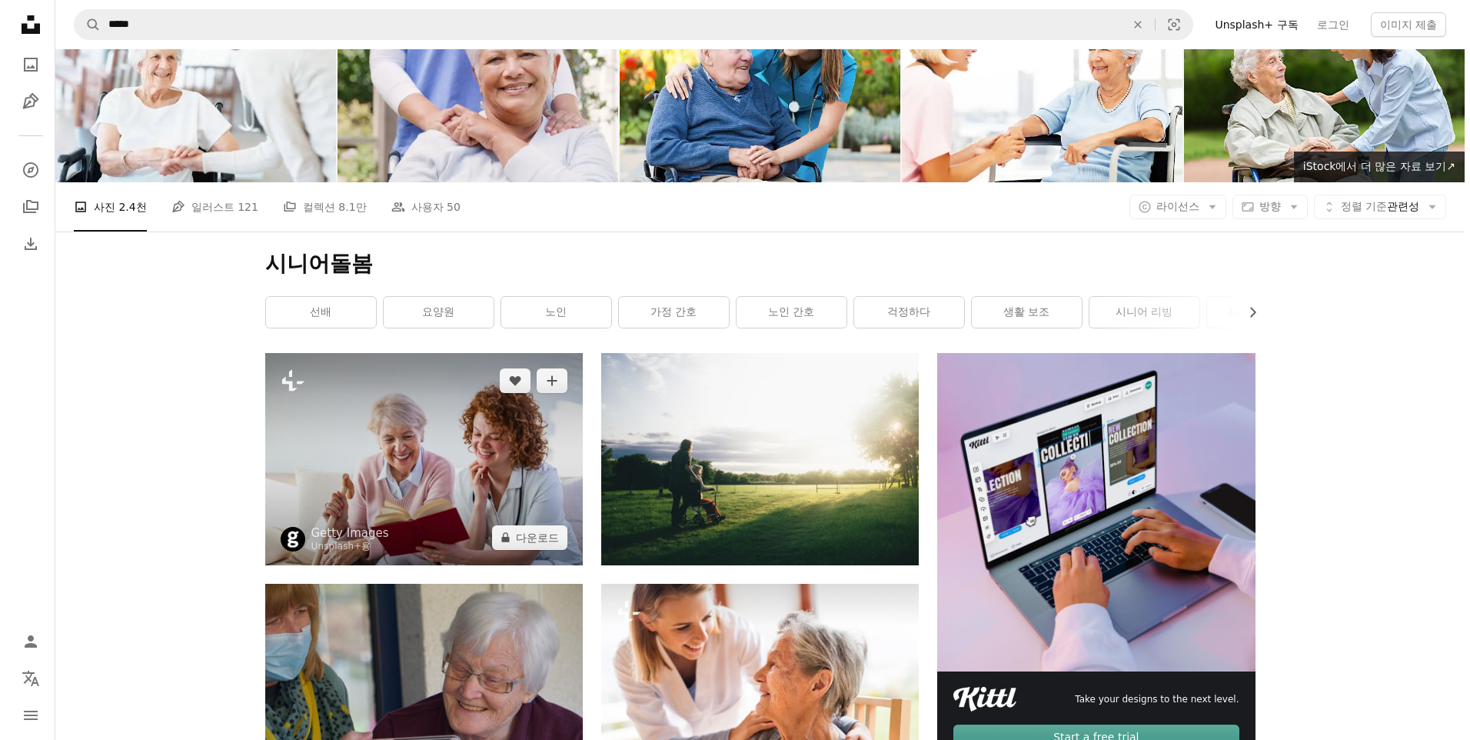
scroll to position [77, 0]
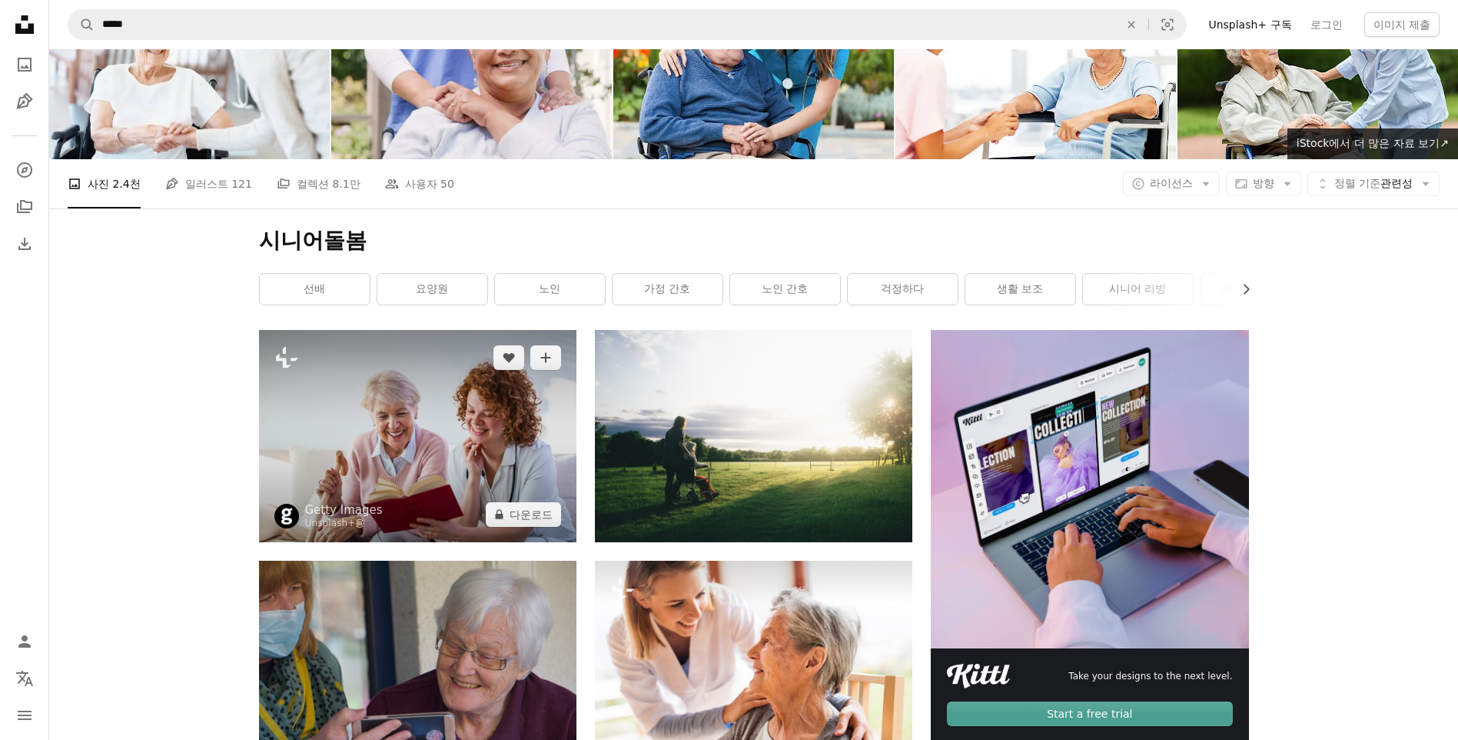
click at [394, 441] on img at bounding box center [418, 435] width 318 height 211
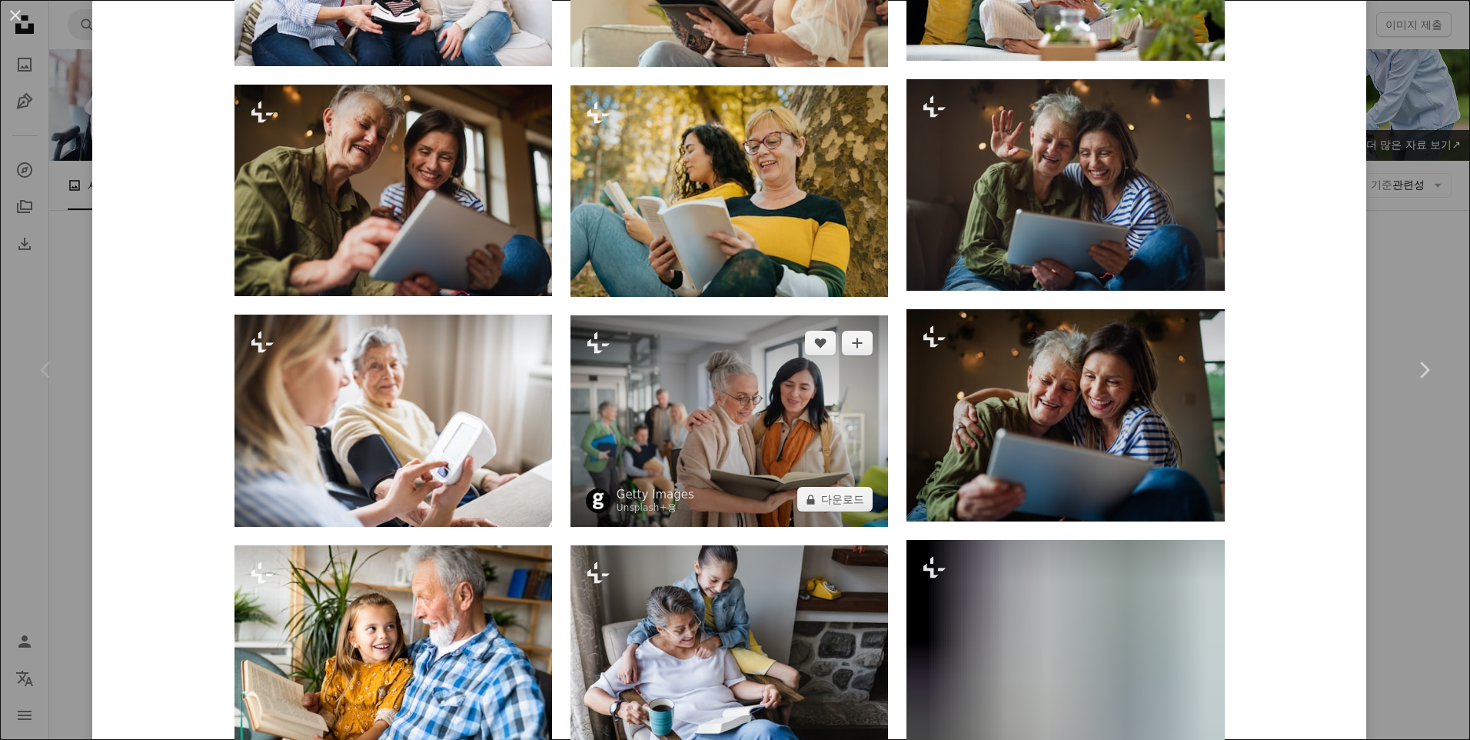
scroll to position [1845, 0]
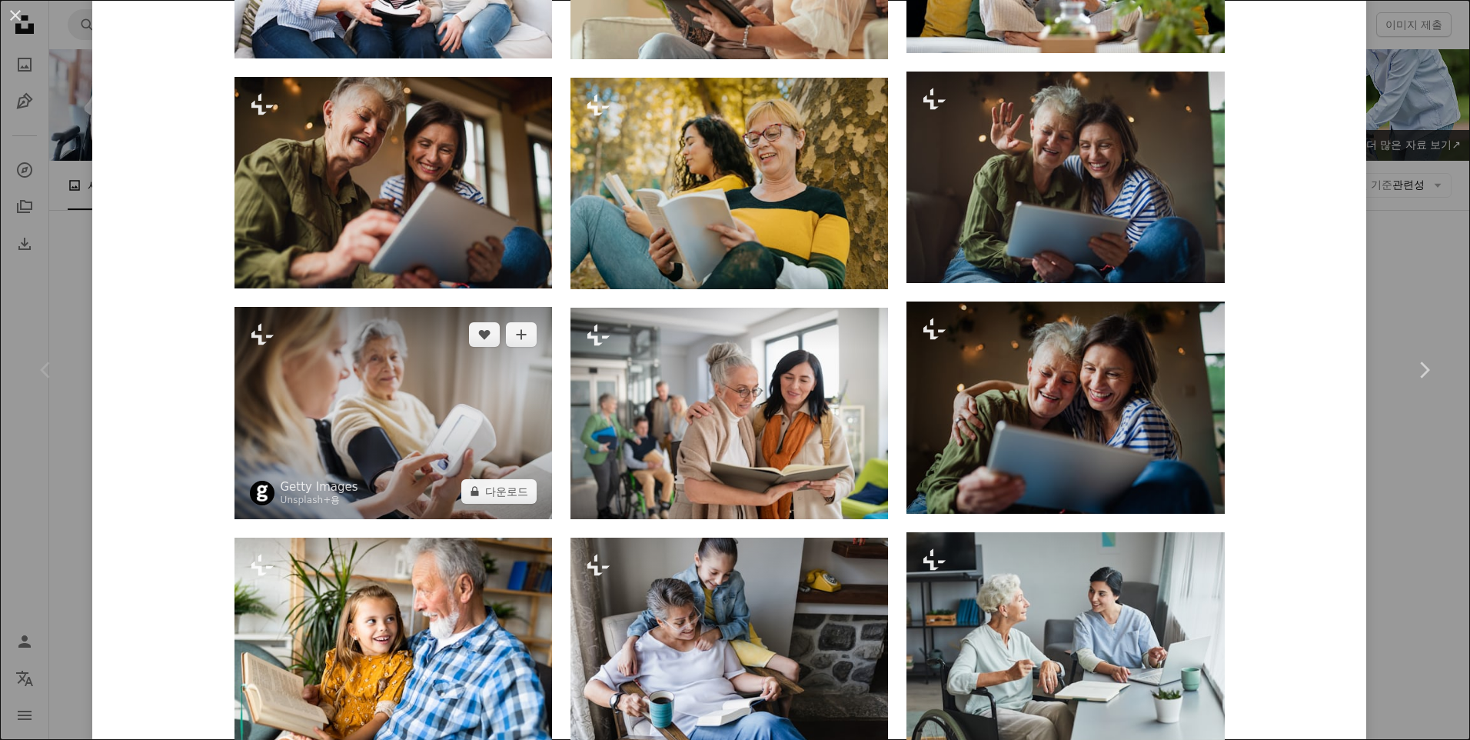
click at [411, 443] on img at bounding box center [393, 412] width 318 height 211
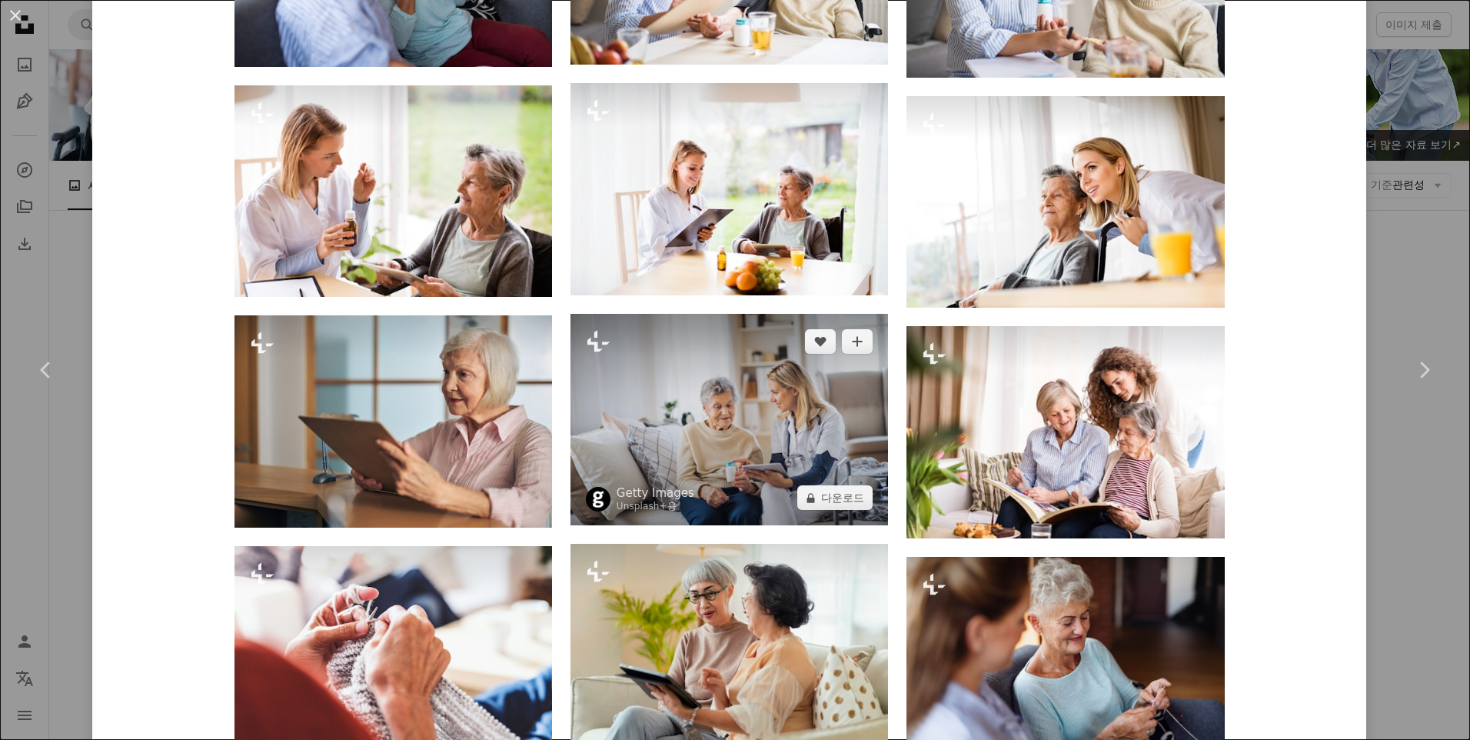
scroll to position [1615, 0]
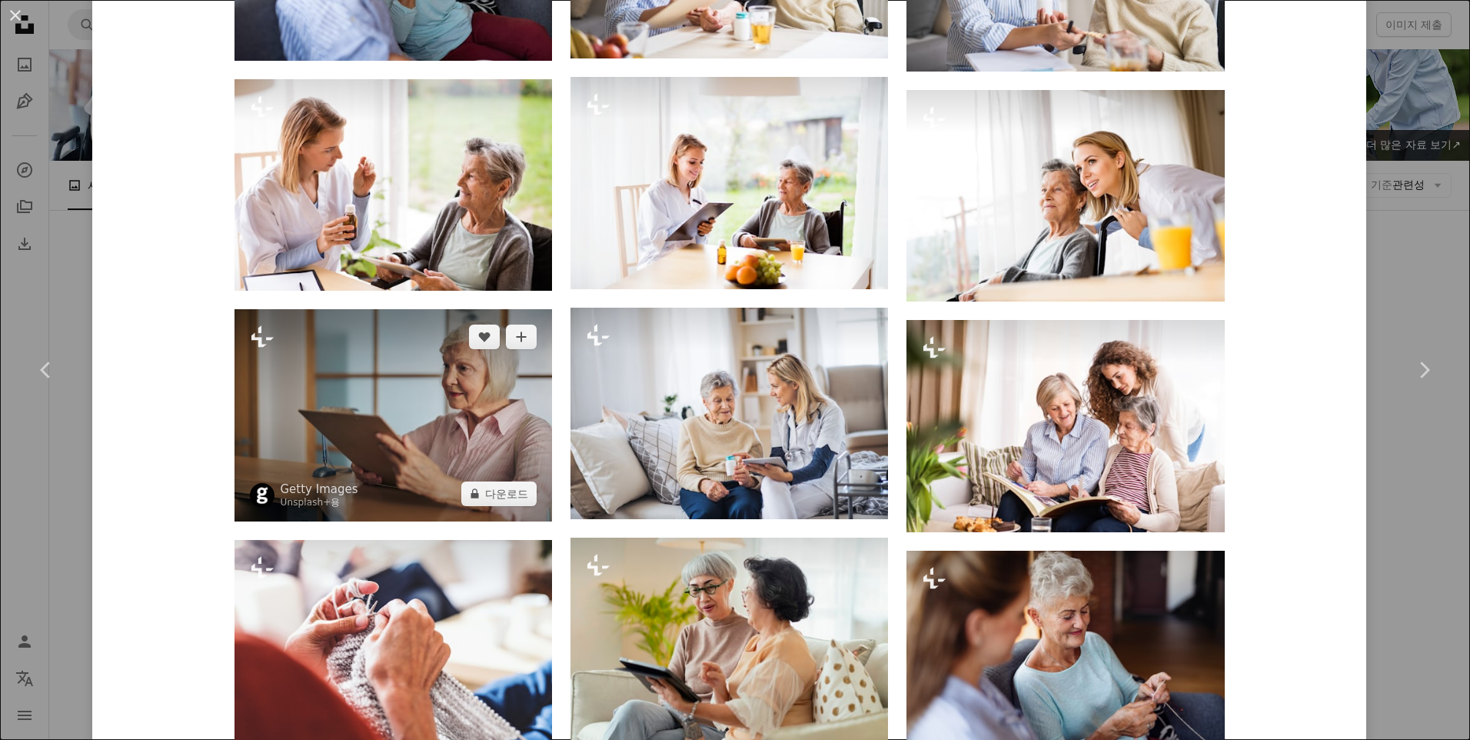
click at [358, 447] on img at bounding box center [393, 414] width 318 height 211
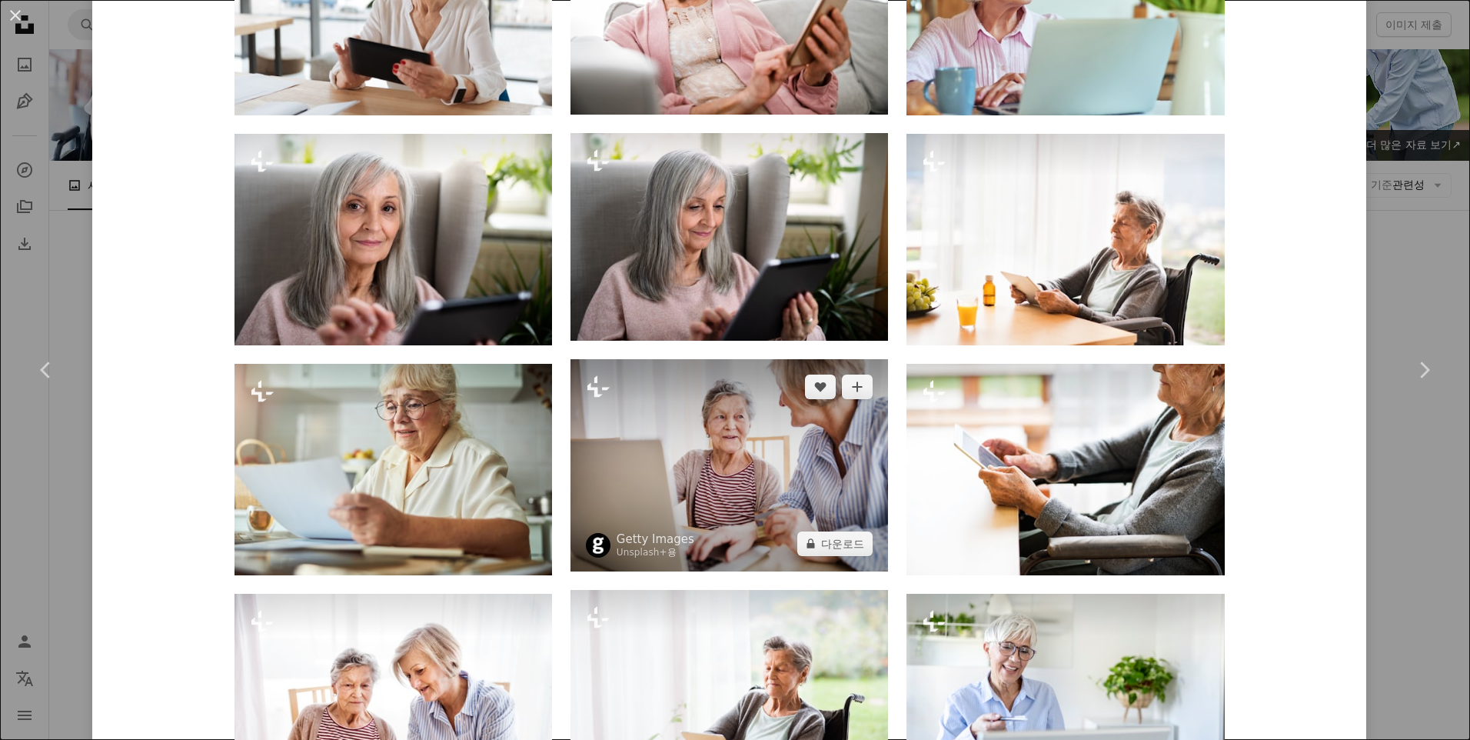
scroll to position [1076, 0]
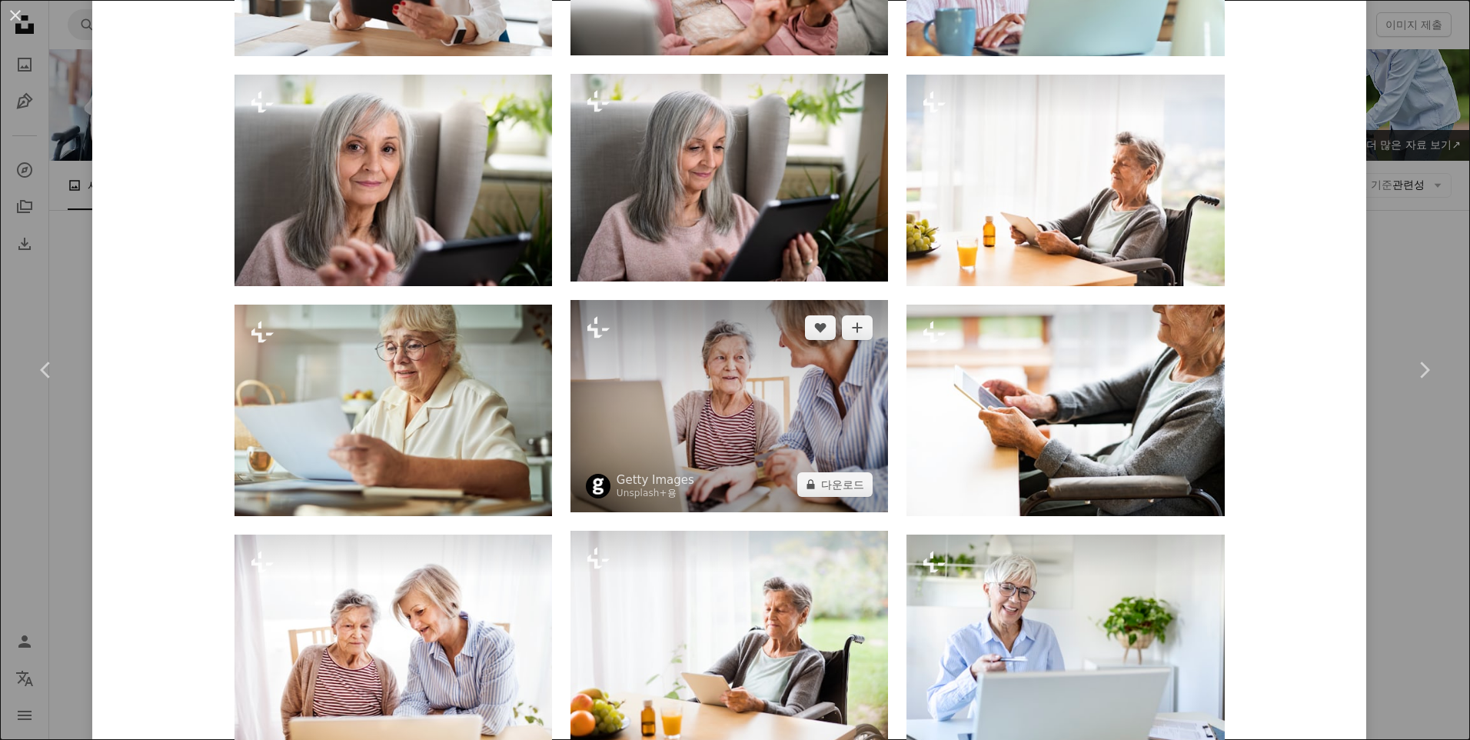
click at [754, 455] on img at bounding box center [729, 405] width 318 height 211
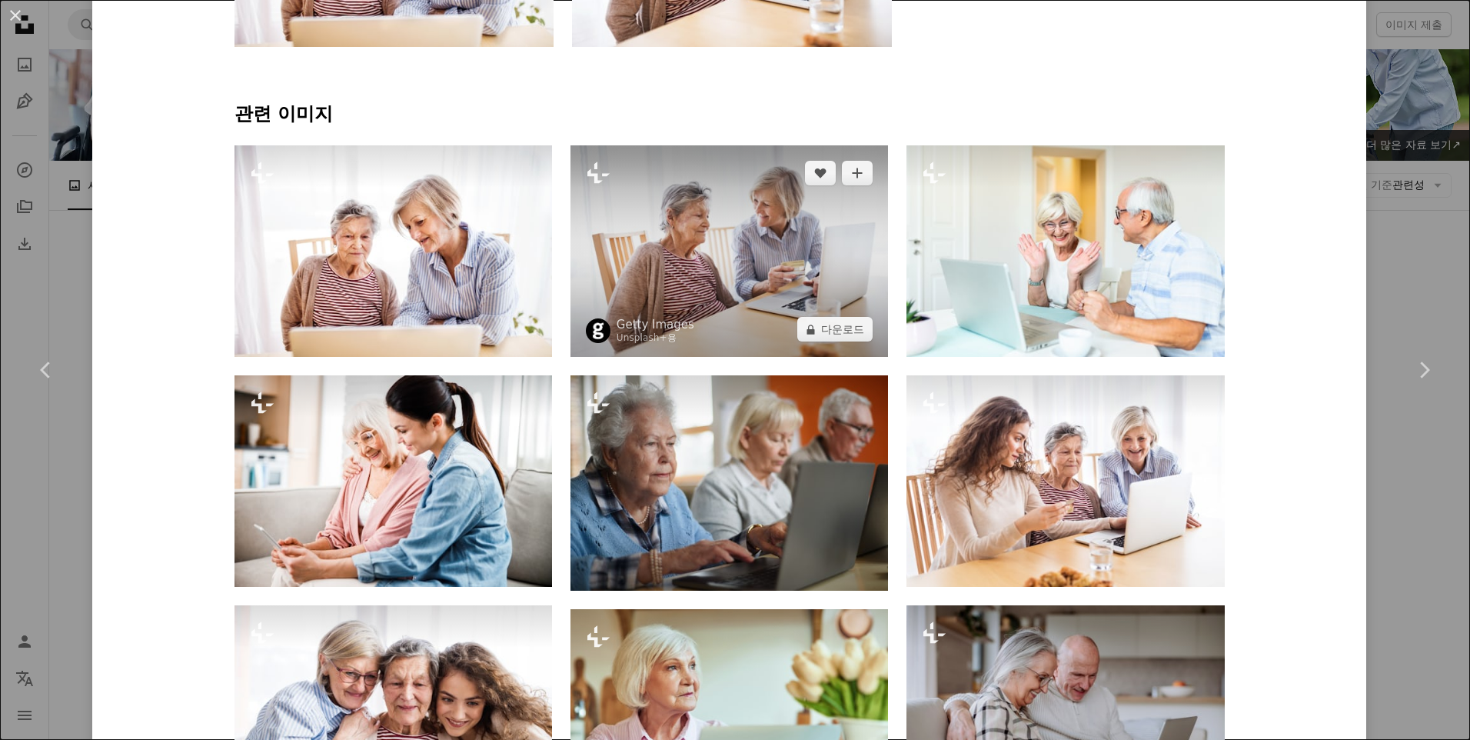
scroll to position [1153, 0]
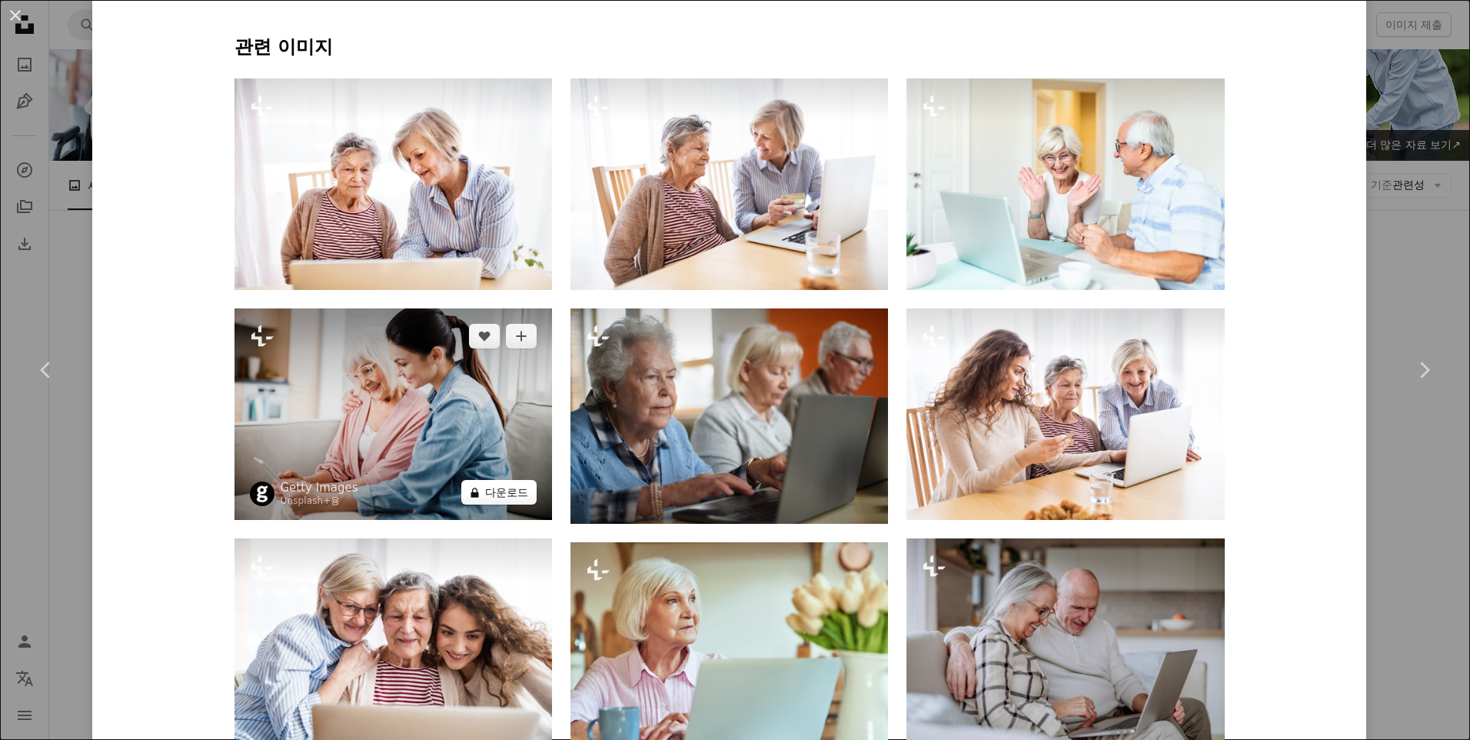
click at [474, 492] on icon "A lock" at bounding box center [475, 493] width 12 height 12
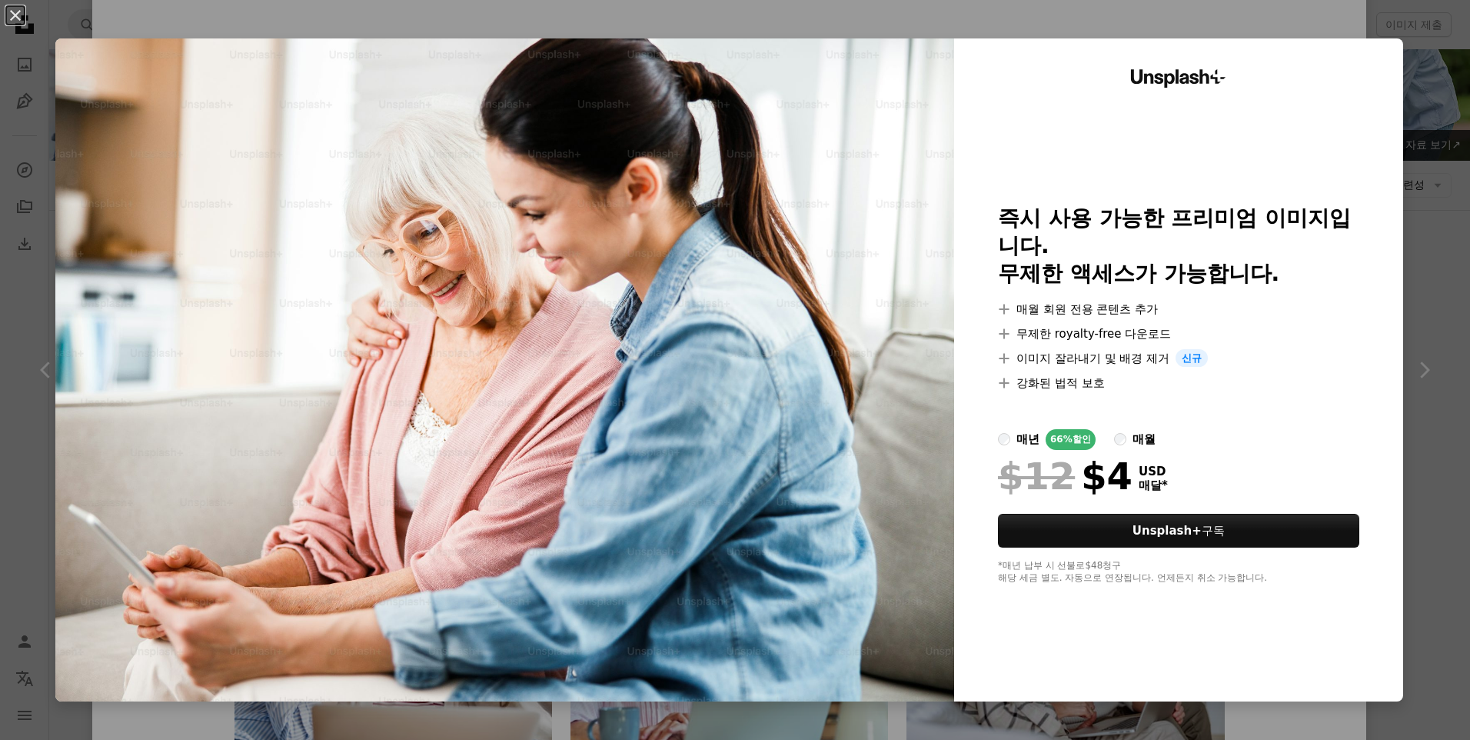
drag, startPoint x: 9, startPoint y: 11, endPoint x: 184, endPoint y: 134, distance: 213.5
click at [11, 14] on button "An X shape" at bounding box center [15, 15] width 18 height 18
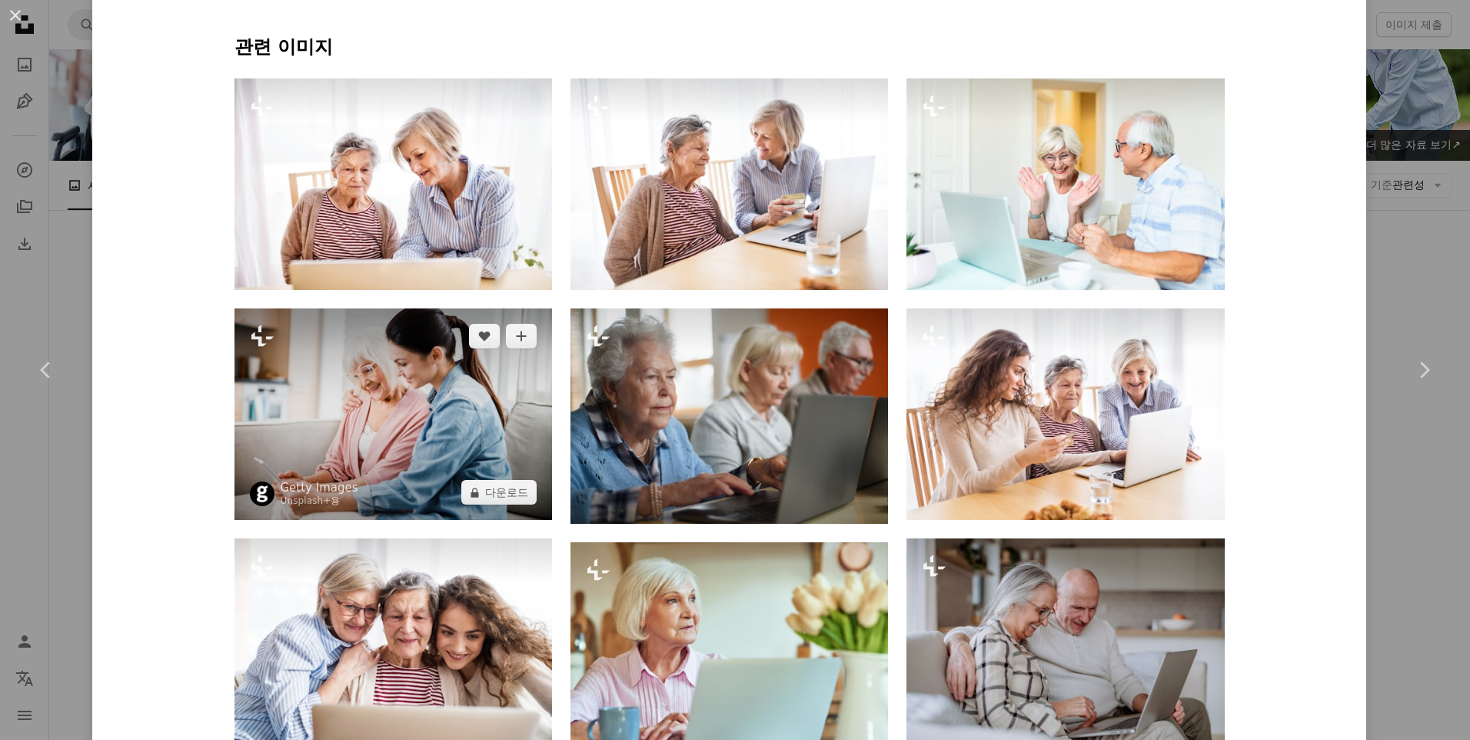
click at [394, 427] on img at bounding box center [393, 413] width 318 height 211
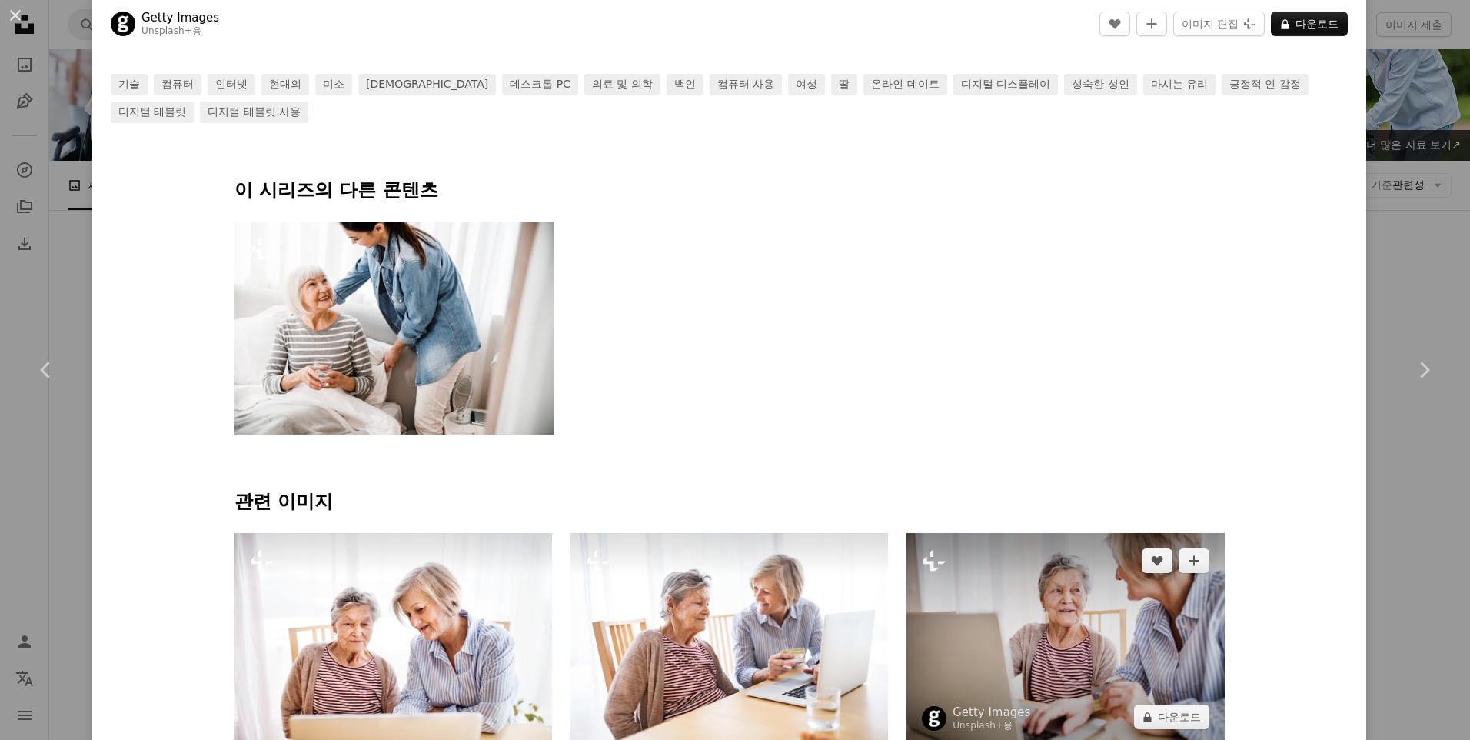
scroll to position [769, 0]
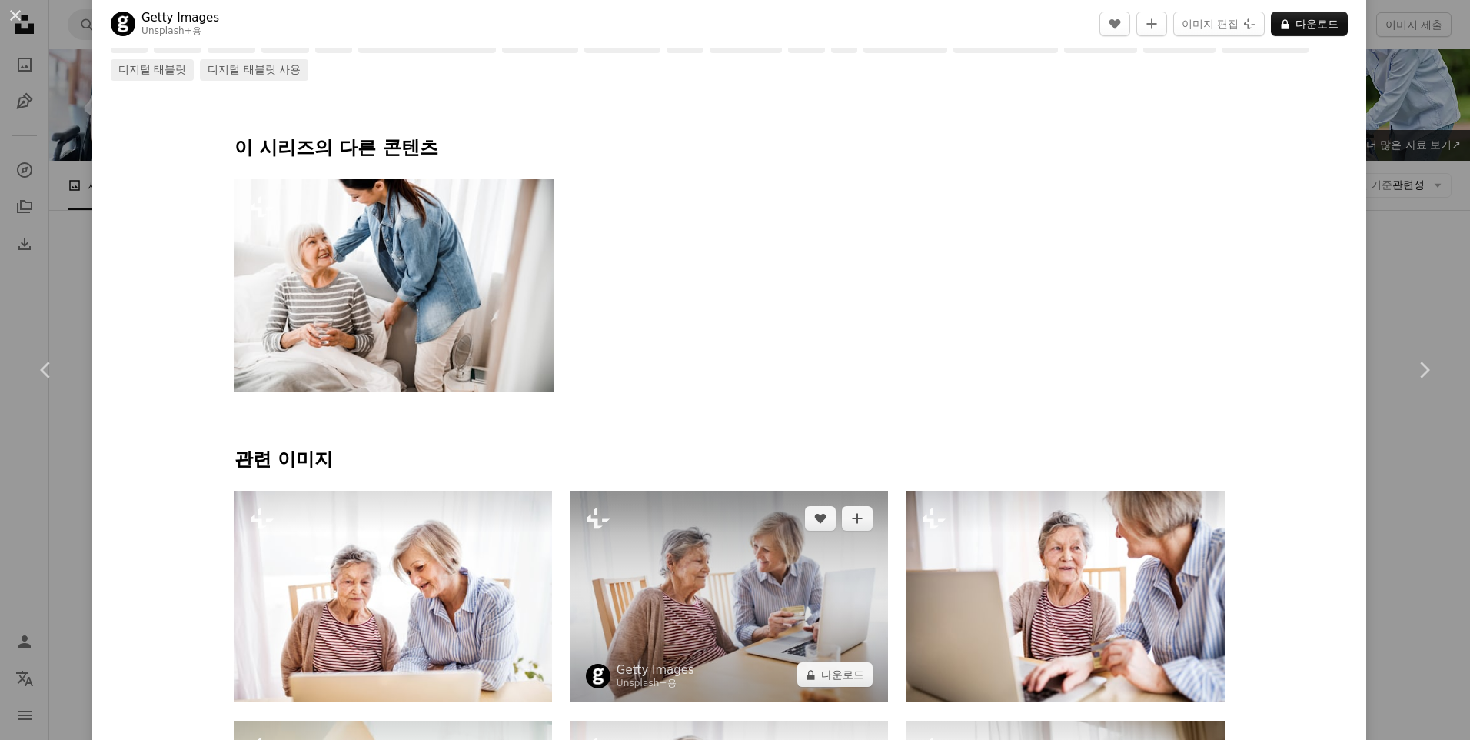
click at [777, 614] on img at bounding box center [729, 596] width 318 height 211
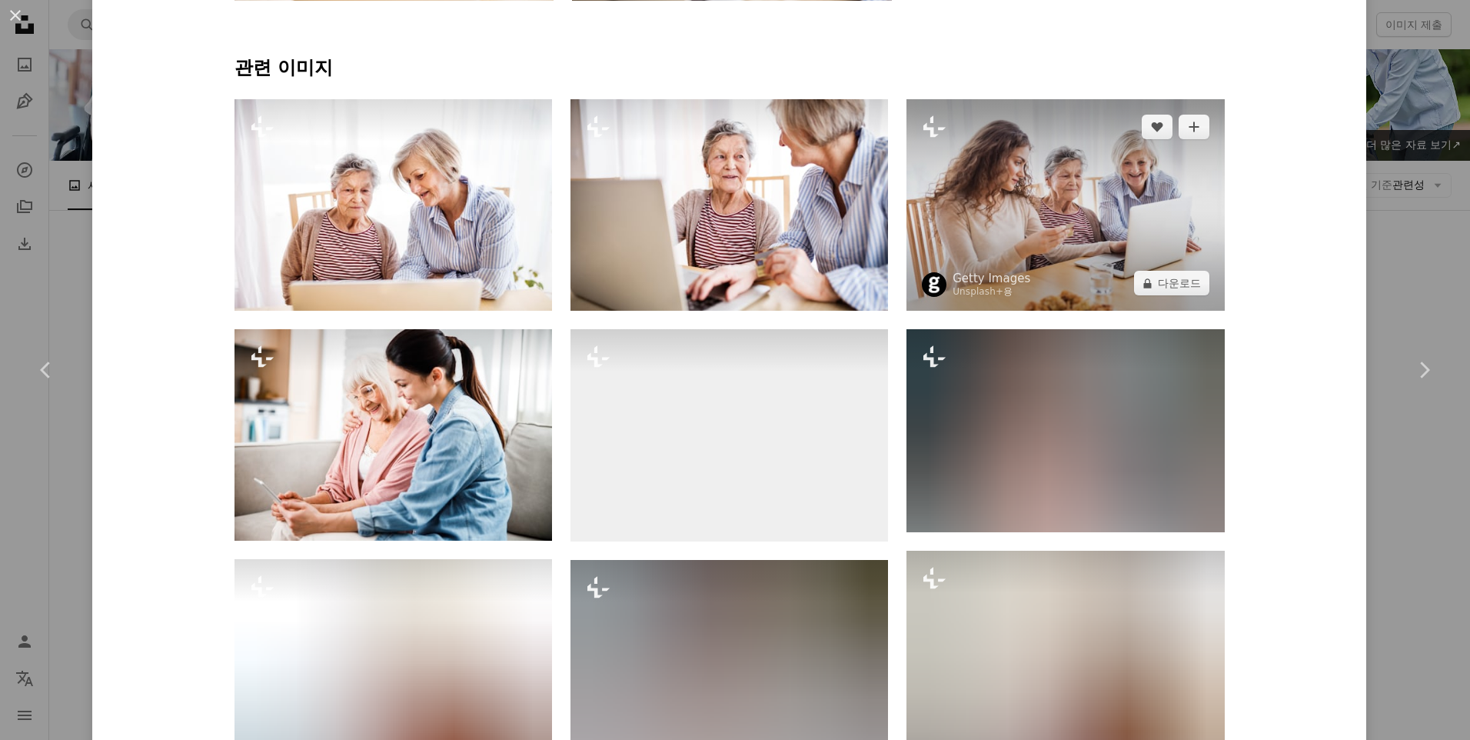
scroll to position [1153, 0]
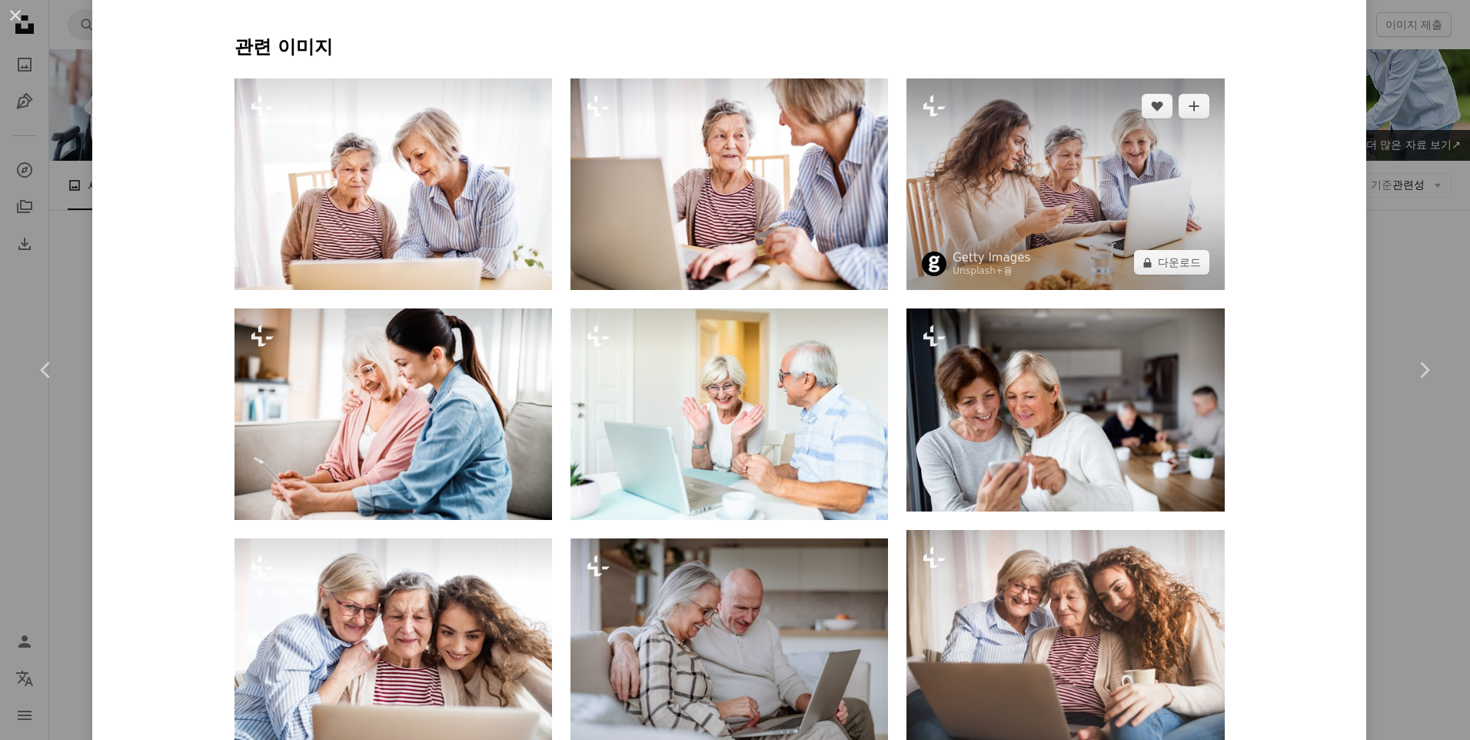
click at [1016, 228] on img at bounding box center [1065, 183] width 318 height 211
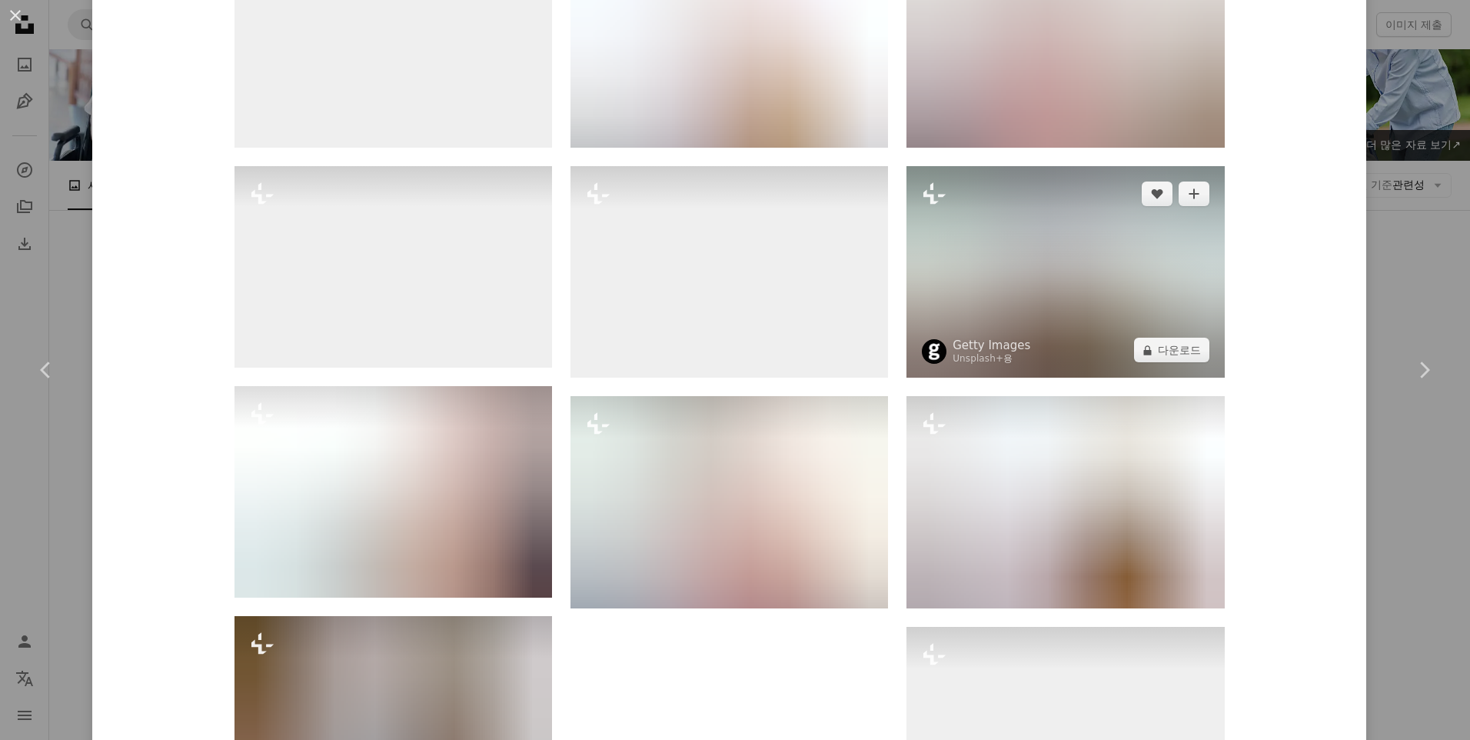
scroll to position [1768, 0]
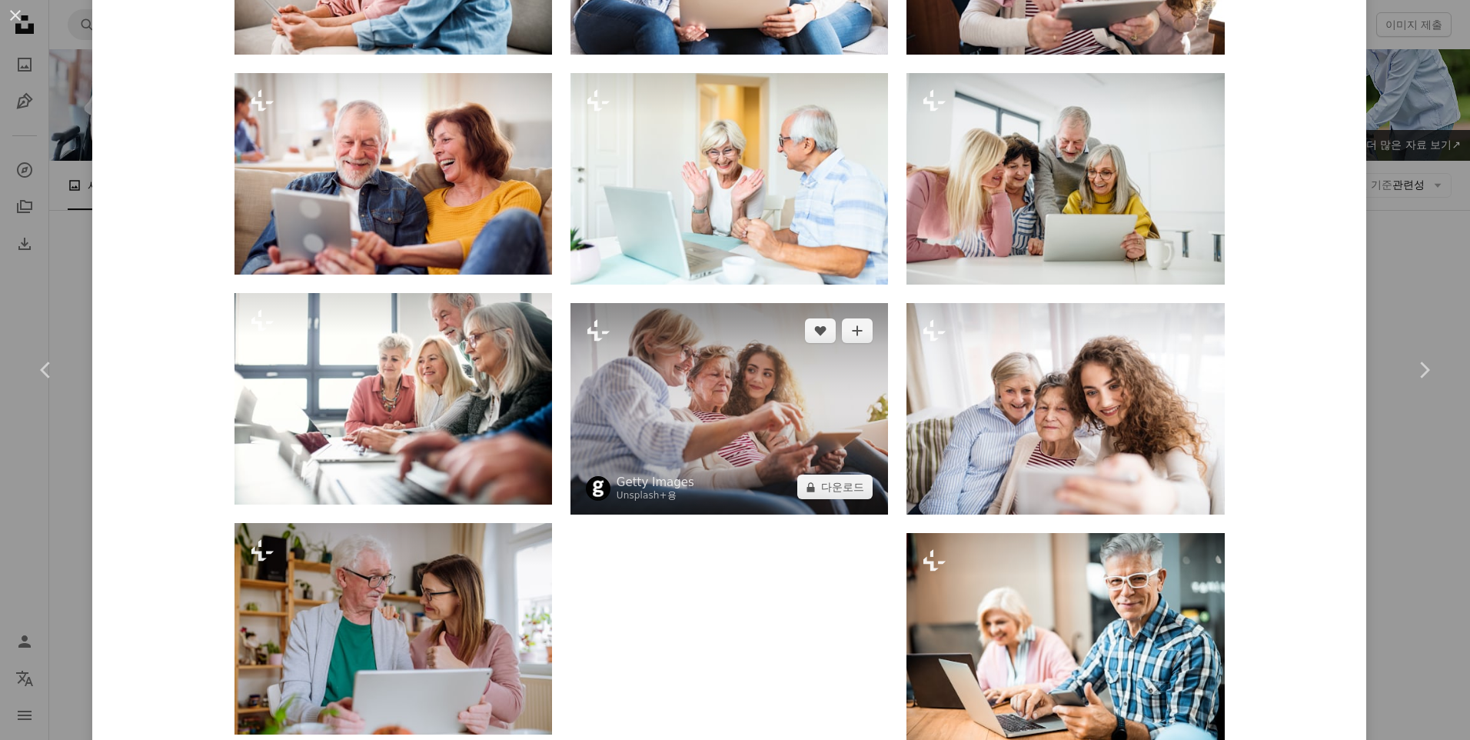
click at [693, 443] on img at bounding box center [729, 408] width 318 height 211
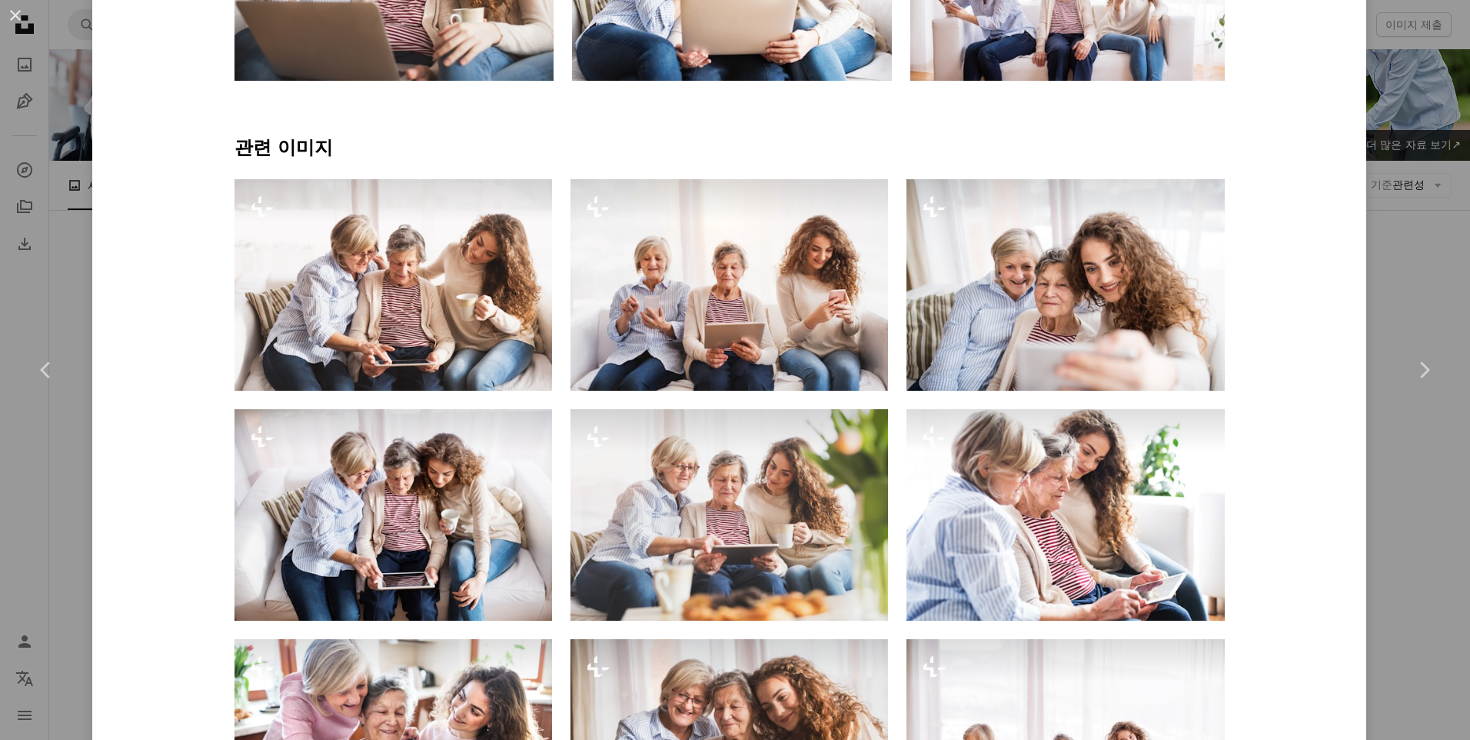
scroll to position [1153, 0]
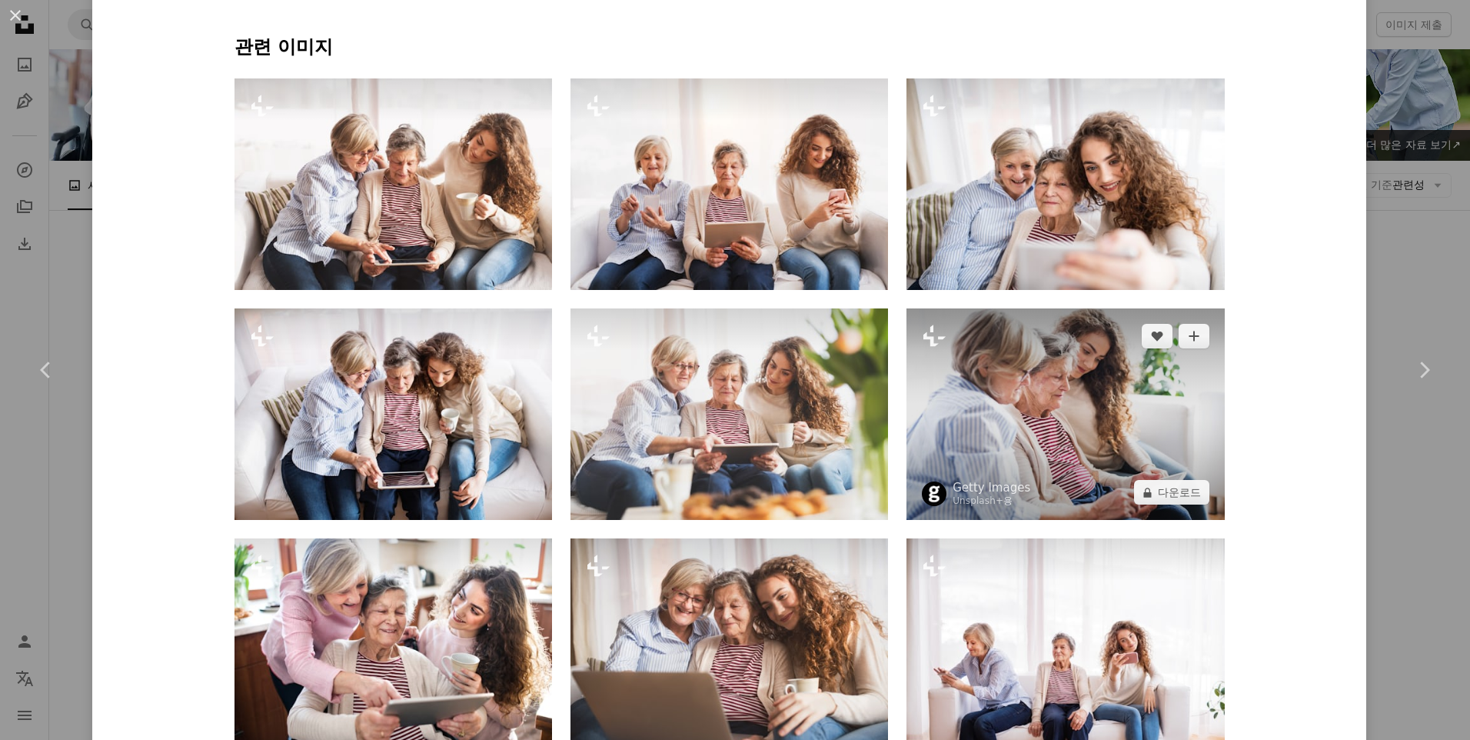
click at [1106, 486] on img at bounding box center [1065, 413] width 318 height 211
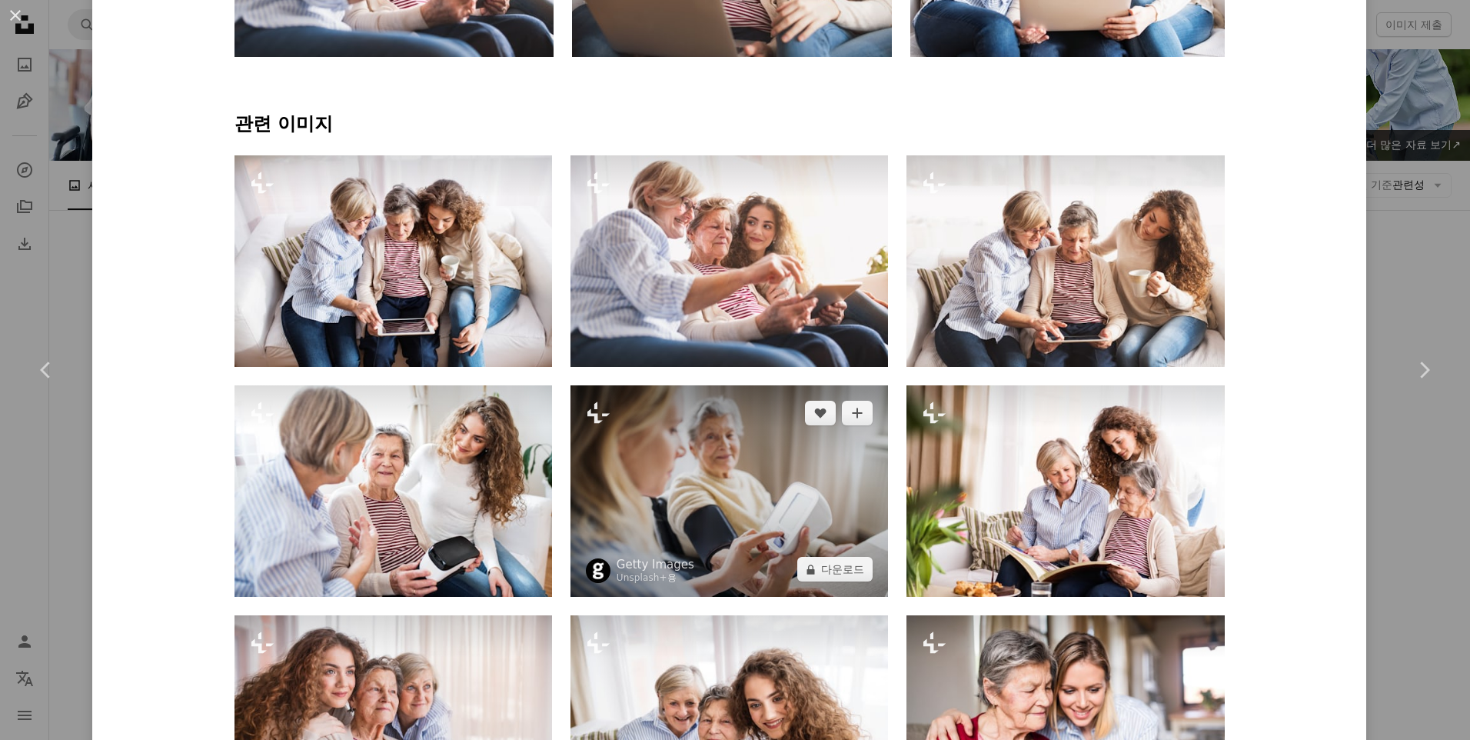
scroll to position [1230, 0]
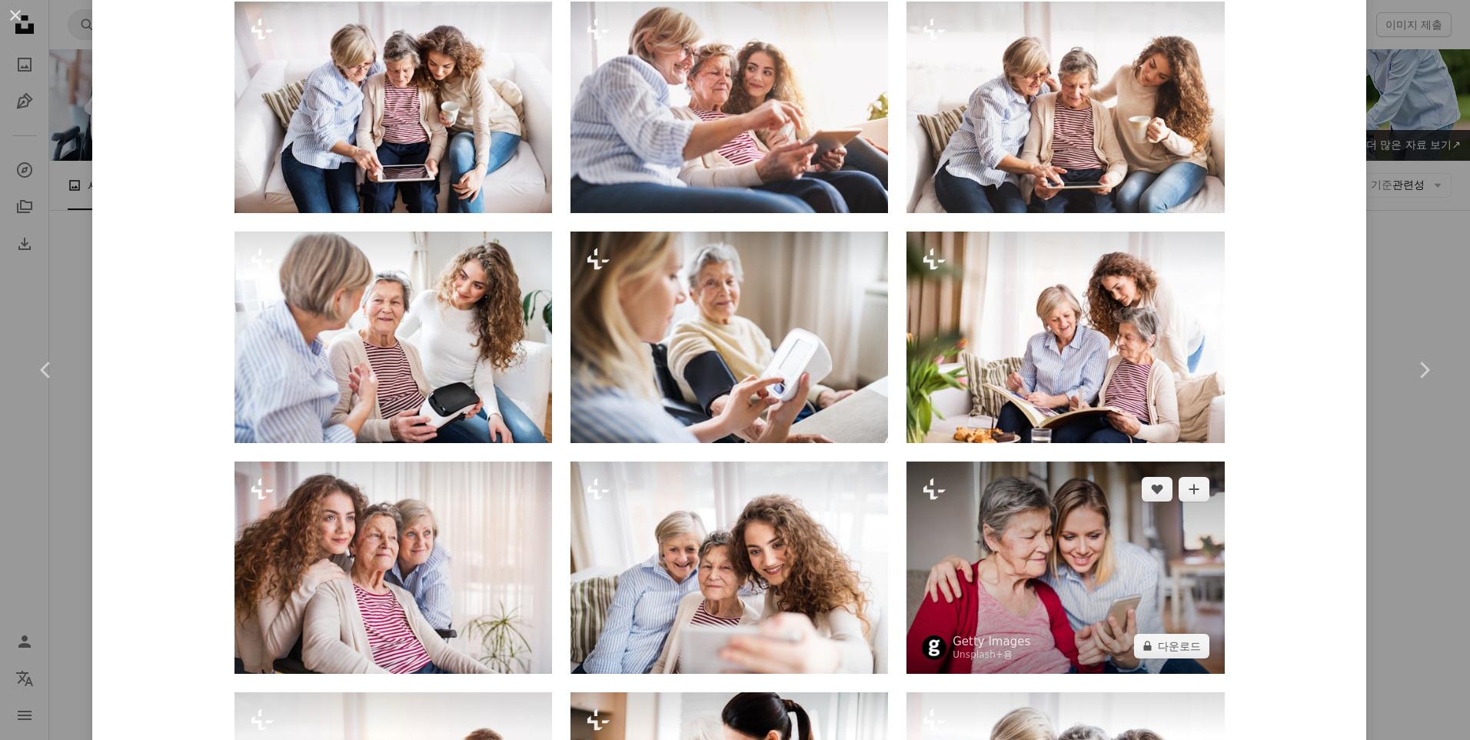
click at [937, 532] on img at bounding box center [1065, 566] width 318 height 211
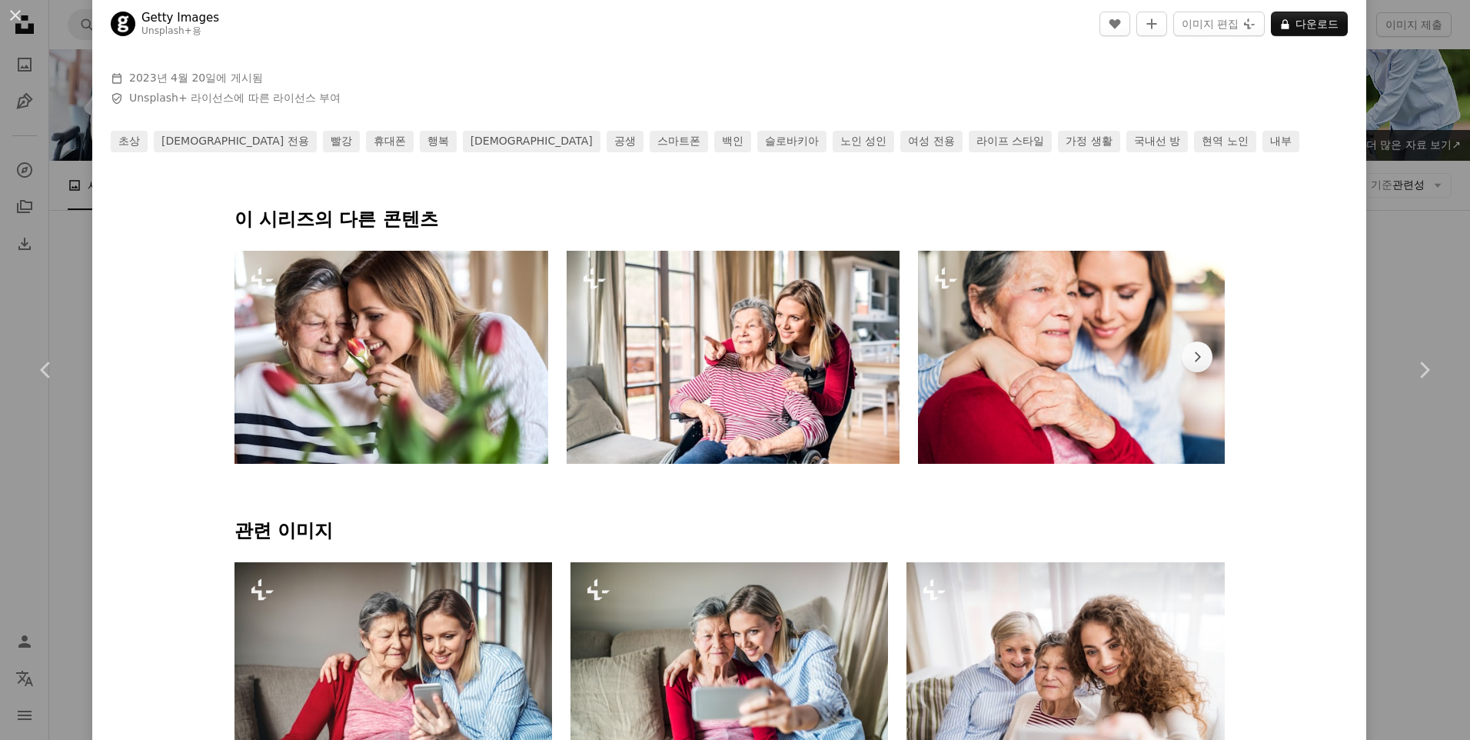
scroll to position [692, 0]
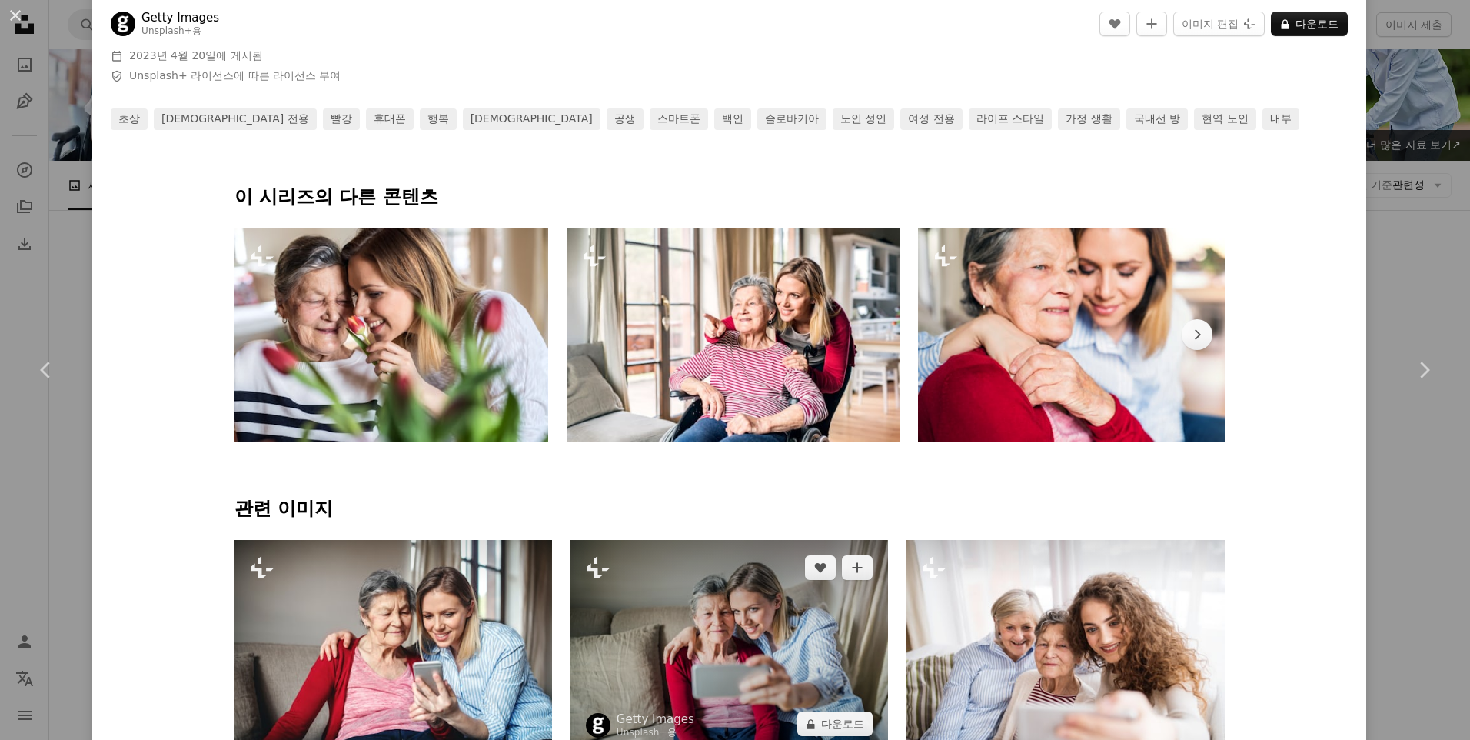
click at [735, 646] on img at bounding box center [729, 645] width 318 height 211
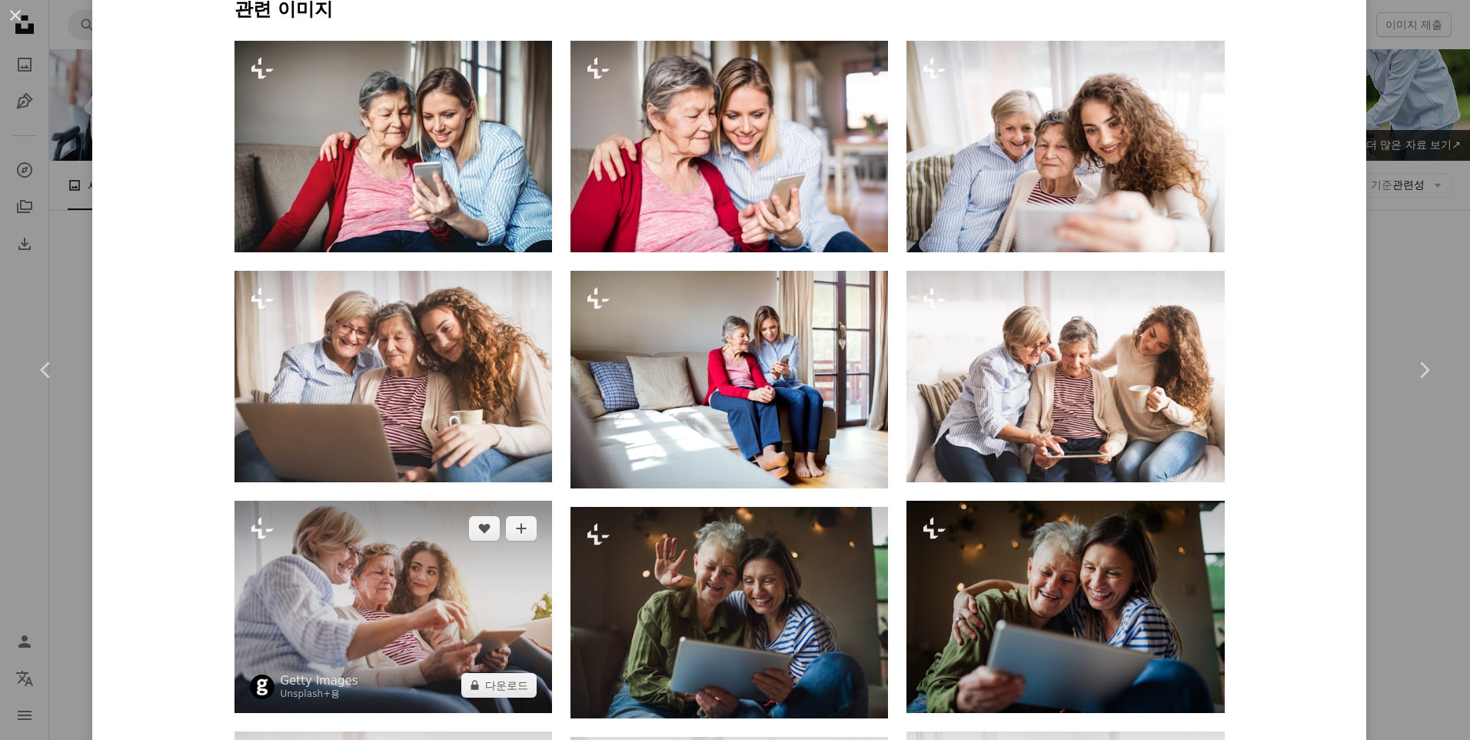
scroll to position [1230, 0]
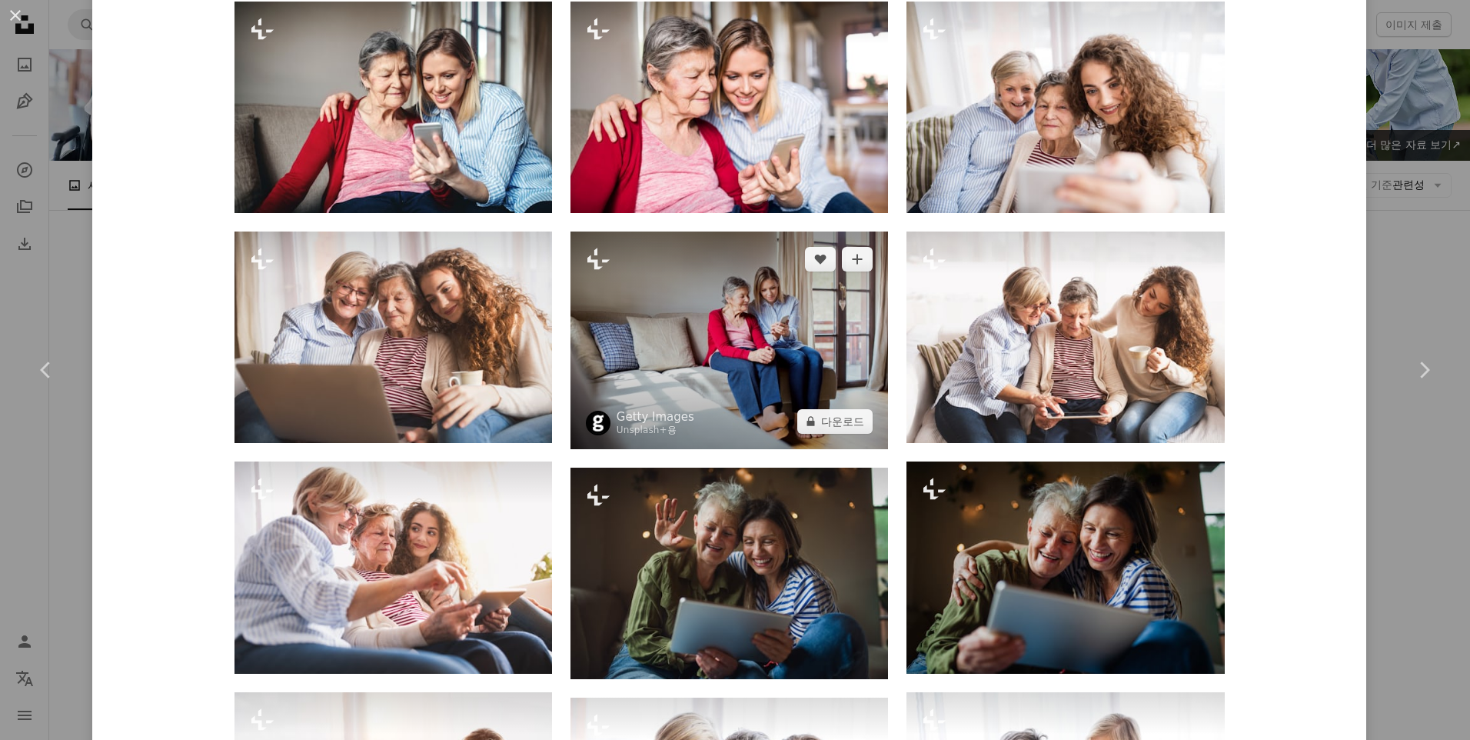
click at [687, 409] on img at bounding box center [729, 340] width 318 height 218
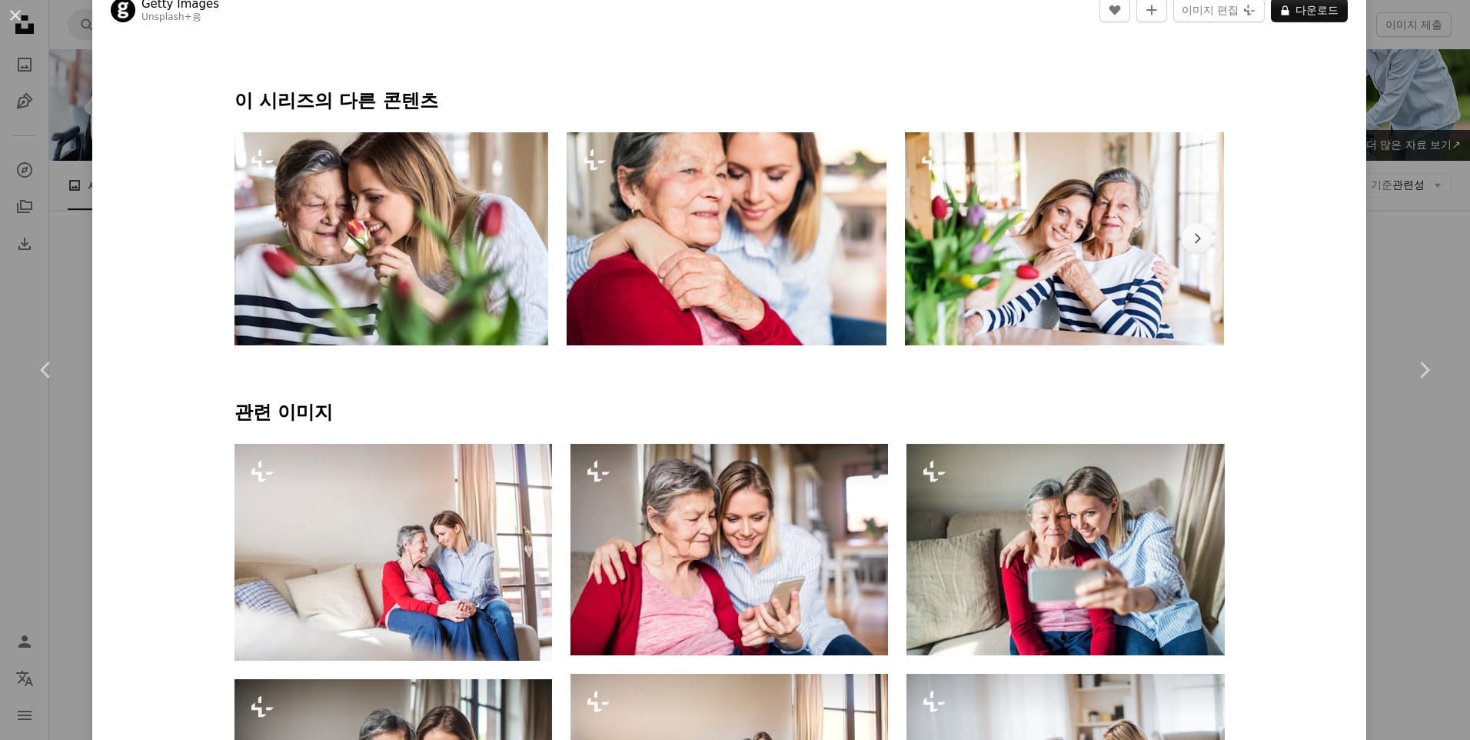
scroll to position [923, 0]
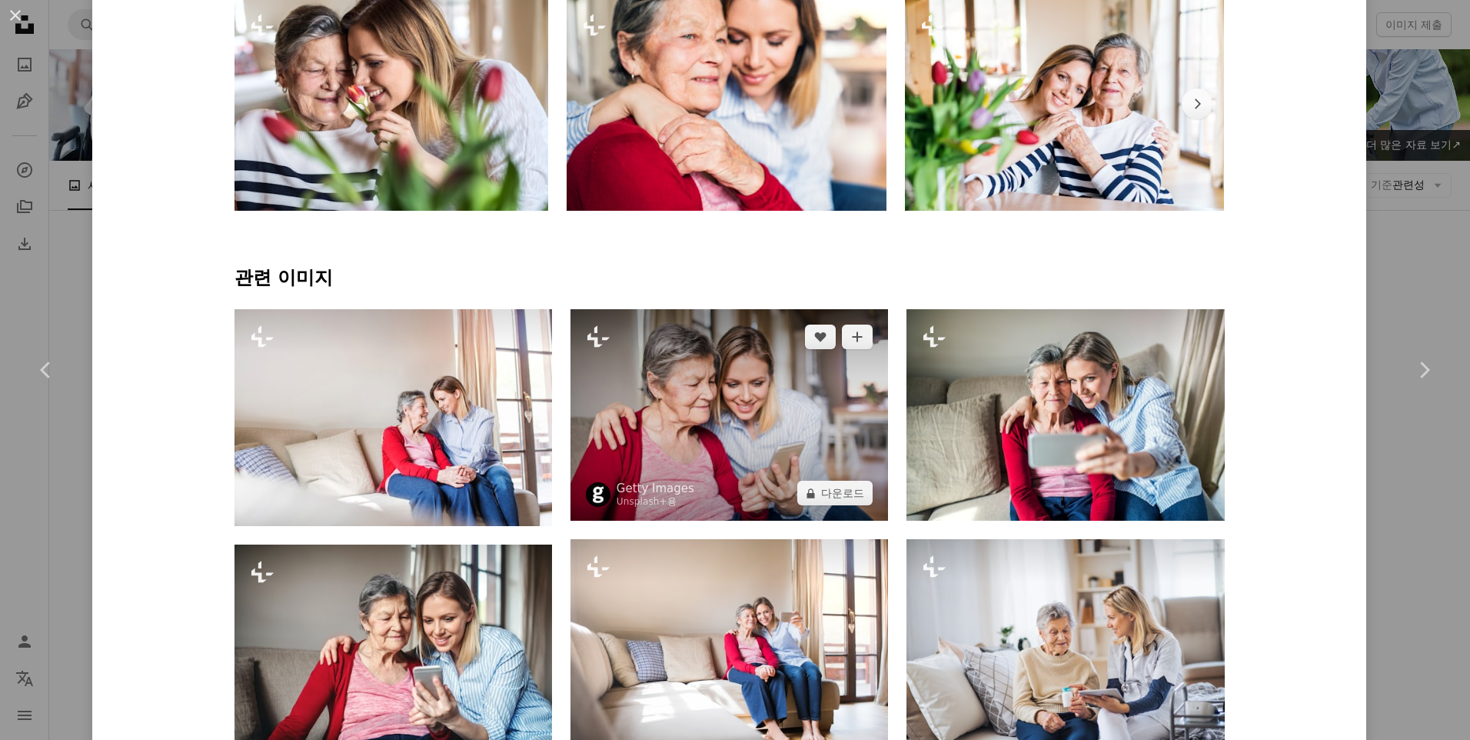
click at [704, 450] on img at bounding box center [729, 414] width 318 height 211
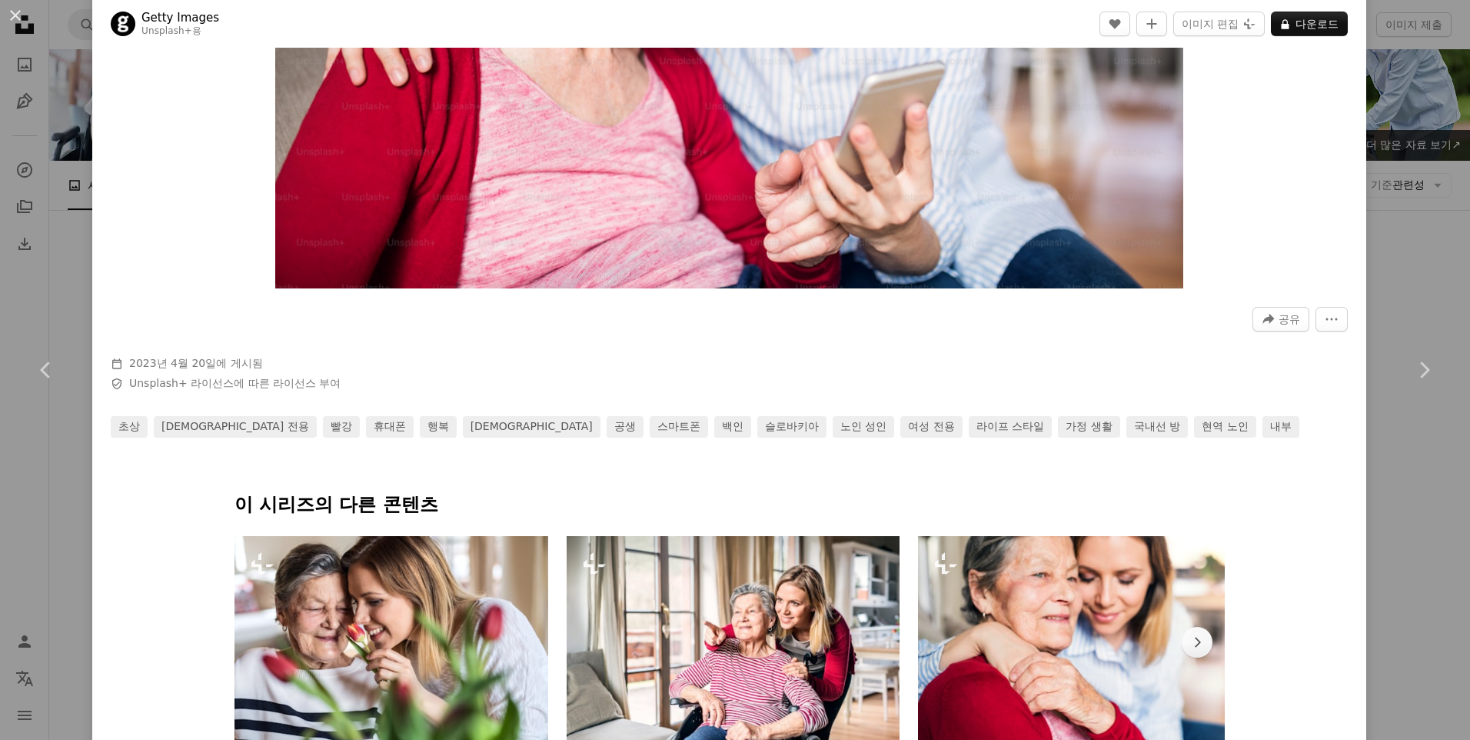
scroll to position [461, 0]
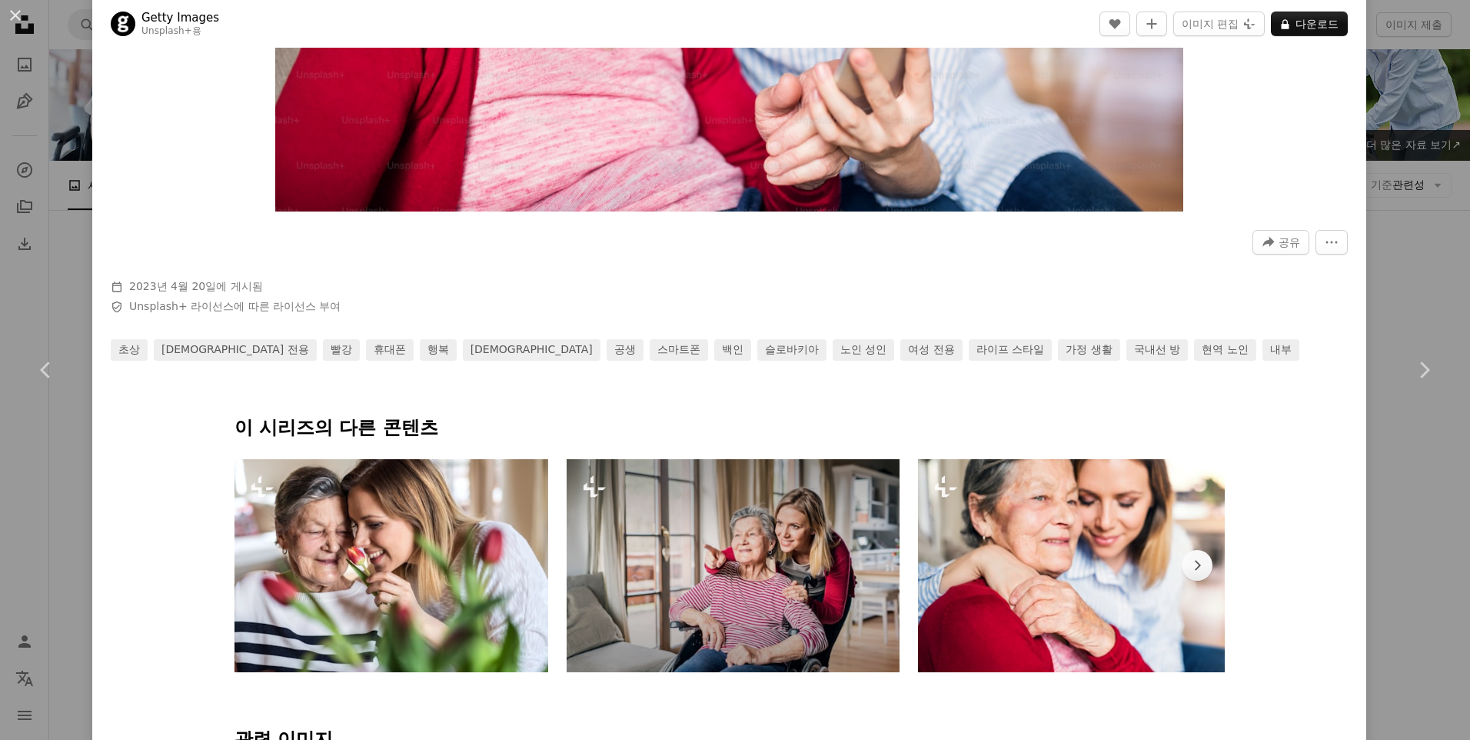
click at [727, 584] on img at bounding box center [733, 565] width 333 height 213
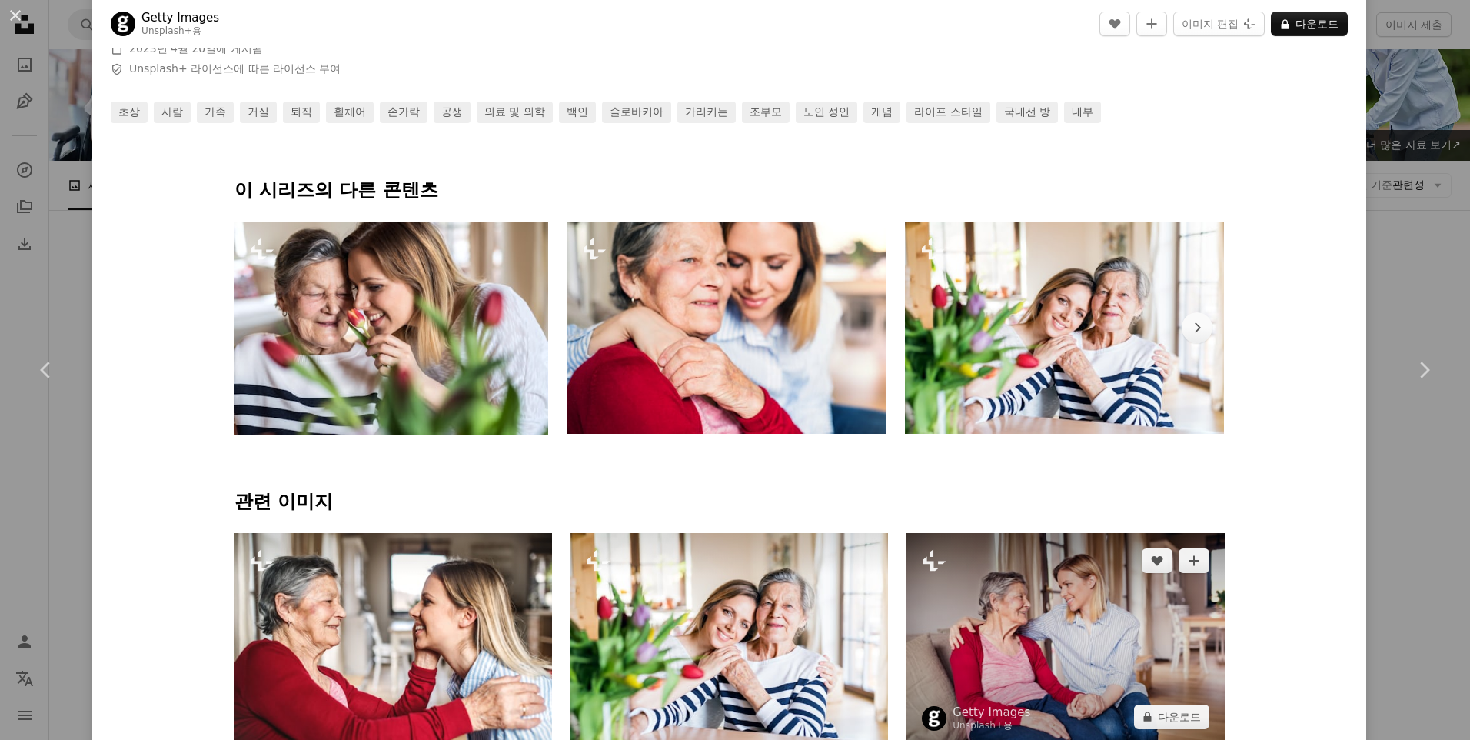
scroll to position [923, 0]
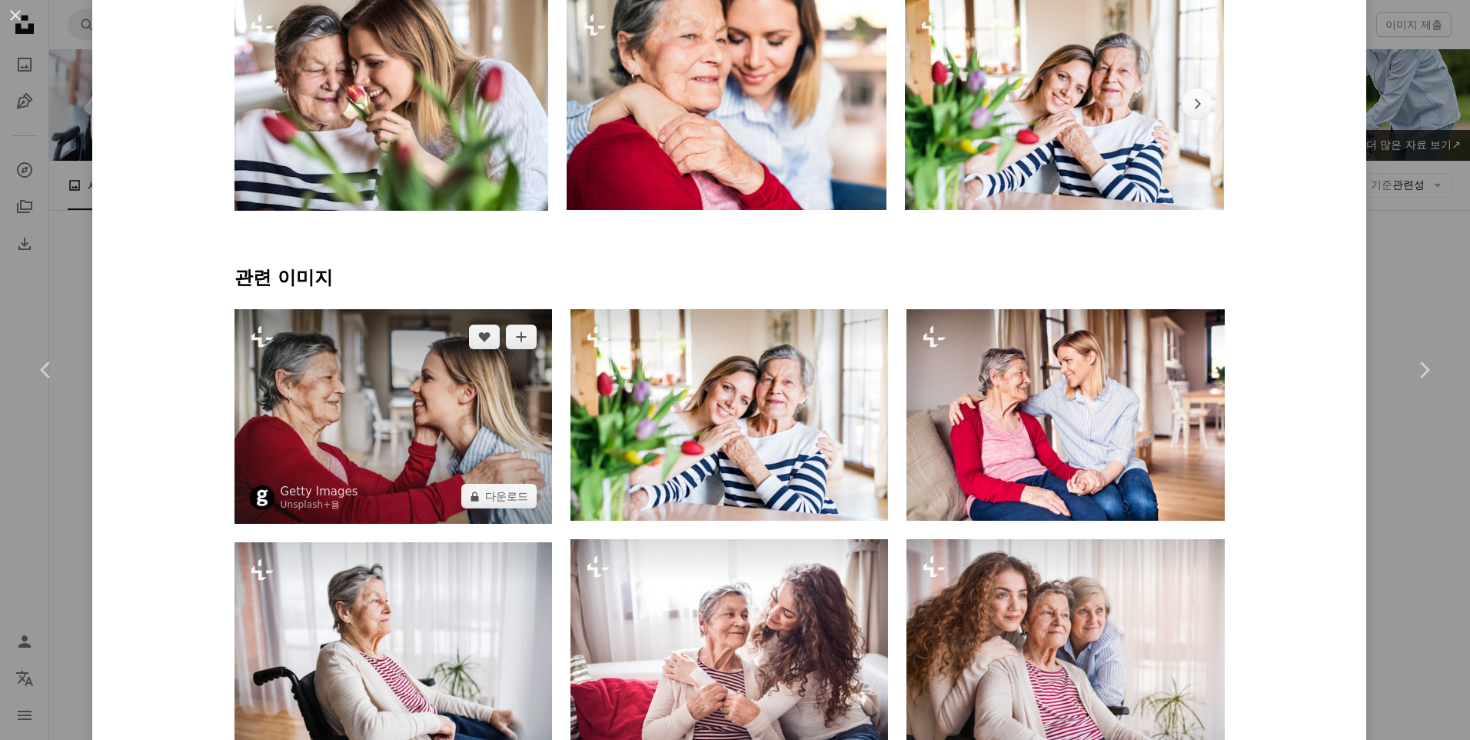
click at [451, 459] on img at bounding box center [393, 416] width 318 height 215
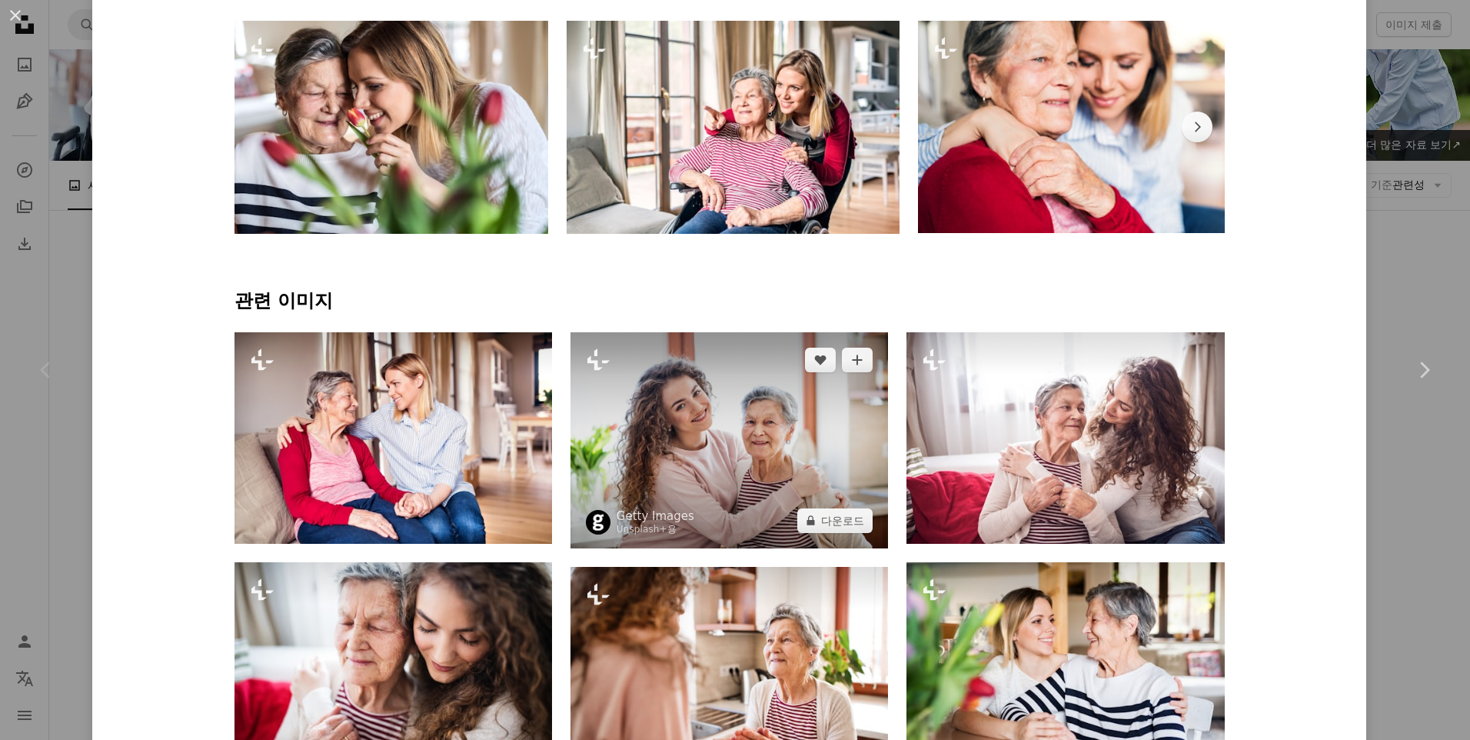
scroll to position [923, 0]
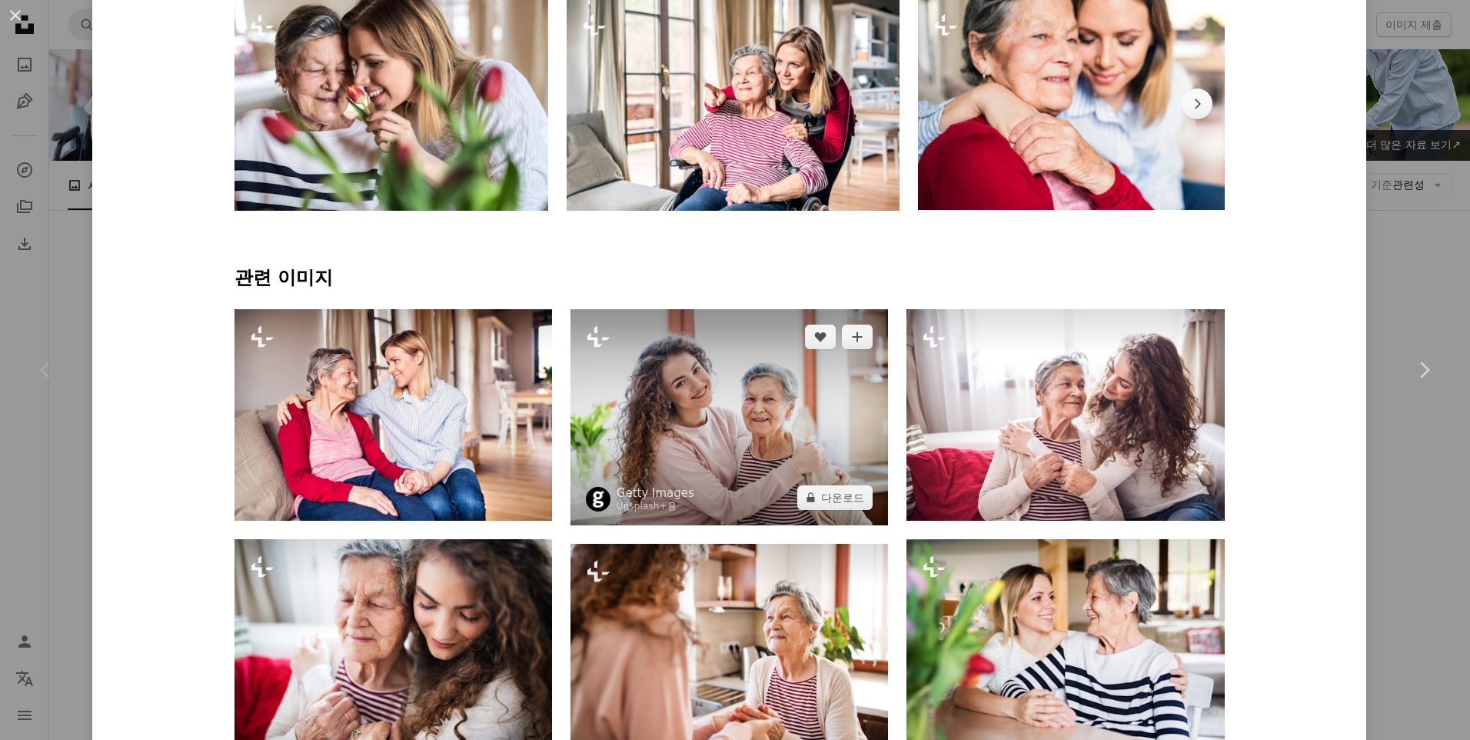
click at [710, 494] on img at bounding box center [729, 417] width 318 height 216
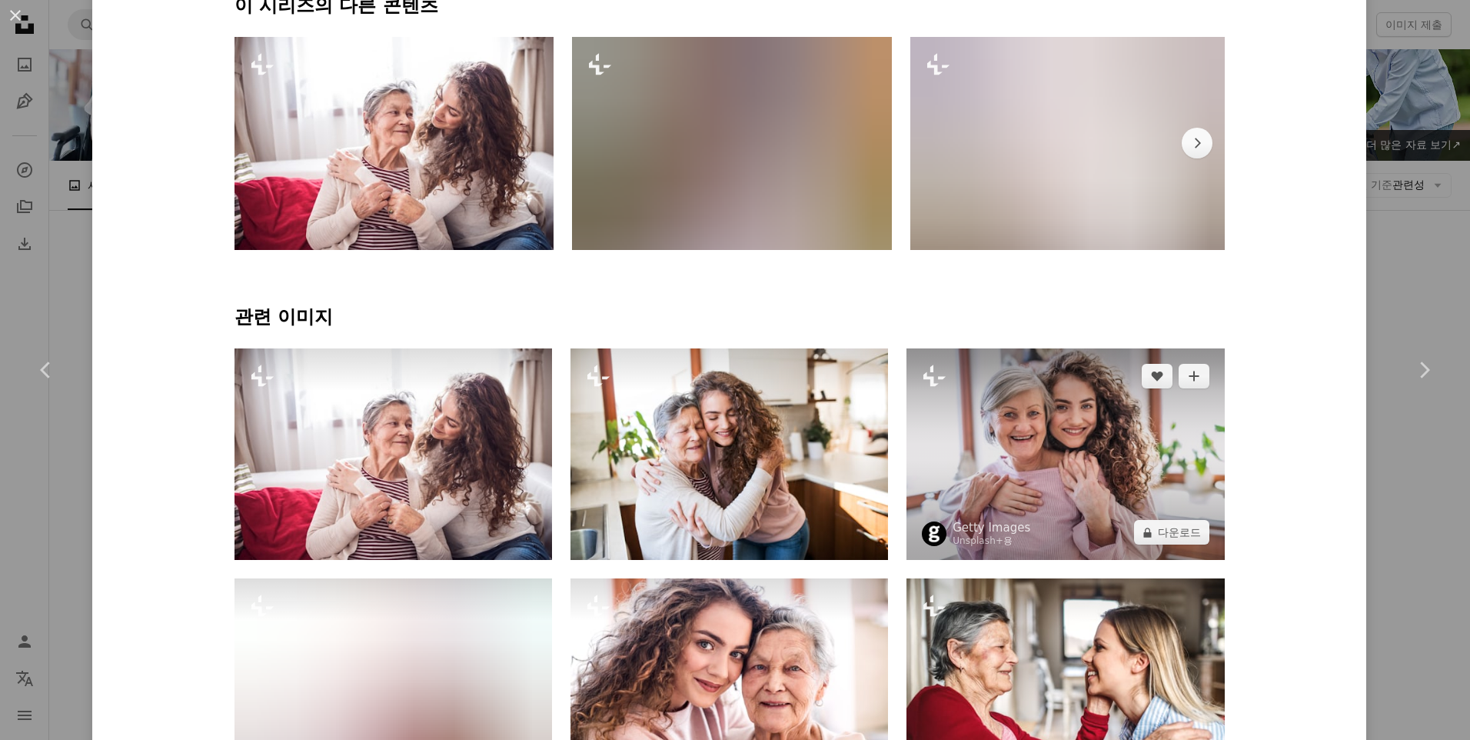
scroll to position [923, 0]
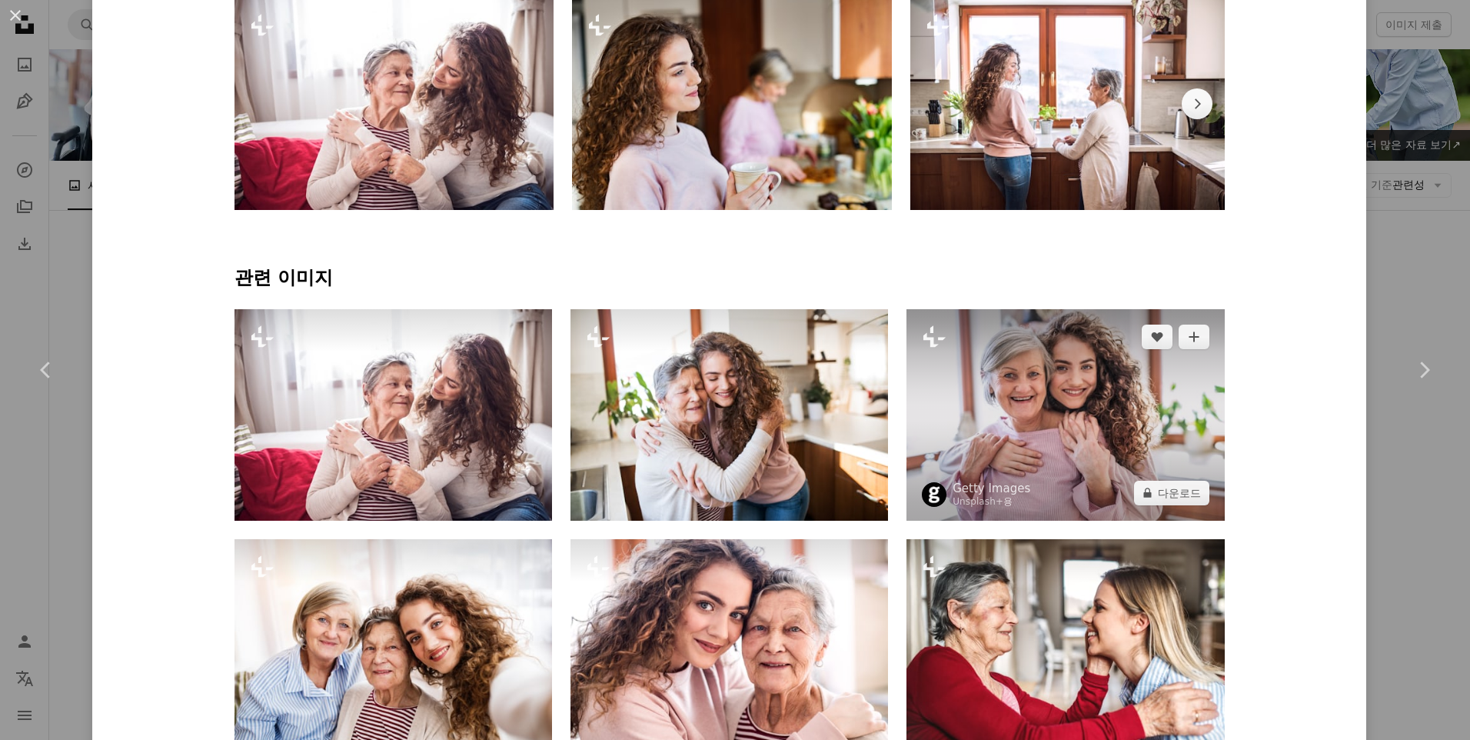
click at [1030, 452] on img at bounding box center [1065, 414] width 318 height 211
